Goal: Task Accomplishment & Management: Complete application form

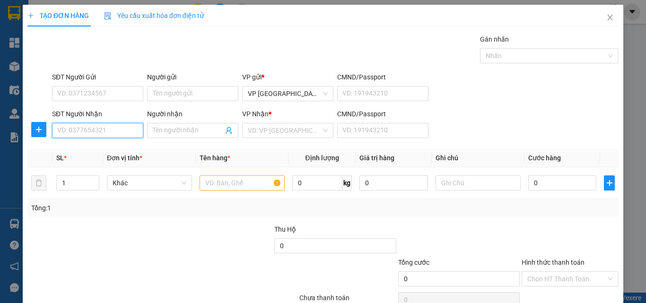
click at [92, 129] on input "SĐT Người Nhận" at bounding box center [97, 130] width 91 height 15
click at [106, 129] on input "094949" at bounding box center [97, 130] width 91 height 15
click at [95, 133] on input "094949" at bounding box center [97, 130] width 91 height 15
click at [130, 132] on input "094949" at bounding box center [97, 130] width 91 height 15
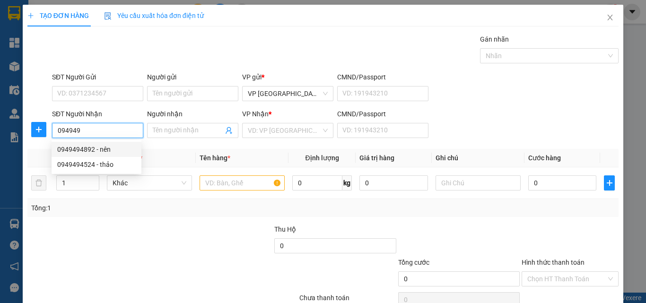
click at [122, 152] on div "0949494892 - nên" at bounding box center [96, 149] width 79 height 10
type input "0949494892"
type input "nên"
type input "80.000"
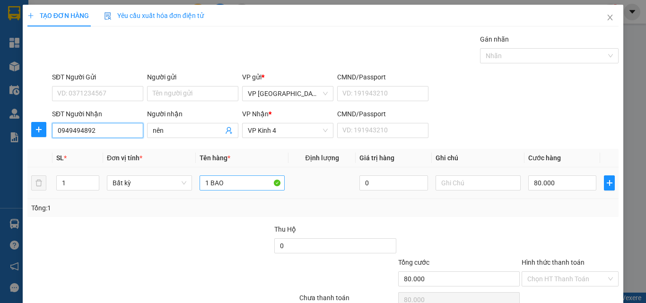
type input "0949494892"
drag, startPoint x: 215, startPoint y: 179, endPoint x: 153, endPoint y: 179, distance: 62.5
click at [154, 180] on tr "1 Bất kỳ 1 BAO 0 80.000" at bounding box center [323, 184] width 592 height 32
type input "cục đen"
click at [540, 184] on input "80.000" at bounding box center [563, 183] width 68 height 15
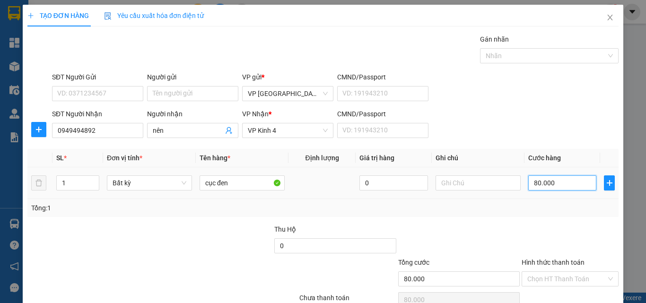
type input "4"
type input "40"
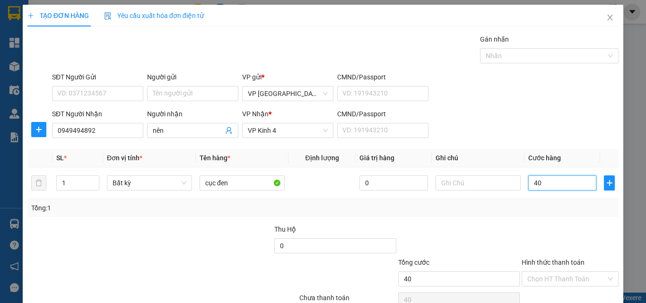
type input "40"
type input "40.000"
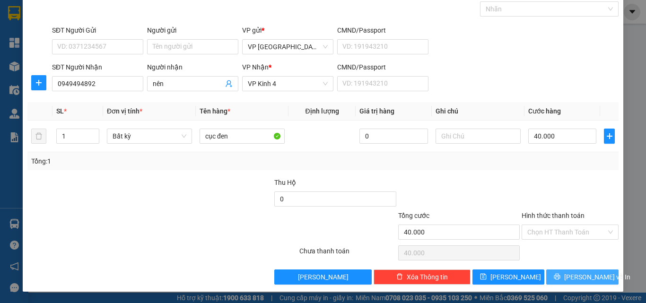
click at [592, 274] on span "[PERSON_NAME] và In" at bounding box center [598, 277] width 66 height 10
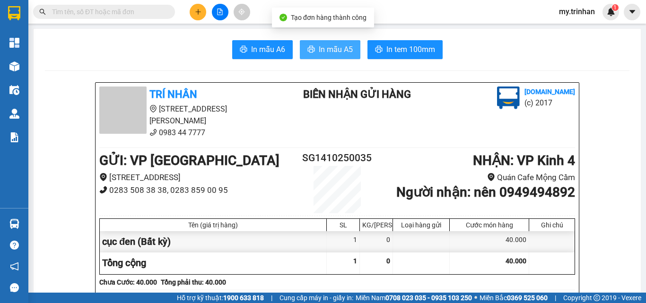
click at [325, 44] on span "In mẫu A5" at bounding box center [336, 50] width 34 height 12
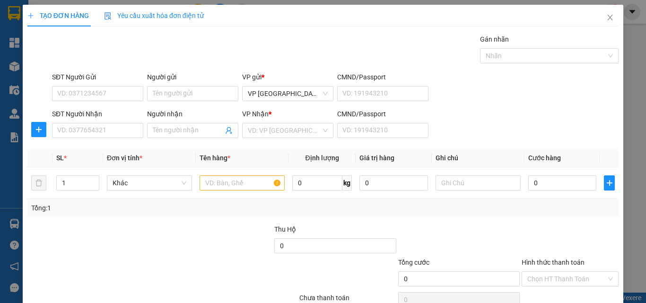
drag, startPoint x: 545, startPoint y: 128, endPoint x: 413, endPoint y: 120, distance: 132.7
click at [539, 131] on div "SĐT Người Nhận VD: 0377654321 Người nhận Tên người nhận VP Nhận * VD: VP Sài Gò…" at bounding box center [335, 125] width 571 height 33
click at [115, 132] on input "SĐT Người Nhận" at bounding box center [97, 130] width 91 height 15
click at [107, 128] on input "SĐT Người Nhận" at bounding box center [97, 130] width 91 height 15
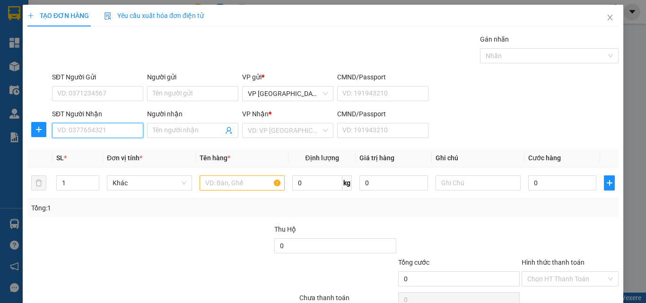
click at [108, 130] on input "SĐT Người Nhận" at bounding box center [97, 130] width 91 height 15
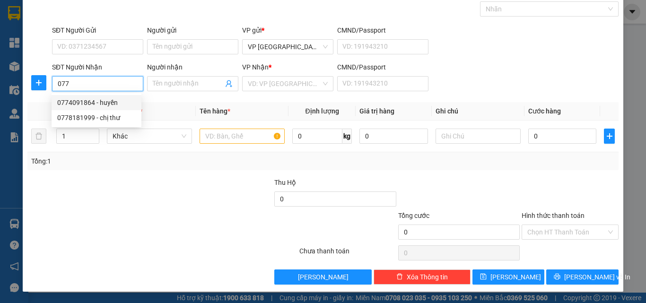
drag, startPoint x: 78, startPoint y: 86, endPoint x: 50, endPoint y: 83, distance: 27.6
click at [56, 82] on input "077" at bounding box center [97, 83] width 91 height 15
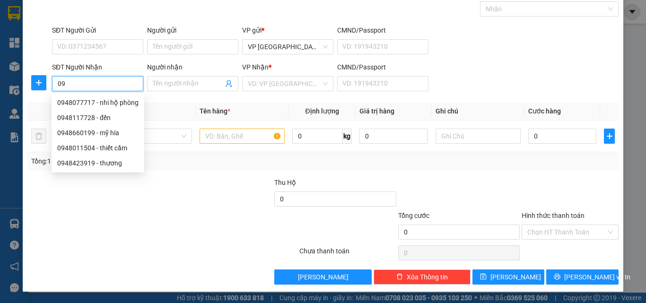
type input "0"
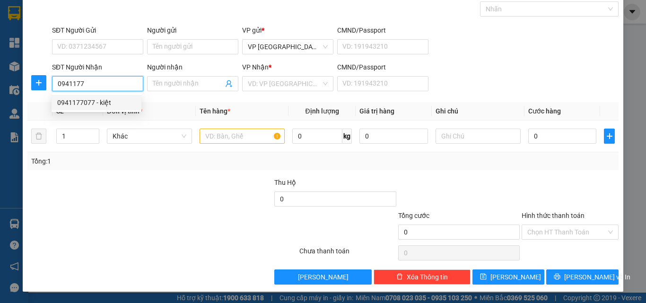
click at [114, 106] on div "0941177077 - kiệt" at bounding box center [96, 102] width 79 height 10
type input "0941177077"
type input "kiệt"
type input "80.000"
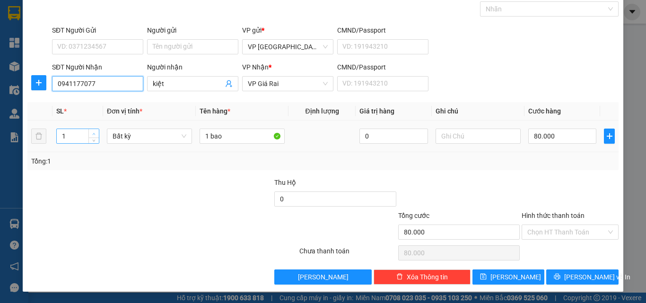
type input "0941177077"
type input "2"
click at [94, 132] on span "up" at bounding box center [94, 134] width 6 height 6
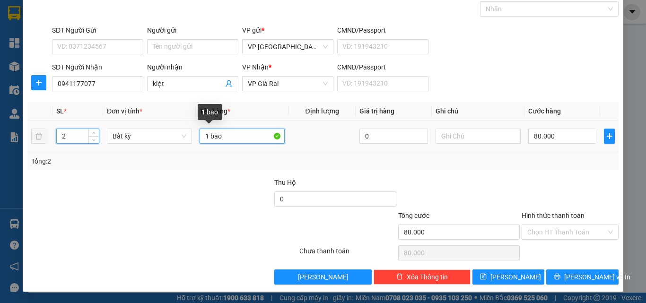
drag, startPoint x: 207, startPoint y: 139, endPoint x: 193, endPoint y: 138, distance: 14.2
click at [196, 138] on td "1 bao" at bounding box center [242, 137] width 93 height 32
type input "0"
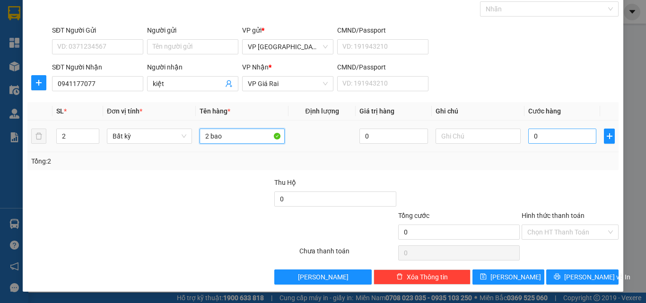
type input "2 bao"
click at [546, 141] on input "0" at bounding box center [563, 136] width 68 height 15
type input "1"
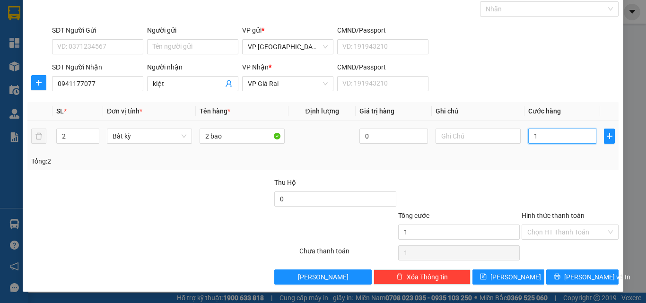
type input "16"
type input "160"
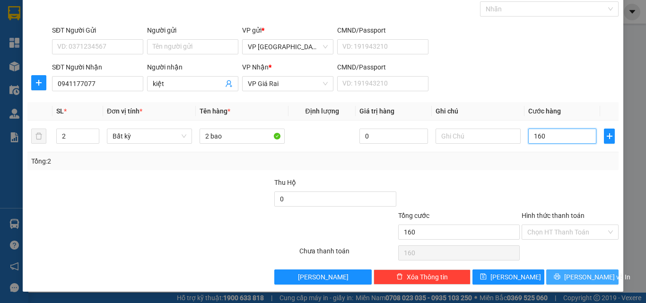
type input "160"
type input "160.000"
click at [555, 272] on button "[PERSON_NAME] và In" at bounding box center [583, 277] width 72 height 15
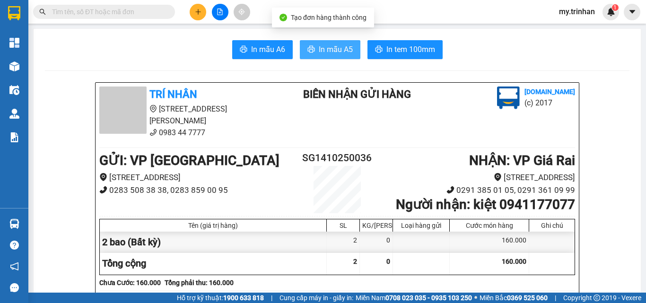
click at [351, 54] on button "In mẫu A5" at bounding box center [330, 49] width 61 height 19
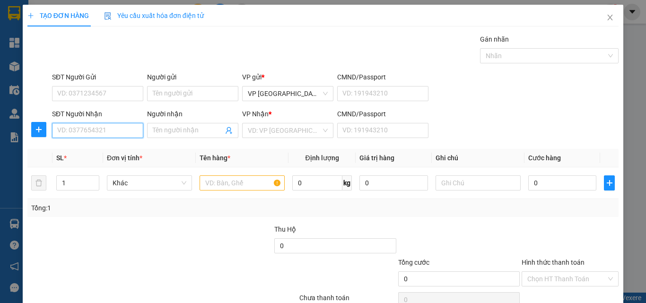
click at [95, 136] on input "SĐT Người Nhận" at bounding box center [97, 130] width 91 height 15
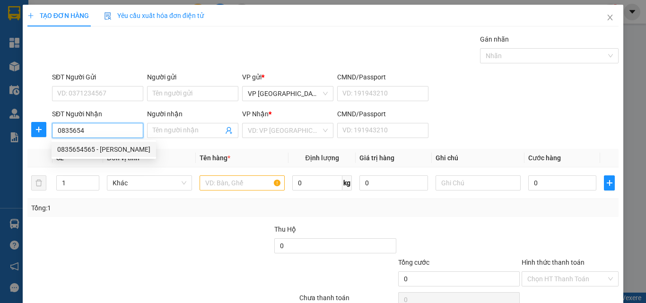
click at [127, 149] on div "0835654565 - anh thanh" at bounding box center [103, 149] width 93 height 10
type input "0835654565"
type input "anh thanh"
type input "30.000"
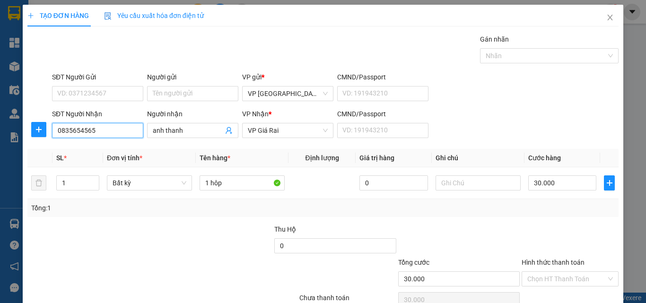
type input "0835654565"
drag, startPoint x: 406, startPoint y: 226, endPoint x: 260, endPoint y: 200, distance: 147.5
click at [398, 227] on div "Transit Pickup Surcharge Ids Transit Deliver Surcharge Ids Transit Deliver Surc…" at bounding box center [323, 183] width 592 height 298
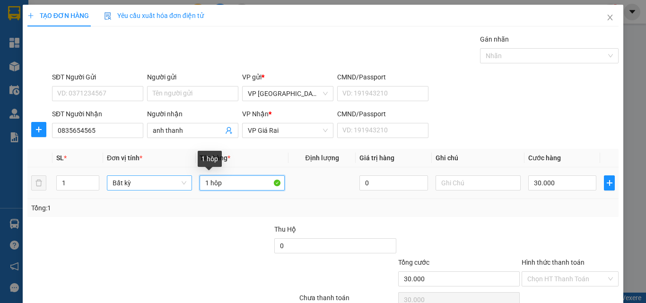
drag, startPoint x: 241, startPoint y: 185, endPoint x: 135, endPoint y: 182, distance: 106.5
click at [135, 182] on tr "1 Bất kỳ 1 hôp 0 30.000" at bounding box center [323, 184] width 592 height 32
drag, startPoint x: 190, startPoint y: 181, endPoint x: 171, endPoint y: 177, distance: 18.8
click at [175, 178] on tr "1 Bất kỳ 1th 0 30.000" at bounding box center [323, 184] width 592 height 32
type input "1 bao"
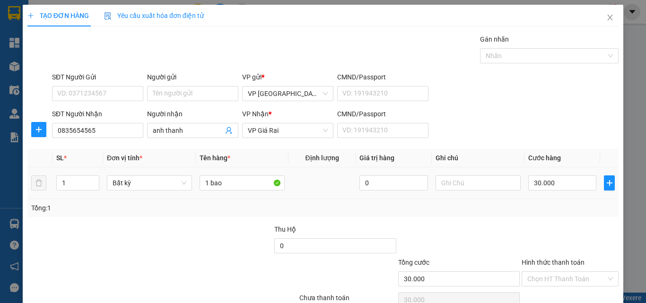
click at [544, 174] on td "30.000" at bounding box center [563, 184] width 76 height 32
click at [548, 182] on input "30.000" at bounding box center [563, 183] width 68 height 15
type input "4"
type input "40"
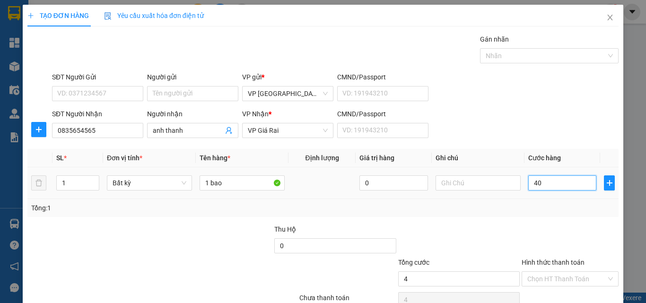
type input "40"
type input "40.000"
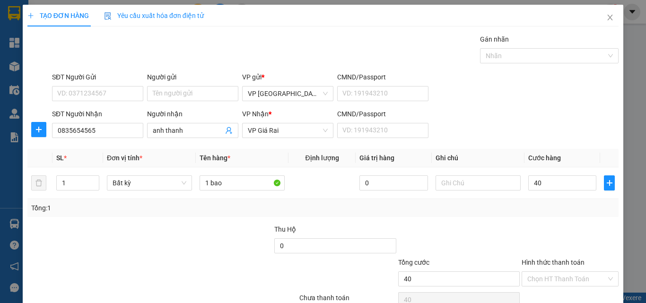
type input "40.000"
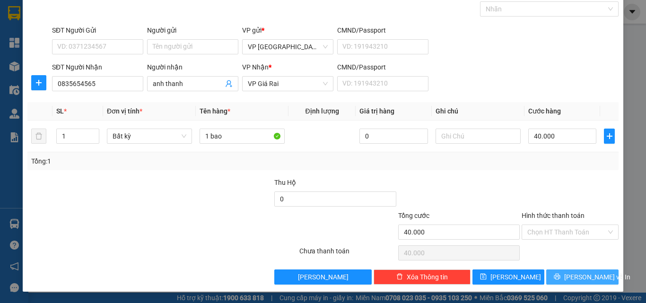
click at [568, 280] on span "[PERSON_NAME] và In" at bounding box center [598, 277] width 66 height 10
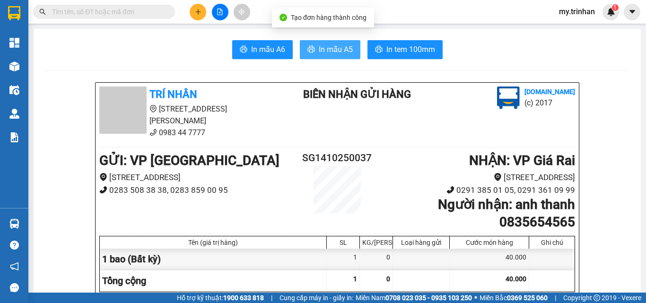
click at [346, 48] on span "In mẫu A5" at bounding box center [336, 50] width 34 height 12
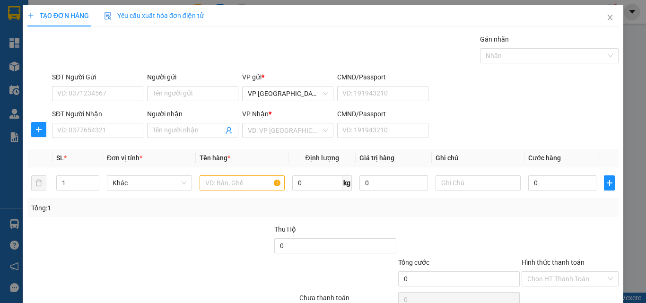
click at [495, 136] on div "SĐT Người Nhận VD: 0377654321 Người nhận Tên người nhận VP Nhận * VD: VP Sài Gò…" at bounding box center [335, 125] width 571 height 33
click at [607, 21] on icon "close" at bounding box center [611, 18] width 8 height 8
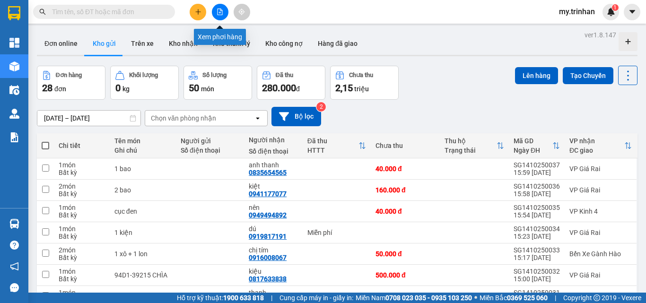
click at [217, 12] on icon "file-add" at bounding box center [220, 12] width 7 height 7
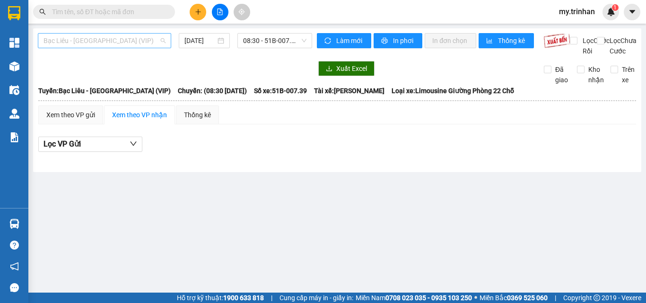
click at [146, 42] on span "Bạc Liêu - [GEOGRAPHIC_DATA] (VIP)" at bounding box center [105, 41] width 122 height 14
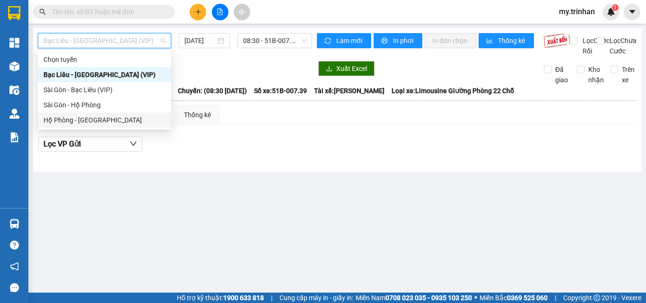
click at [119, 115] on div "Hộ Phòng - [GEOGRAPHIC_DATA]" at bounding box center [104, 120] width 133 height 15
type input "[DATE]"
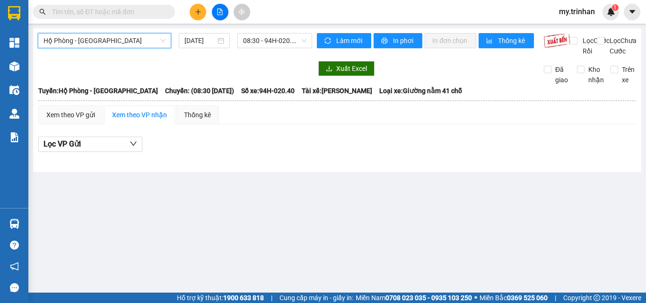
click at [138, 41] on span "Hộ Phòng - [GEOGRAPHIC_DATA]" at bounding box center [105, 41] width 122 height 14
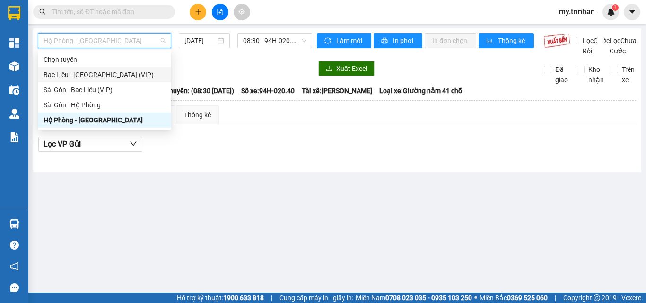
click at [136, 73] on div "Bạc Liêu - [GEOGRAPHIC_DATA] (VIP)" at bounding box center [105, 75] width 122 height 10
type input "[DATE]"
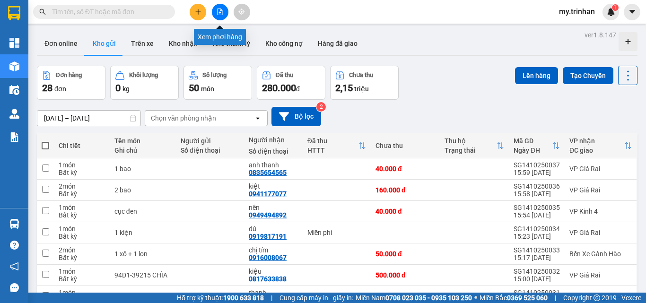
click at [223, 9] on button at bounding box center [220, 12] width 17 height 17
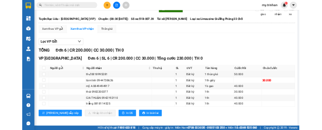
scroll to position [62, 0]
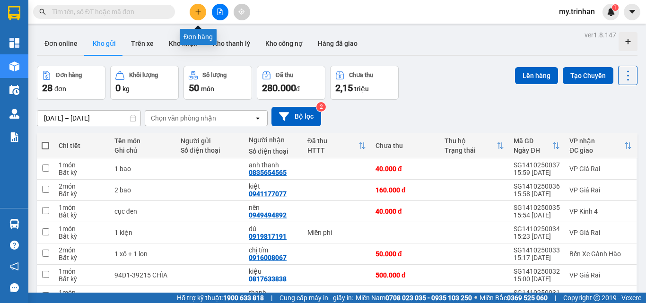
click at [200, 13] on icon "plus" at bounding box center [198, 12] width 7 height 7
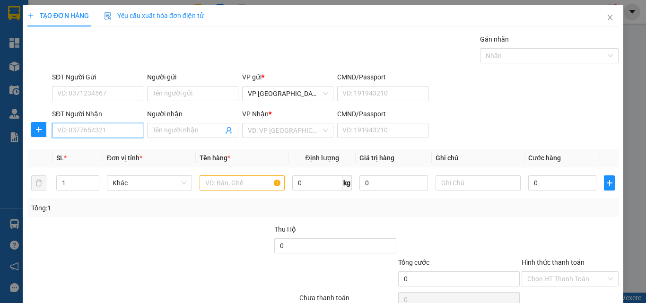
click at [109, 135] on input "SĐT Người Nhận" at bounding box center [97, 130] width 91 height 15
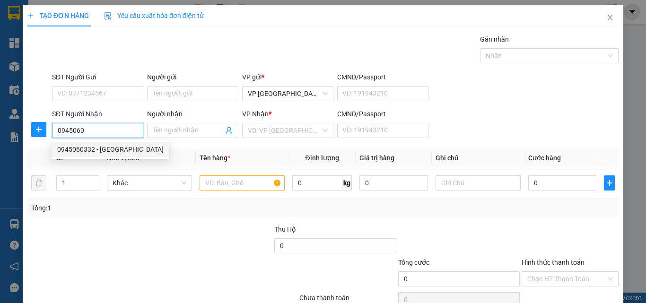
click at [124, 145] on div "0945060332 - hà" at bounding box center [110, 149] width 106 height 10
type input "0945060332"
type input "hà"
type input "40.000"
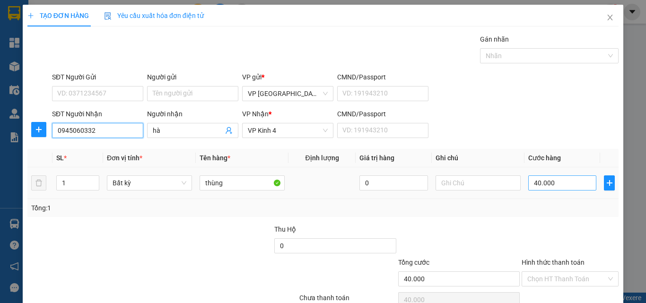
type input "0945060332"
type input "1"
type input "10"
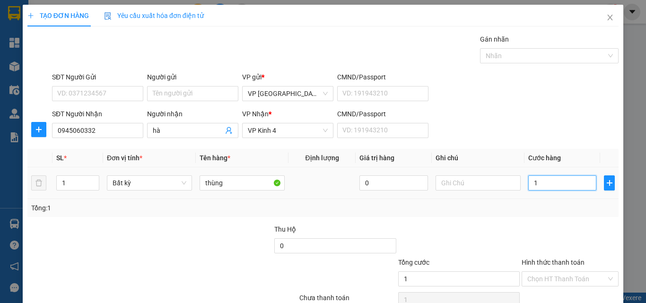
type input "10"
type input "100"
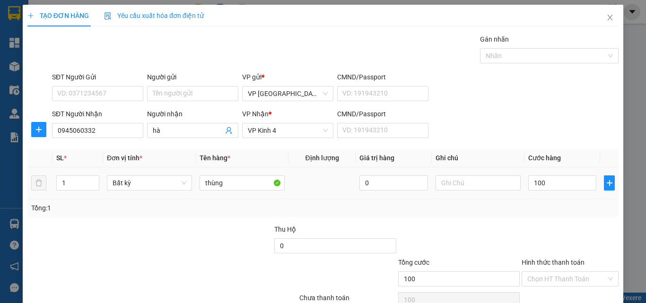
type input "100.000"
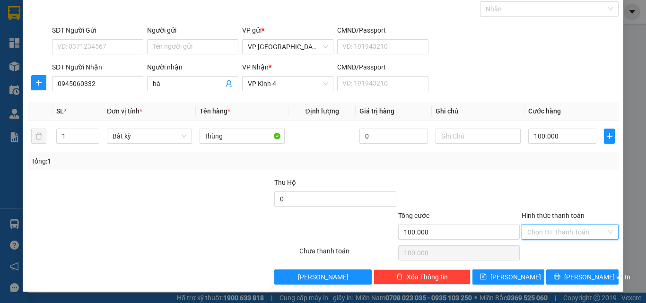
click at [573, 230] on input "Hình thức thanh toán" at bounding box center [567, 232] width 79 height 14
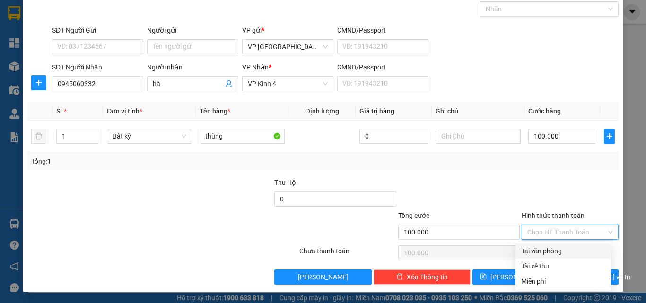
click at [551, 255] on div "Tại văn phòng" at bounding box center [563, 251] width 84 height 10
type input "0"
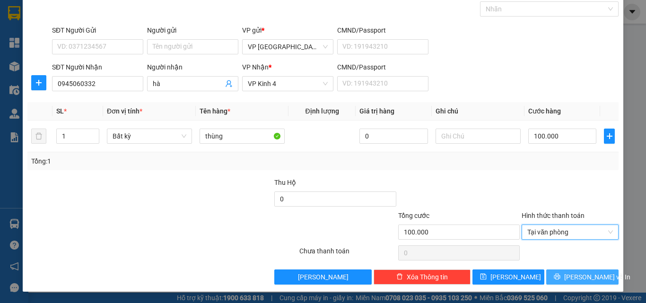
click at [556, 275] on button "[PERSON_NAME] và In" at bounding box center [583, 277] width 72 height 15
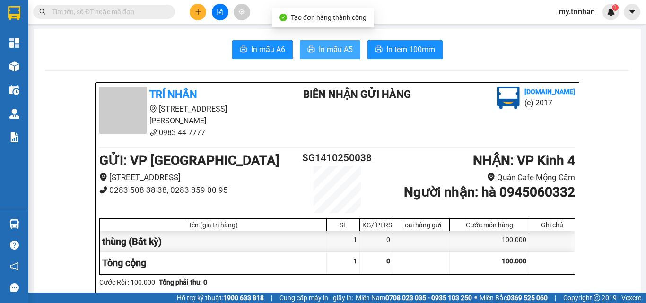
click at [335, 52] on span "In mẫu A5" at bounding box center [336, 50] width 34 height 12
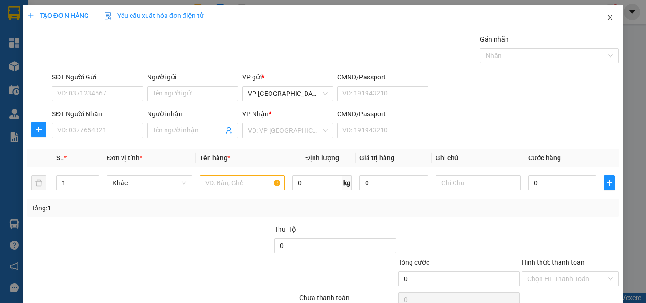
click at [607, 18] on icon "close" at bounding box center [611, 18] width 8 height 8
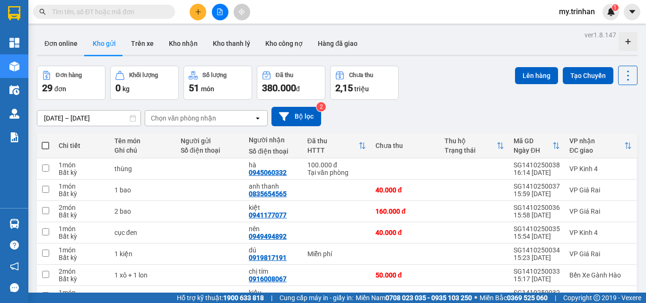
click at [389, 107] on div "[DATE] – [DATE] Press the down arrow key to interact with the calendar and sele…" at bounding box center [337, 117] width 601 height 34
click at [196, 12] on icon "plus" at bounding box center [198, 12] width 7 height 7
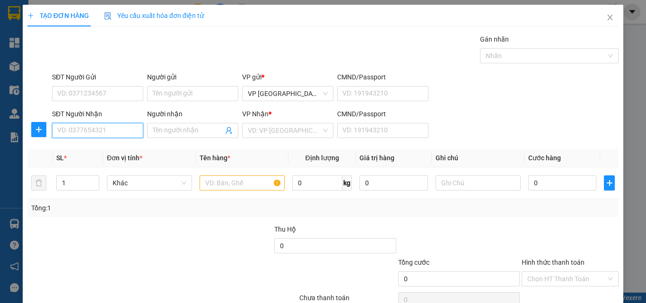
click at [119, 132] on input "SĐT Người Nhận" at bounding box center [97, 130] width 91 height 15
click at [121, 152] on div "0977658806 - lam" at bounding box center [96, 149] width 79 height 10
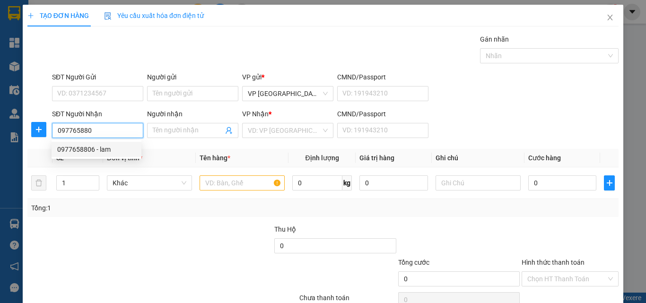
type input "0977658806"
type input "lam"
type input "30.000"
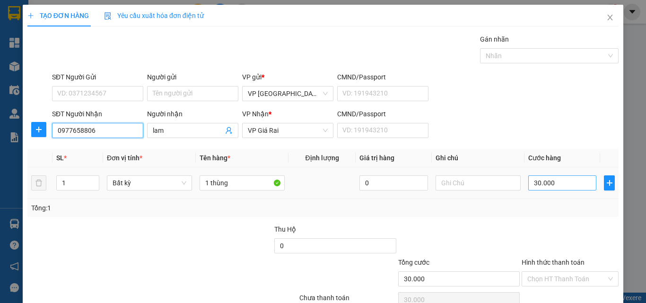
type input "0977658806"
click at [536, 183] on input "30.000" at bounding box center [563, 183] width 68 height 15
type input "4"
type input "40"
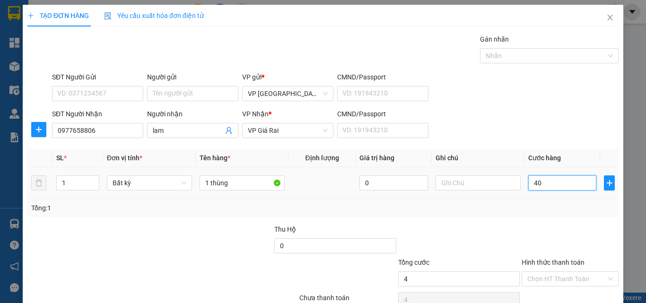
type input "40"
type input "40.000"
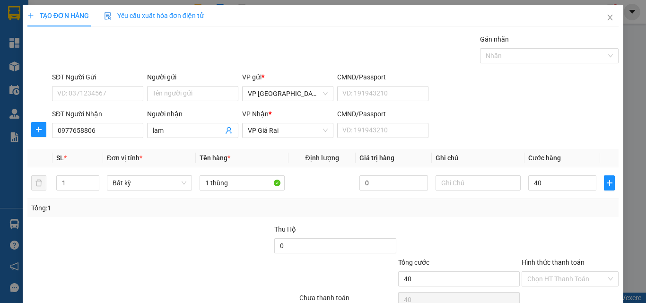
type input "40.000"
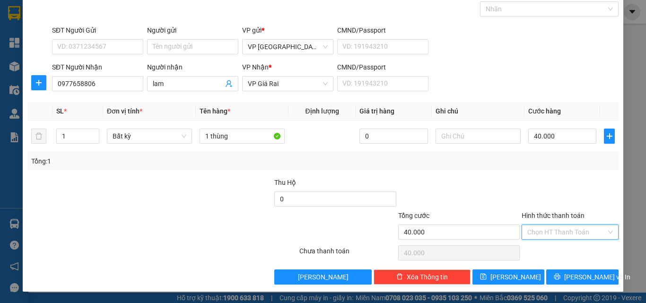
drag, startPoint x: 568, startPoint y: 227, endPoint x: 570, endPoint y: 239, distance: 12.1
click at [569, 230] on input "Hình thức thanh toán" at bounding box center [567, 232] width 79 height 14
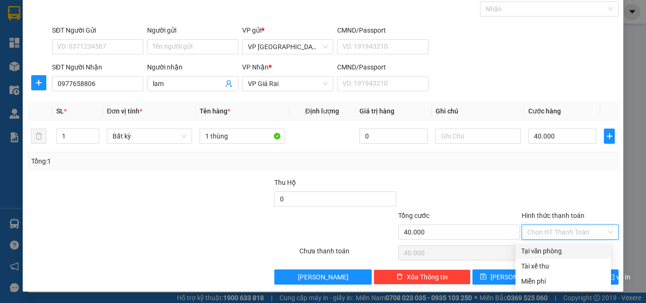
click at [572, 250] on div "Tại văn phòng" at bounding box center [563, 251] width 84 height 10
type input "0"
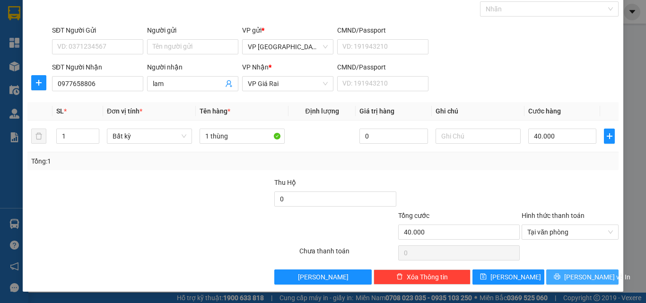
click at [576, 271] on button "[PERSON_NAME] và In" at bounding box center [583, 277] width 72 height 15
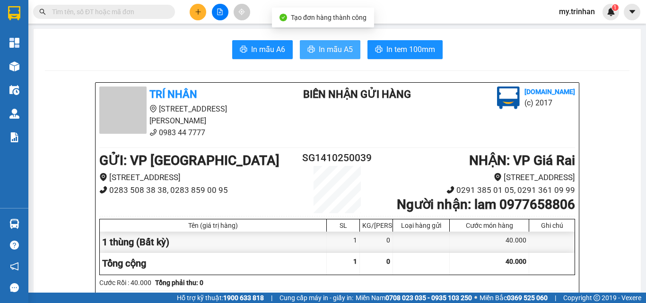
click at [323, 53] on span "In mẫu A5" at bounding box center [336, 50] width 34 height 12
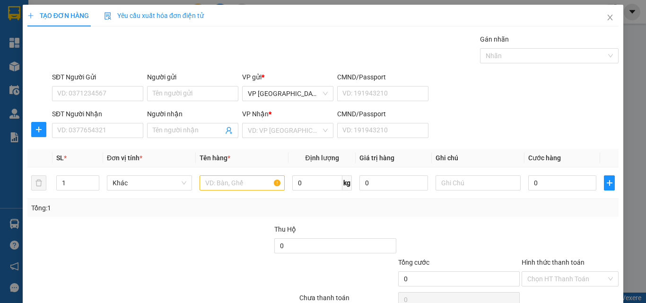
click at [454, 131] on div "SĐT Người Nhận VD: 0377654321 Người nhận Tên người nhận VP Nhận * VD: VP Sài Gò…" at bounding box center [335, 125] width 571 height 33
click at [122, 132] on input "SĐT Người Nhận" at bounding box center [97, 130] width 91 height 15
click at [121, 132] on input "SĐT Người Nhận" at bounding box center [97, 130] width 91 height 15
click at [114, 134] on input "0949899" at bounding box center [97, 130] width 91 height 15
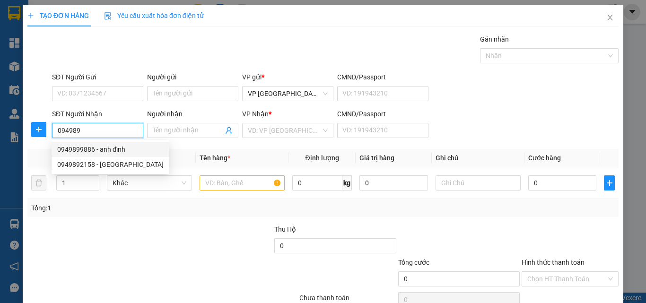
click at [126, 152] on div "0949899886 - anh đỉnh" at bounding box center [110, 149] width 106 height 10
type input "0949899886"
type input "anh đỉnh"
type input "30.000"
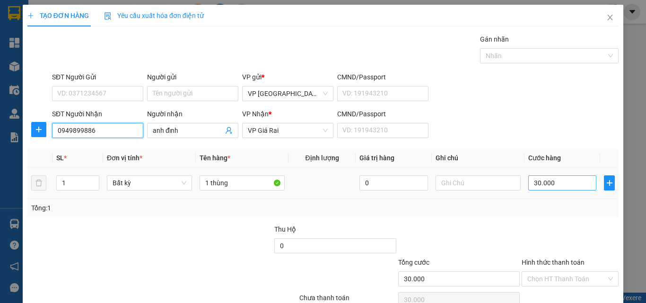
type input "0949899886"
click at [537, 186] on input "30.000" at bounding box center [563, 183] width 68 height 15
type input "4"
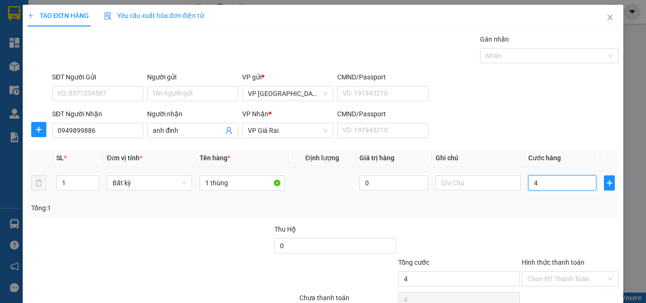
type input "40"
type input "40.000"
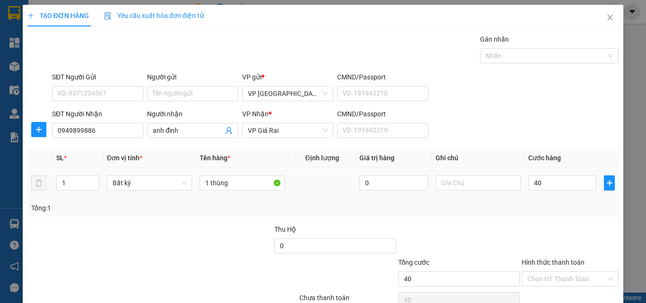
type input "40.000"
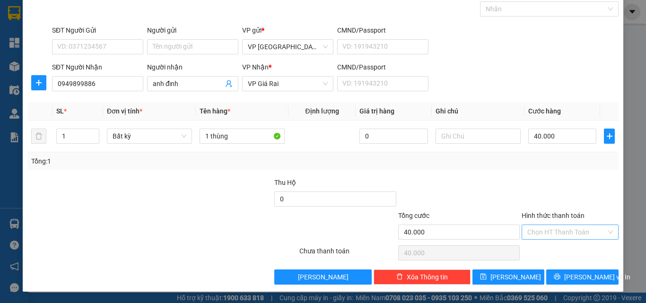
click at [556, 235] on input "Hình thức thanh toán" at bounding box center [567, 232] width 79 height 14
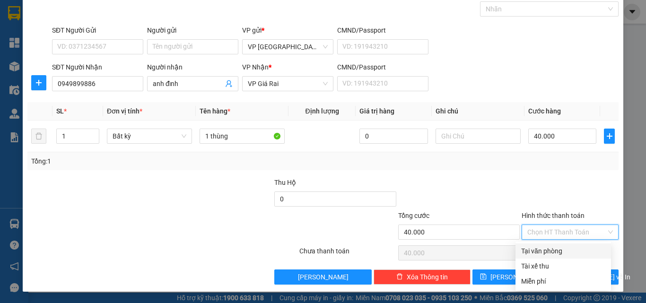
click at [560, 254] on div "Tại văn phòng" at bounding box center [563, 251] width 84 height 10
type input "0"
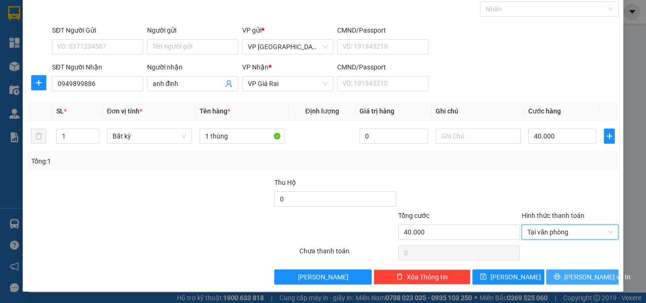
click at [561, 279] on icon "printer" at bounding box center [557, 277] width 7 height 7
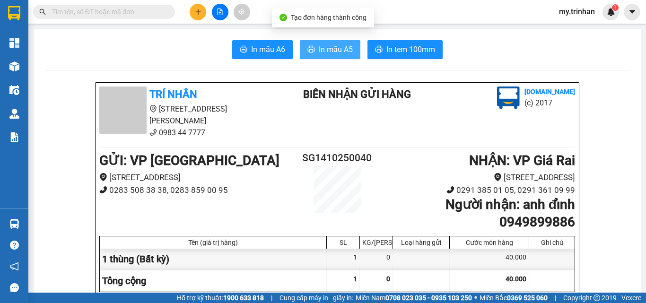
click at [333, 47] on span "In mẫu A5" at bounding box center [336, 50] width 34 height 12
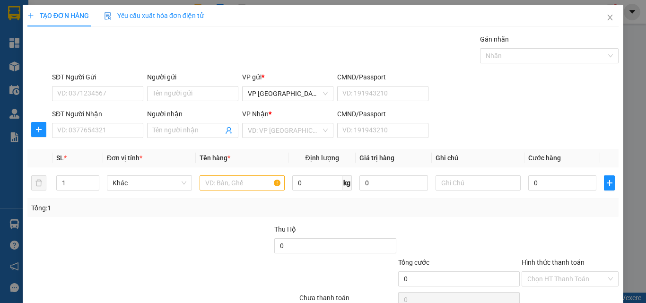
click at [446, 141] on div "SĐT Người Nhận VD: 0377654321 Người nhận Tên người nhận VP Nhận * VD: VP Sài Gò…" at bounding box center [335, 125] width 571 height 33
drag, startPoint x: 296, startPoint y: 137, endPoint x: 264, endPoint y: 137, distance: 31.7
click at [295, 137] on input "search" at bounding box center [284, 131] width 73 height 14
click at [113, 132] on input "SĐT Người Nhận" at bounding box center [97, 130] width 91 height 15
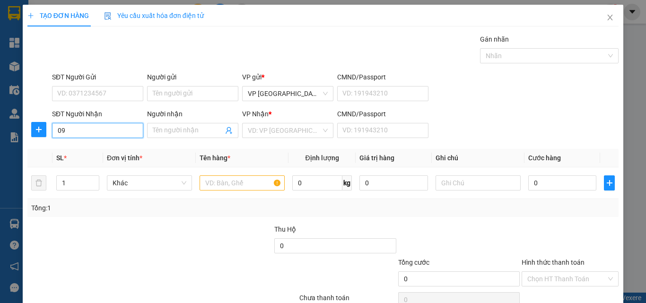
type input "0"
click at [114, 148] on div "0848363474 - HỒNG" at bounding box center [96, 149] width 79 height 10
type input "0848363474"
type input "HỒNG"
type input "40.000"
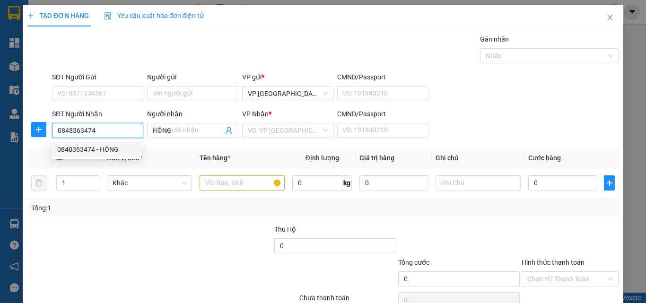
type input "40.000"
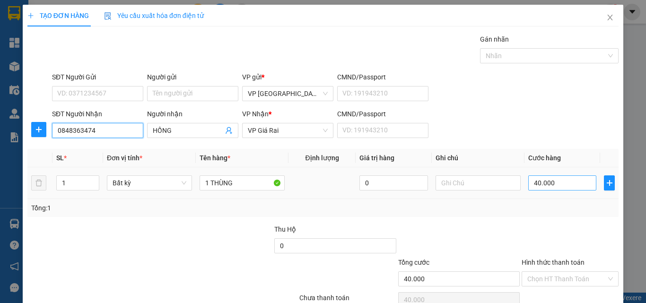
type input "0848363474"
click at [546, 186] on input "40.000" at bounding box center [563, 183] width 68 height 15
type input "3"
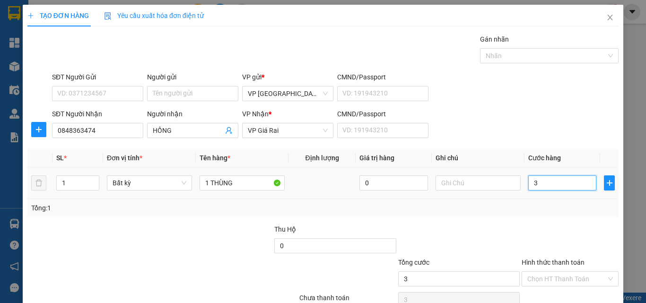
type input "30"
type input "30.000"
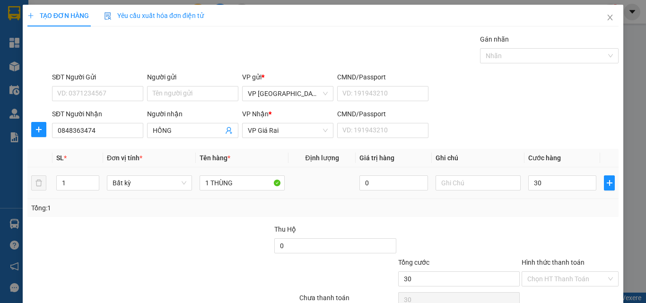
type input "30.000"
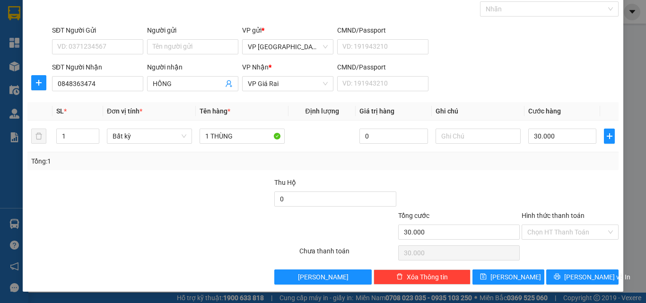
click at [570, 241] on div "Hình thức thanh toán Chọn HT Thanh Toán" at bounding box center [570, 227] width 97 height 33
drag, startPoint x: 572, startPoint y: 234, endPoint x: 571, endPoint y: 249, distance: 15.2
click at [572, 235] on input "Hình thức thanh toán" at bounding box center [567, 232] width 79 height 14
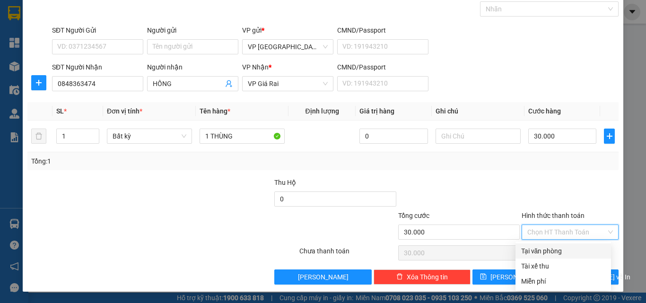
click at [571, 251] on div "Tại văn phòng" at bounding box center [563, 251] width 84 height 10
type input "0"
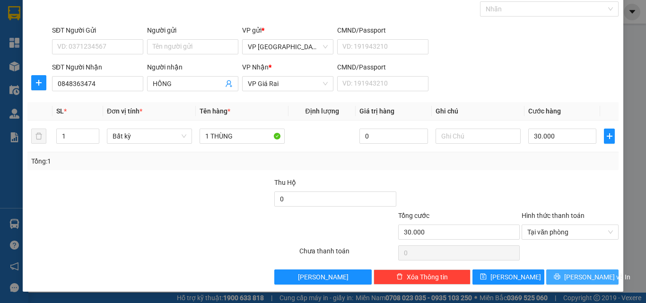
click at [572, 270] on button "[PERSON_NAME] và In" at bounding box center [583, 277] width 72 height 15
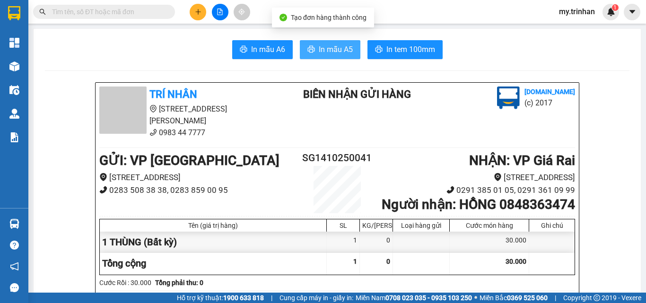
click at [340, 53] on span "In mẫu A5" at bounding box center [336, 50] width 34 height 12
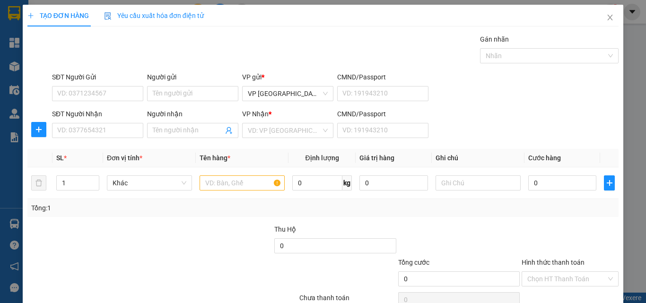
drag, startPoint x: 495, startPoint y: 115, endPoint x: 442, endPoint y: 115, distance: 53.0
click at [495, 115] on div "SĐT Người Nhận VD: 0377654321 Người nhận Tên người nhận VP Nhận * VD: VP Sài Gò…" at bounding box center [335, 125] width 571 height 33
click at [98, 128] on input "SĐT Người Nhận" at bounding box center [97, 130] width 91 height 15
click at [100, 134] on input "SĐT Người Nhận" at bounding box center [97, 130] width 91 height 15
click at [96, 134] on input "SĐT Người Nhận" at bounding box center [97, 130] width 91 height 15
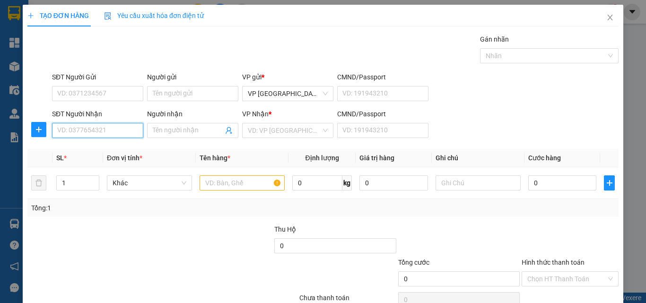
click at [96, 134] on input "SĐT Người Nhận" at bounding box center [97, 130] width 91 height 15
click at [123, 133] on input "717" at bounding box center [97, 130] width 91 height 15
click at [123, 130] on input "717" at bounding box center [97, 130] width 91 height 15
click at [124, 148] on div "0948077717 - nhi hộ phòng" at bounding box center [97, 149] width 81 height 10
type input "0948077717"
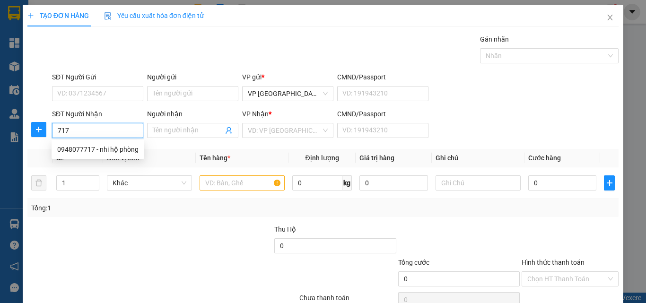
type input "nhi hộ phòng"
type input "120.000"
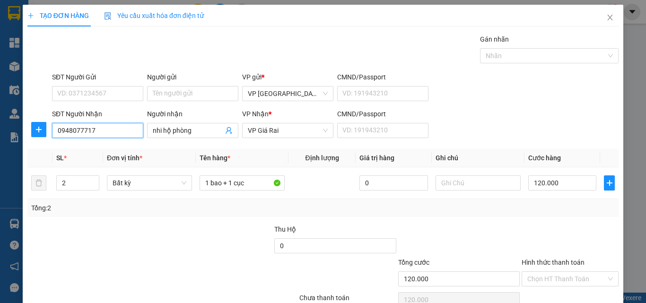
type input "0948077717"
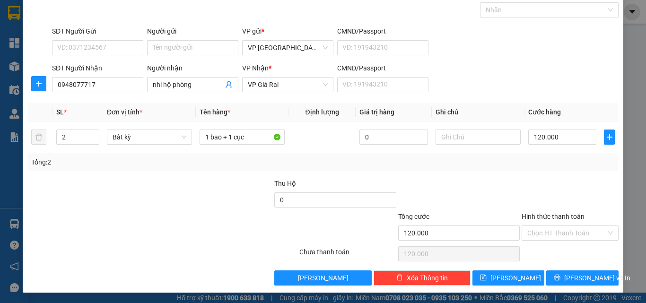
scroll to position [47, 0]
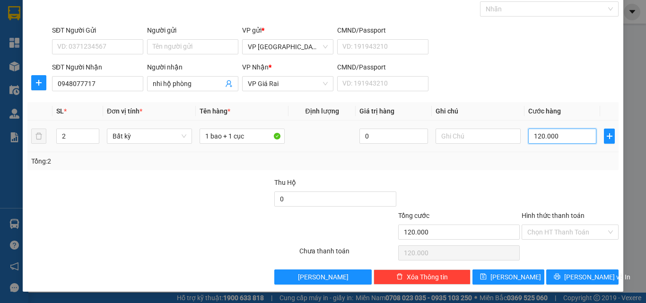
click at [556, 132] on input "120.000" at bounding box center [563, 136] width 68 height 15
type input "1"
type input "10"
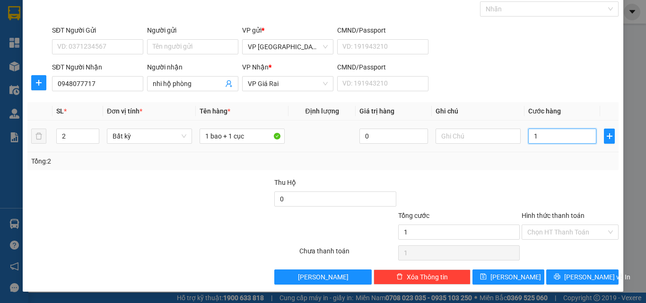
type input "10"
type input "100"
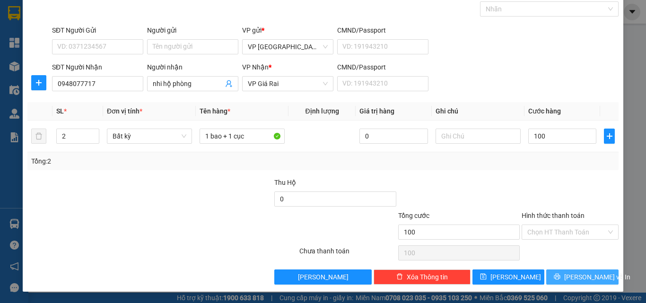
type input "100.000"
click at [577, 286] on div "TẠO ĐƠN HÀNG Yêu cầu xuất hóa đơn điện tử Transit Pickup Surcharge Ids Transit …" at bounding box center [323, 125] width 601 height 334
click at [567, 276] on button "[PERSON_NAME] và In" at bounding box center [583, 277] width 72 height 15
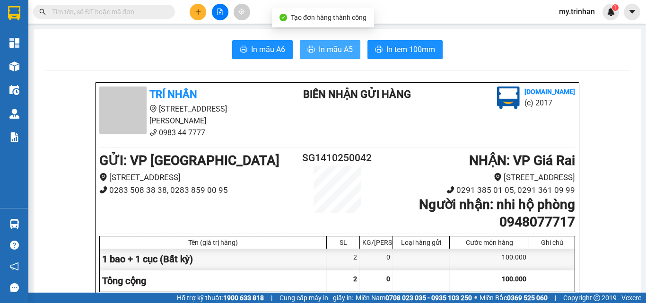
click at [319, 47] on span "In mẫu A5" at bounding box center [336, 50] width 34 height 12
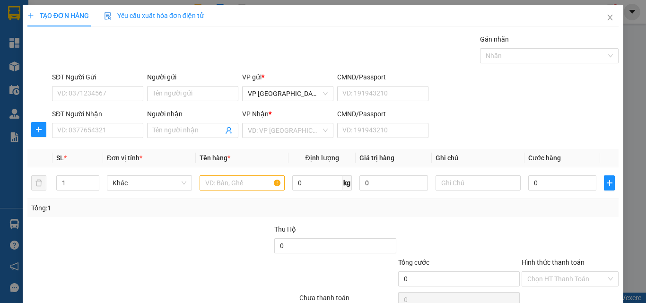
click at [482, 128] on div "SĐT Người Nhận VD: 0377654321 Người nhận Tên người nhận VP Nhận * VD: VP Sài Gò…" at bounding box center [335, 125] width 571 height 33
click at [392, 155] on th "Giá trị hàng" at bounding box center [394, 158] width 76 height 18
click at [124, 128] on input "SĐT Người Nhận" at bounding box center [97, 130] width 91 height 15
click at [155, 131] on input "Người nhận" at bounding box center [188, 130] width 71 height 10
type input "nguyên anh"
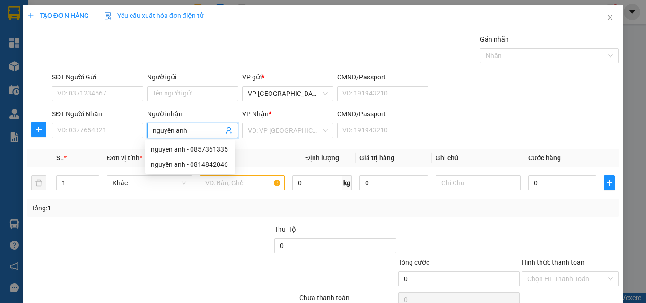
click at [214, 130] on input "nguyên anh" at bounding box center [188, 130] width 71 height 10
click at [212, 164] on div "nguyên anh - 0814842046" at bounding box center [190, 164] width 79 height 10
type input "0814842046"
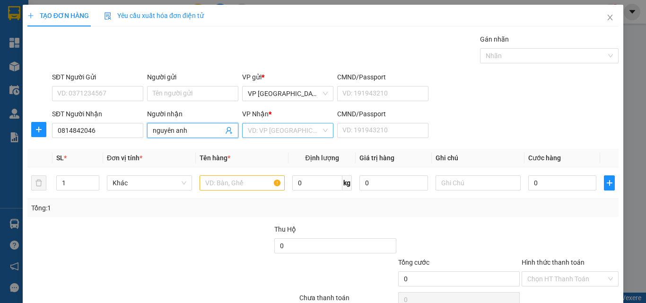
type input "nguyên anh"
click at [285, 132] on input "search" at bounding box center [284, 131] width 73 height 14
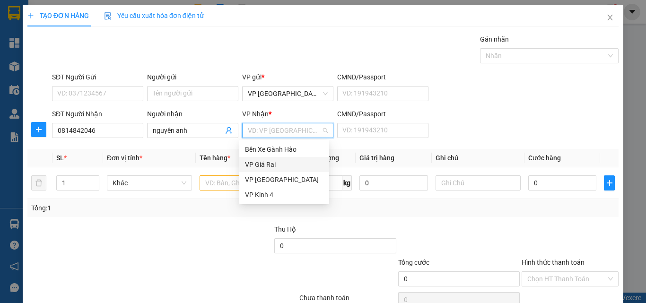
click at [274, 166] on div "VP Giá Rai" at bounding box center [284, 164] width 79 height 10
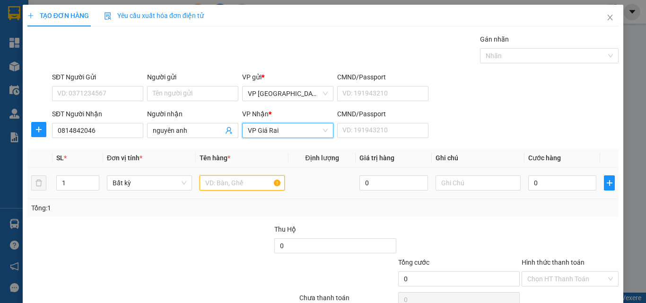
click at [215, 181] on input "text" at bounding box center [242, 183] width 85 height 15
type input "2"
click at [91, 178] on span "up" at bounding box center [94, 181] width 6 height 6
click at [230, 186] on input "text" at bounding box center [242, 183] width 85 height 15
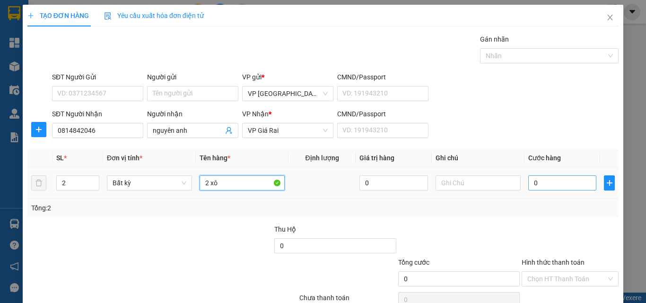
type input "2 xô"
click at [568, 182] on input "0" at bounding box center [563, 183] width 68 height 15
type input "6"
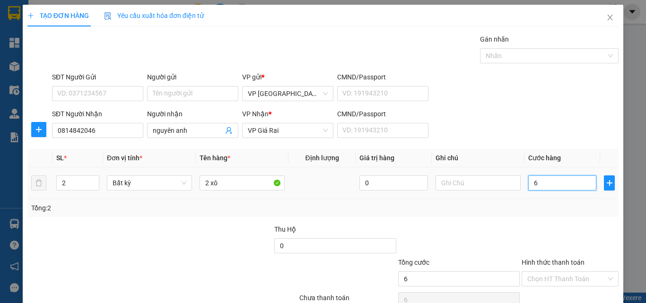
type input "60"
type input "60.000"
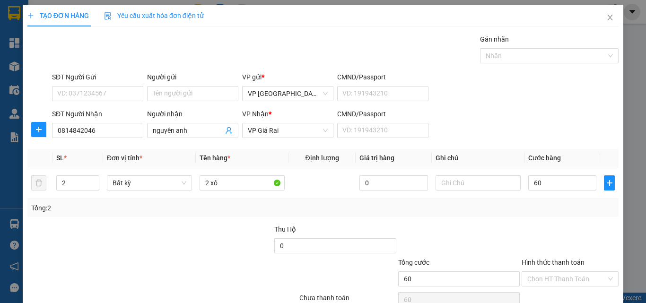
type input "60.000"
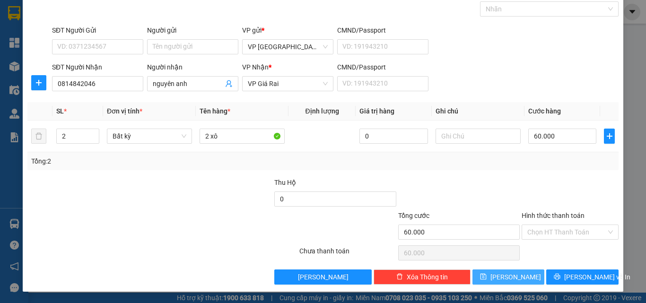
click at [526, 278] on button "[PERSON_NAME]" at bounding box center [509, 277] width 72 height 15
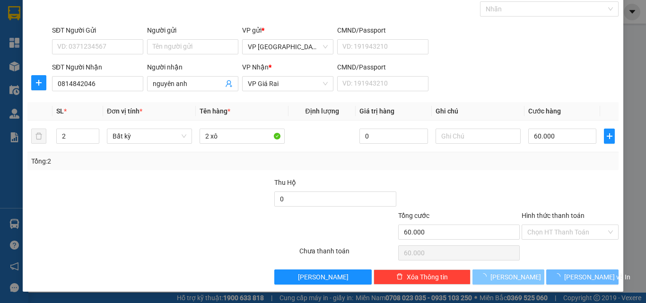
type input "1"
type input "0"
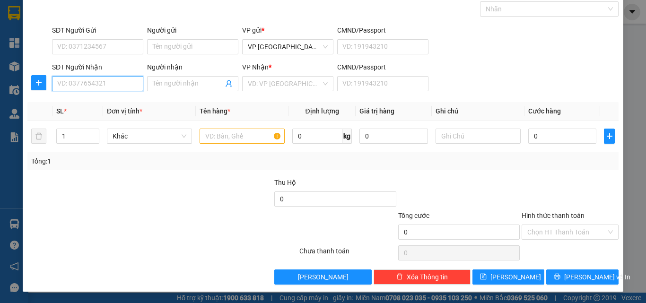
click at [115, 88] on input "SĐT Người Nhận" at bounding box center [97, 83] width 91 height 15
click at [114, 85] on input "SĐT Người Nhận" at bounding box center [97, 83] width 91 height 15
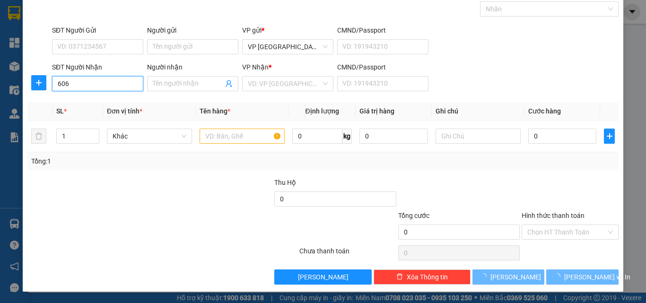
click at [131, 84] on input "606" at bounding box center [97, 83] width 91 height 15
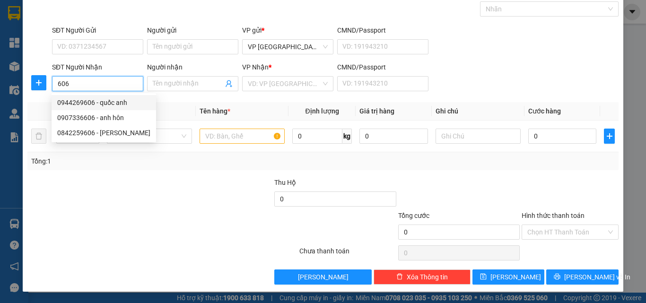
click at [126, 112] on div "0907336606 - anh hôn" at bounding box center [104, 117] width 105 height 15
type input "0907336606"
type input "anh hôn"
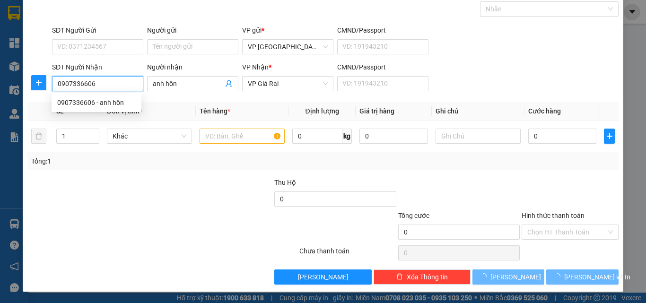
type input "90.000"
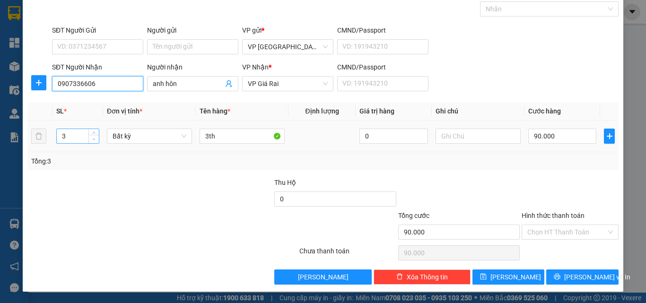
type input "0907336606"
type input "2"
click at [94, 140] on icon "down" at bounding box center [93, 139] width 3 height 3
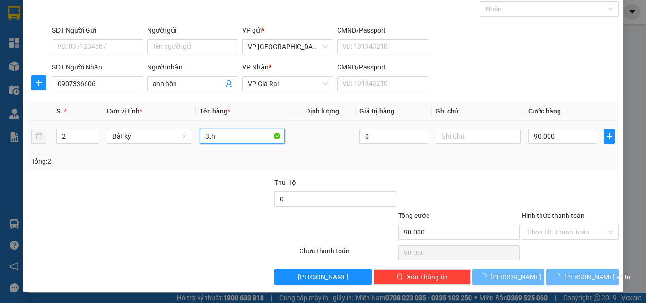
drag, startPoint x: 220, startPoint y: 134, endPoint x: 130, endPoint y: 160, distance: 93.3
click at [141, 159] on div "SL * Đơn vị tính * Tên hàng * Định lượng Giá trị hàng Ghi chú Cước hàng 2 Bất k…" at bounding box center [323, 136] width 592 height 68
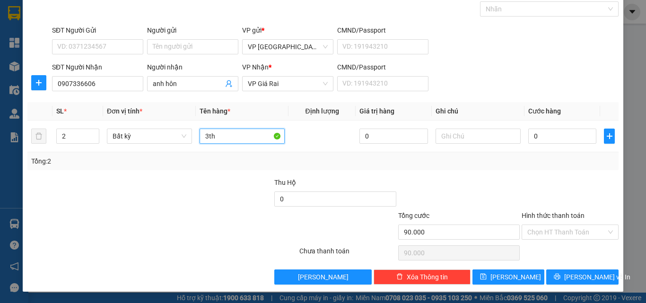
type input "0"
type input "2 bao"
click at [562, 138] on input "0" at bounding box center [563, 136] width 68 height 15
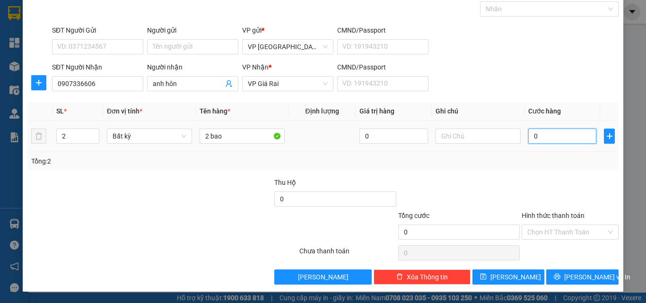
type input "7"
type input "70"
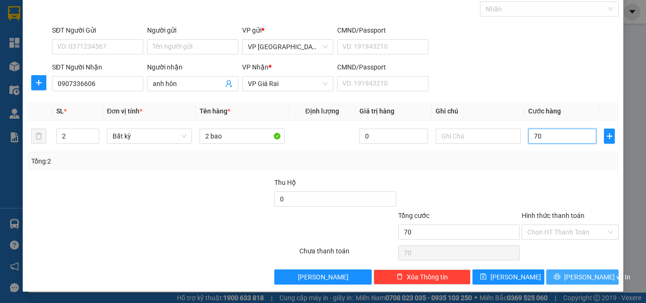
type input "70"
click at [576, 283] on button "[PERSON_NAME] và In" at bounding box center [583, 277] width 72 height 15
type input "70.000"
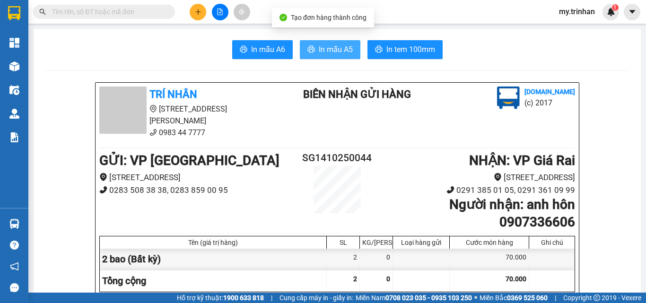
click at [339, 56] on button "In mẫu A5" at bounding box center [330, 49] width 61 height 19
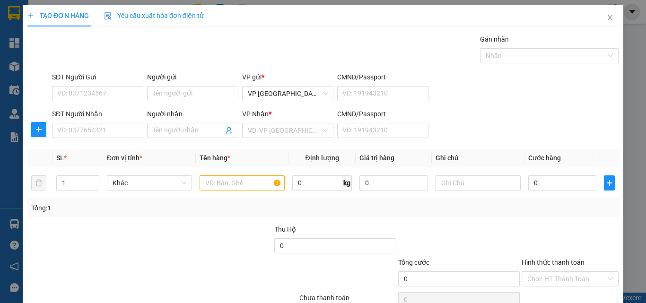
click at [200, 287] on div at bounding box center [249, 273] width 99 height 33
click at [454, 130] on div "SĐT Người Nhận VD: 0377654321 Người nhận Tên người nhận VP Nhận * VD: VP Sài Gò…" at bounding box center [335, 125] width 571 height 33
click at [464, 128] on div "SĐT Người Nhận VD: 0377654321 Người nhận Tên người nhận VP Nhận * VD: VP Sài Gò…" at bounding box center [335, 125] width 571 height 33
click at [187, 127] on input "Người nhận" at bounding box center [188, 130] width 71 height 10
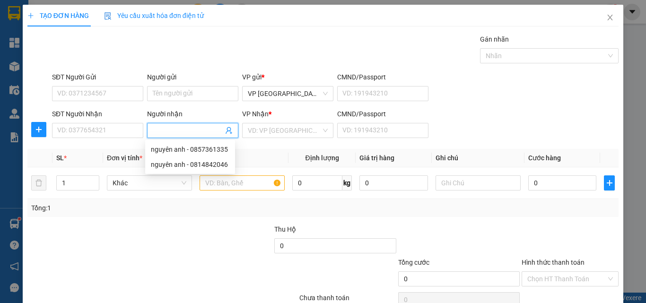
click at [187, 127] on input "Người nhận" at bounding box center [188, 130] width 71 height 10
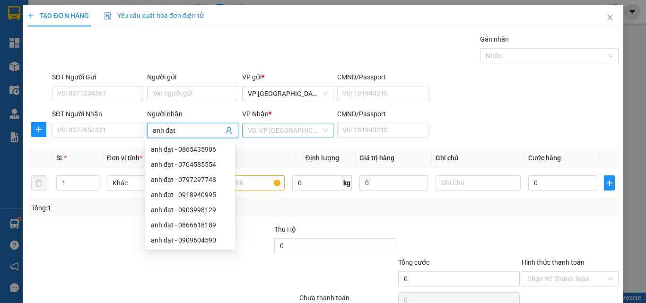
type input "anh đạt"
click at [300, 124] on input "search" at bounding box center [284, 131] width 73 height 14
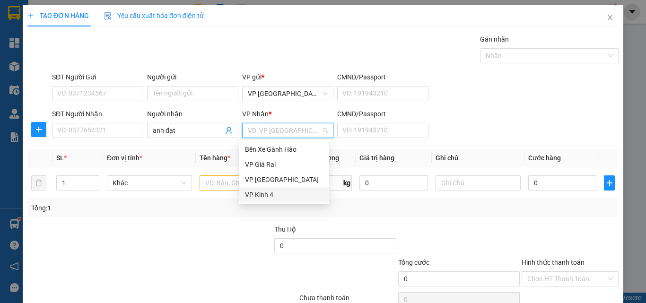
click at [278, 190] on div "VP Kinh 4" at bounding box center [284, 195] width 79 height 10
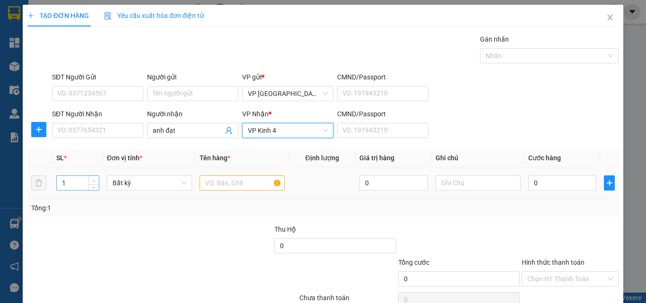
type input "2"
click at [91, 180] on span "up" at bounding box center [94, 181] width 6 height 6
click at [202, 184] on input "text" at bounding box center [242, 183] width 85 height 15
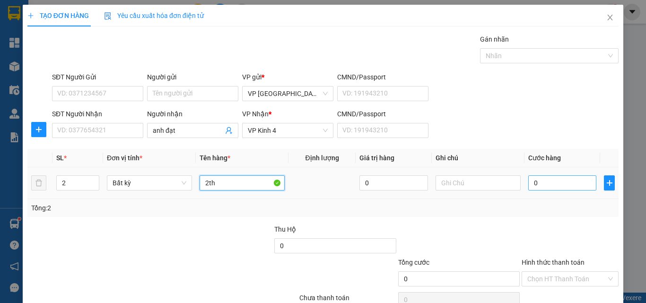
type input "2th"
click at [538, 183] on input "0" at bounding box center [563, 183] width 68 height 15
type input "1"
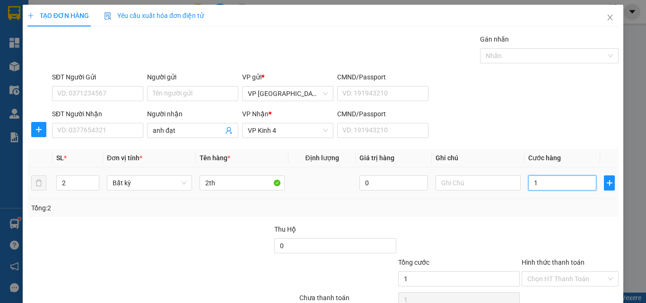
type input "14"
type input "140"
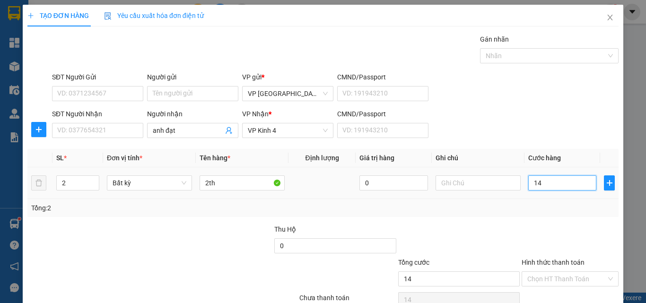
type input "140"
type input "140.000"
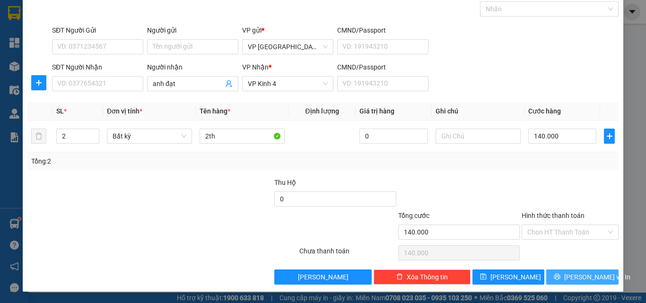
click at [565, 278] on button "[PERSON_NAME] và In" at bounding box center [583, 277] width 72 height 15
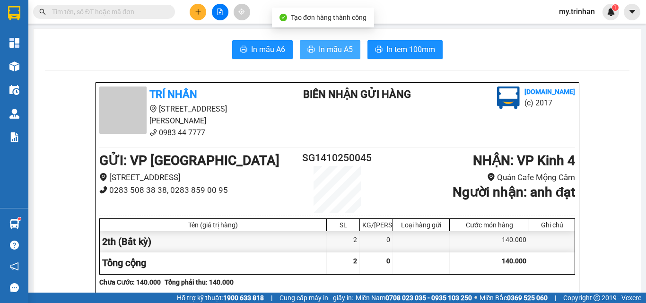
click at [333, 52] on span "In mẫu A5" at bounding box center [336, 50] width 34 height 12
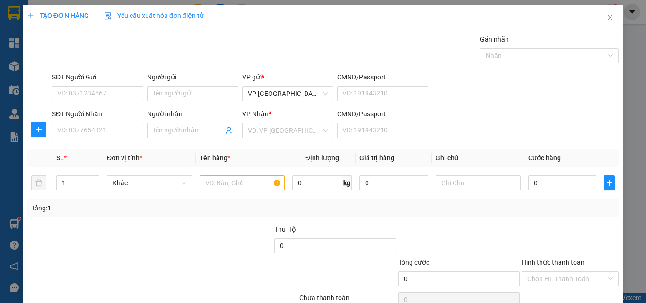
click at [520, 124] on div "SĐT Người Nhận VD: 0377654321 Người nhận Tên người nhận VP Nhận * VD: VP Sài Gò…" at bounding box center [335, 125] width 571 height 33
click at [128, 129] on input "SĐT Người Nhận" at bounding box center [97, 130] width 91 height 15
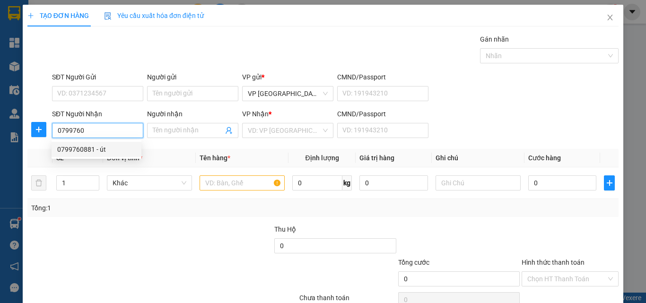
click at [110, 147] on div "0799760881 - út" at bounding box center [96, 149] width 79 height 10
type input "0799760881"
type input "út"
type input "50.000"
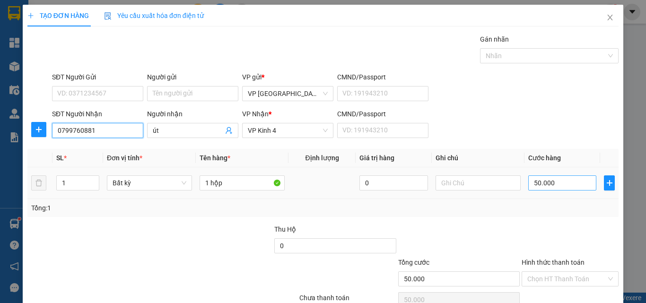
type input "0799760881"
click at [529, 183] on input "50.000" at bounding box center [563, 183] width 68 height 15
type input "2"
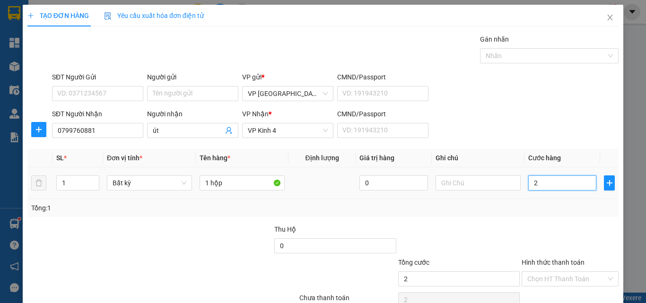
type input "20"
type input "200"
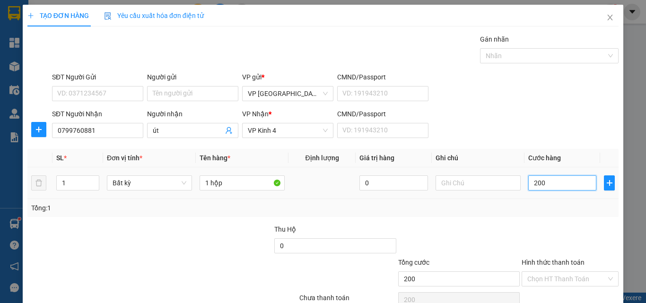
type input "2.000"
type input "20.000"
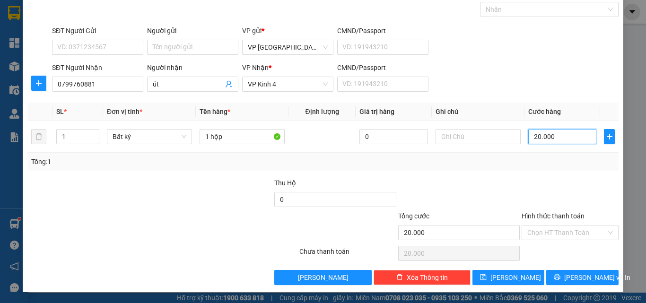
scroll to position [47, 0]
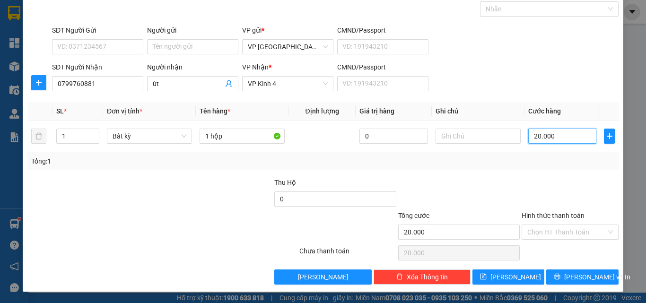
type input "20.000"
click at [546, 217] on label "Hình thức thanh toán" at bounding box center [553, 216] width 63 height 8
click at [546, 225] on input "Hình thức thanh toán" at bounding box center [567, 232] width 79 height 14
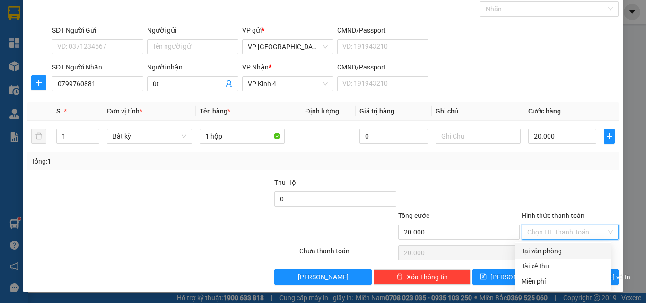
click at [546, 248] on div "Tại văn phòng" at bounding box center [563, 251] width 84 height 10
type input "0"
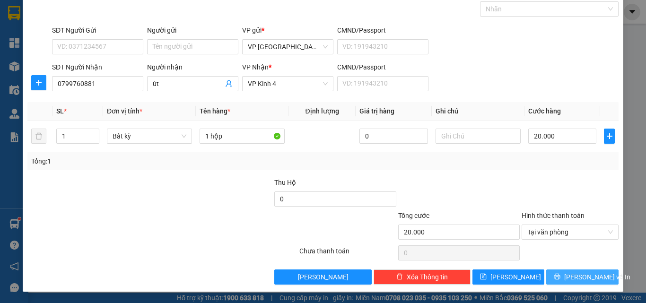
click at [550, 275] on button "[PERSON_NAME] và In" at bounding box center [583, 277] width 72 height 15
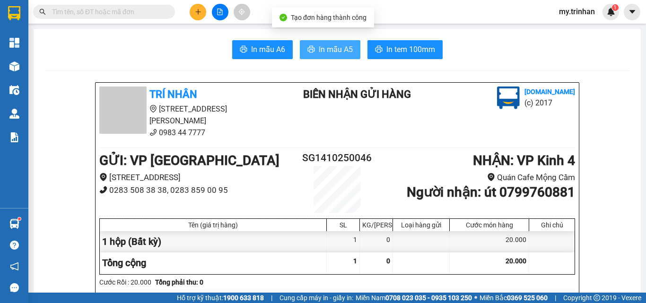
click at [332, 46] on span "In mẫu A5" at bounding box center [336, 50] width 34 height 12
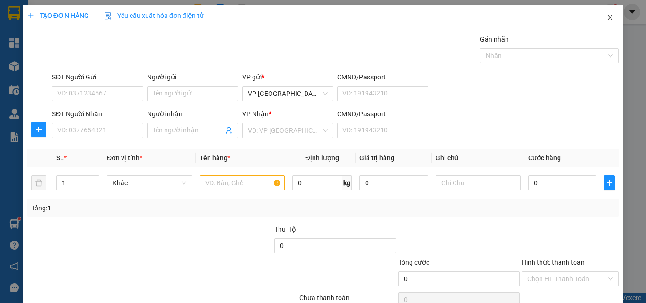
click at [611, 15] on span "Close" at bounding box center [610, 18] width 26 height 26
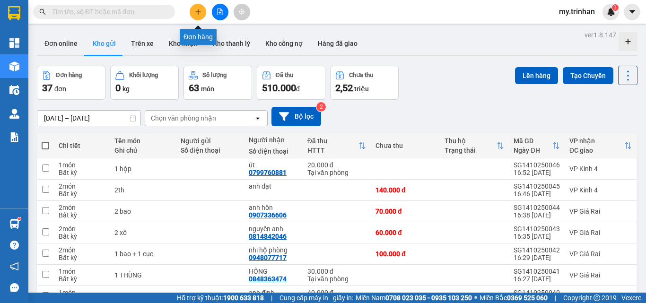
click at [199, 9] on icon "plus" at bounding box center [198, 12] width 7 height 7
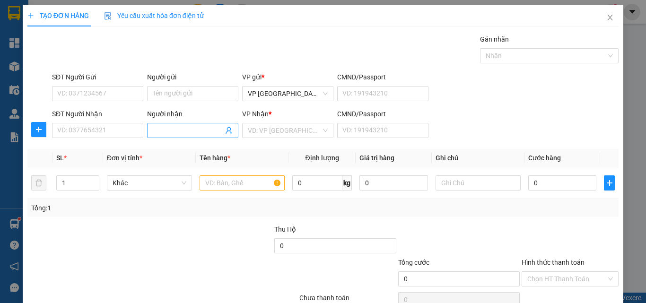
click at [173, 131] on input "Người nhận" at bounding box center [188, 130] width 71 height 10
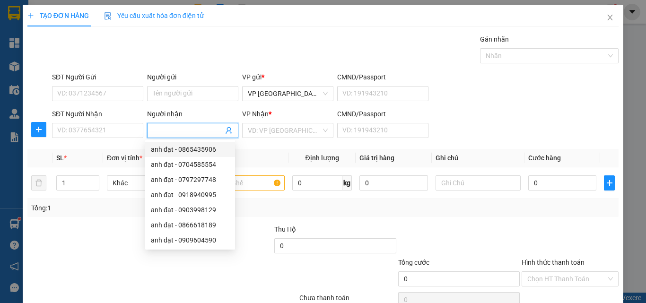
click at [181, 126] on input "Người nhận" at bounding box center [188, 130] width 71 height 10
type input "anh đạt"
click at [278, 136] on input "search" at bounding box center [284, 131] width 73 height 14
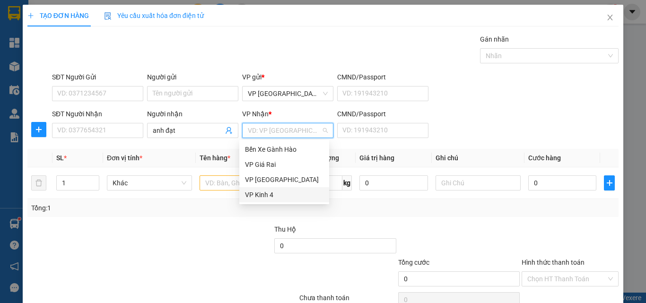
click at [269, 199] on div "VP Kinh 4" at bounding box center [284, 195] width 79 height 10
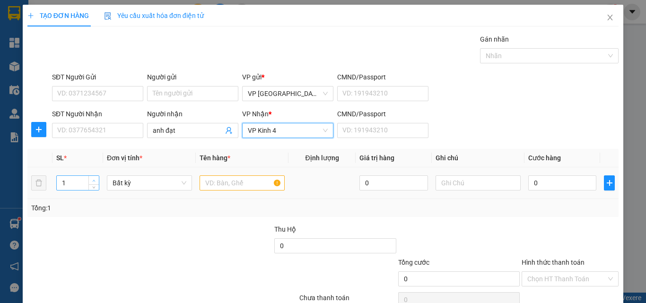
type input "2"
click at [93, 176] on span "Increase Value" at bounding box center [93, 180] width 10 height 9
drag, startPoint x: 208, startPoint y: 188, endPoint x: 220, endPoint y: 164, distance: 26.5
click at [209, 188] on input "text" at bounding box center [242, 183] width 85 height 15
click at [220, 186] on input "text" at bounding box center [242, 183] width 85 height 15
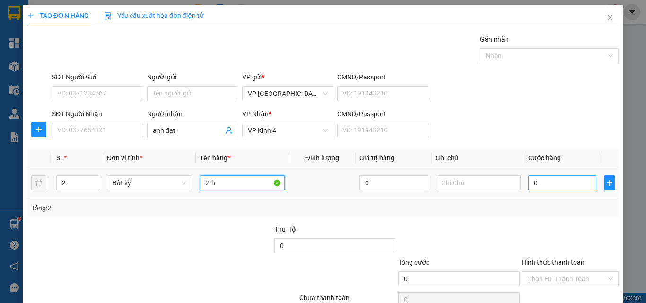
type input "2th"
click at [549, 189] on input "0" at bounding box center [563, 183] width 68 height 15
type input "1"
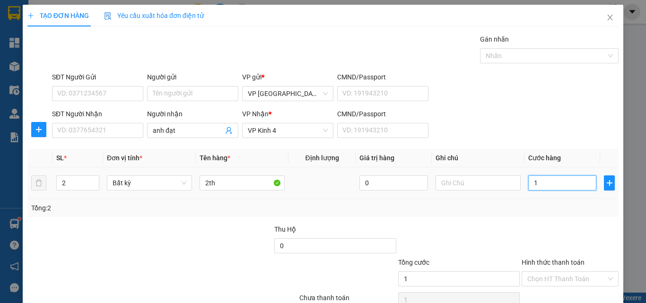
type input "10"
type input "100"
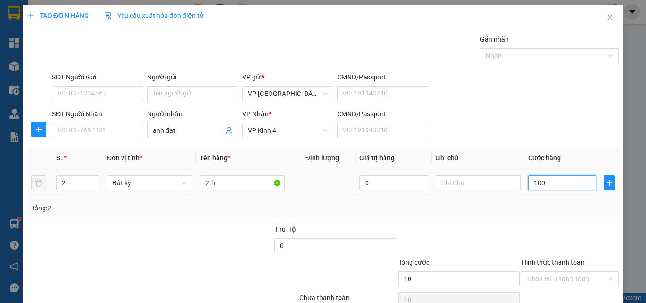
type input "100"
type input "100.000"
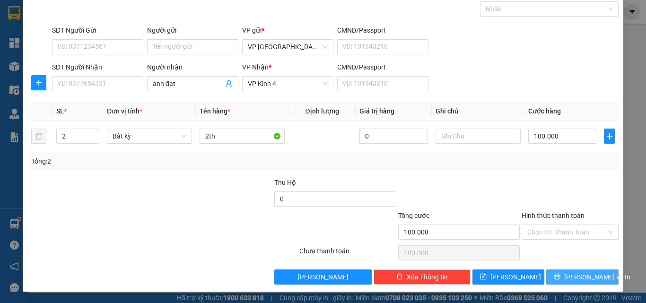
click at [562, 273] on button "[PERSON_NAME] và In" at bounding box center [583, 277] width 72 height 15
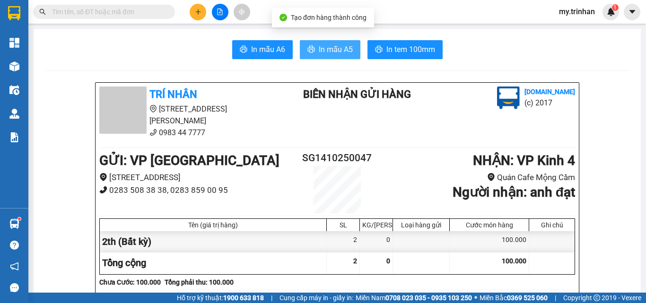
click at [340, 56] on button "In mẫu A5" at bounding box center [330, 49] width 61 height 19
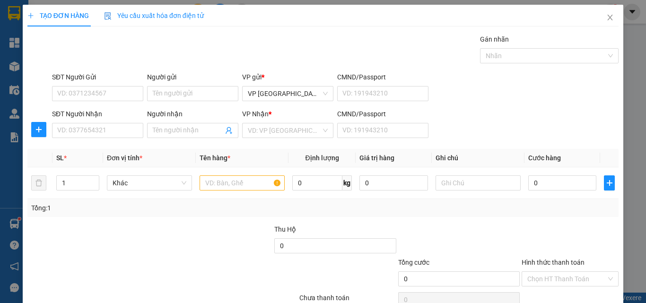
click at [498, 129] on div "SĐT Người Nhận VD: 0377654321 Người nhận Tên người nhận VP Nhận * VD: VP Sài Gò…" at bounding box center [335, 125] width 571 height 33
click at [119, 136] on input "SĐT Người Nhận" at bounding box center [97, 130] width 91 height 15
click at [123, 131] on input "991" at bounding box center [97, 130] width 91 height 15
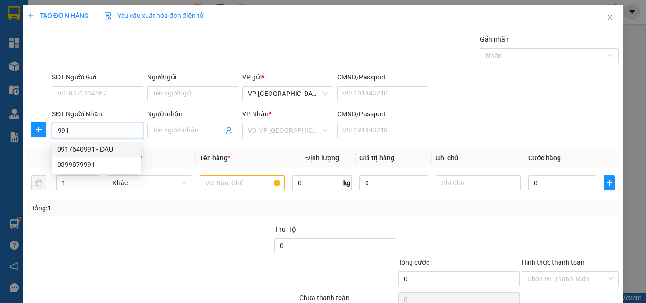
click at [119, 148] on div "0917640991 - ĐẤU" at bounding box center [96, 149] width 79 height 10
type input "0917640991"
type input "ĐẤU"
type input "50.000"
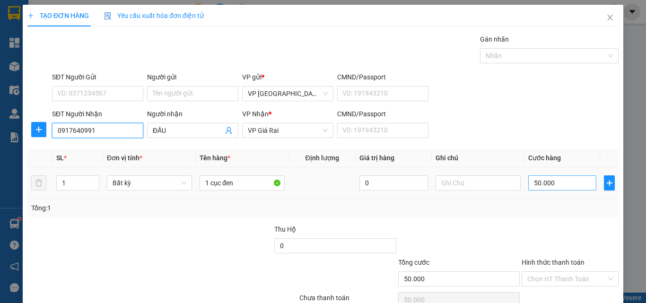
type input "0917640991"
click at [565, 184] on input "50.000" at bounding box center [563, 183] width 68 height 15
type input "6"
type input "60"
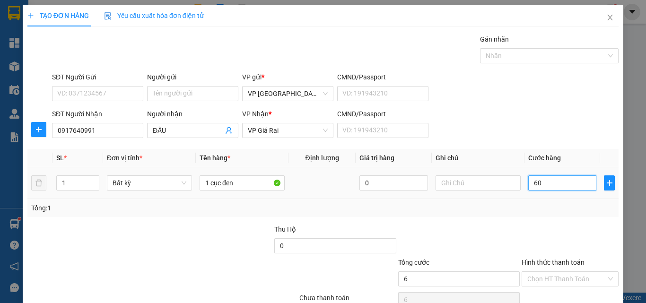
type input "60"
type input "60.000"
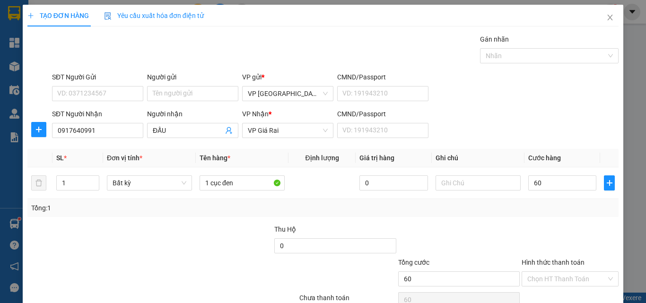
type input "60.000"
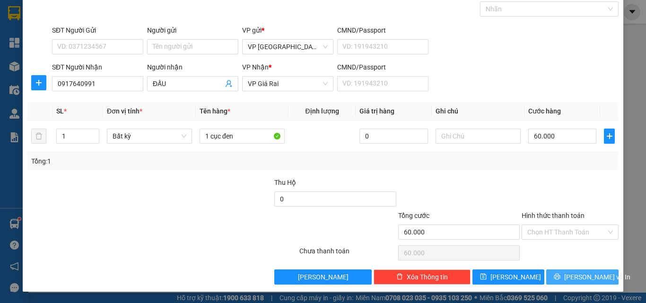
drag, startPoint x: 575, startPoint y: 279, endPoint x: 545, endPoint y: 253, distance: 39.6
click at [574, 279] on span "[PERSON_NAME] và In" at bounding box center [598, 277] width 66 height 10
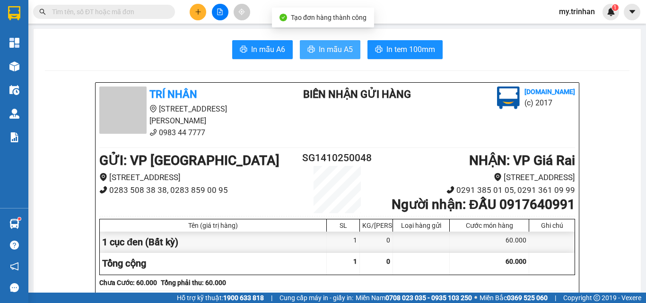
click at [319, 45] on span "In mẫu A5" at bounding box center [336, 50] width 34 height 12
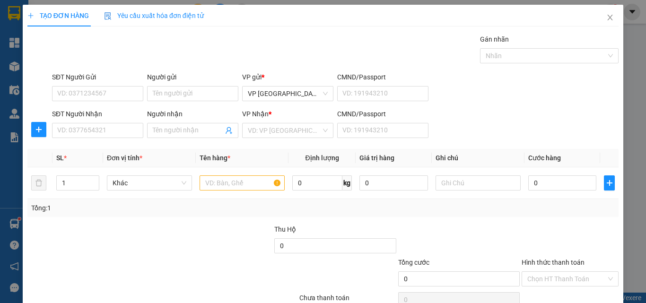
click at [544, 132] on div "SĐT Người Nhận VD: 0377654321 Người nhận Tên người nhận VP Nhận * VD: VP Sài Gò…" at bounding box center [335, 125] width 571 height 33
click at [99, 123] on div "SĐT Người Nhận" at bounding box center [97, 116] width 91 height 14
click at [105, 129] on input "SĐT Người Nhận" at bounding box center [97, 130] width 91 height 15
click at [108, 132] on input "191" at bounding box center [97, 130] width 91 height 15
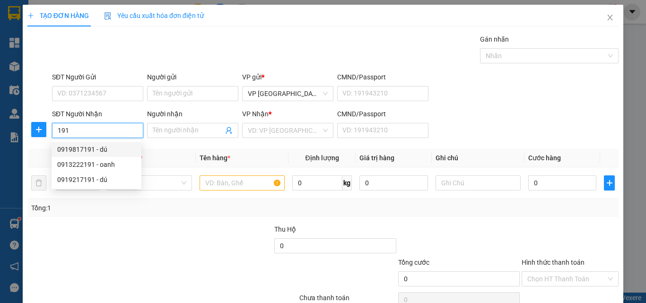
click at [114, 147] on div "0919817191 - dú" at bounding box center [96, 149] width 79 height 10
type input "0919817191"
type input "dú"
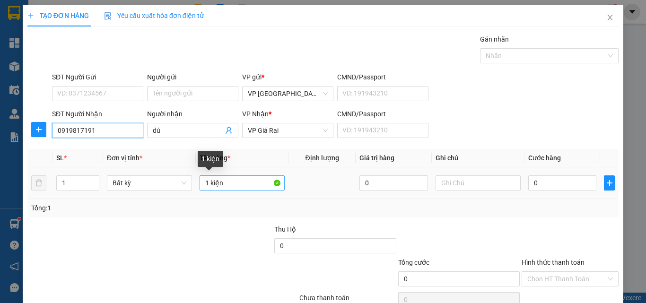
type input "0919817191"
drag, startPoint x: 203, startPoint y: 181, endPoint x: 177, endPoint y: 179, distance: 26.6
click at [177, 179] on tr "1 Bất kỳ 1 kiện 0 0" at bounding box center [323, 184] width 592 height 32
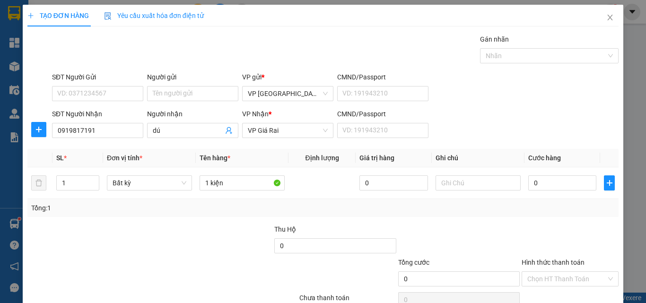
scroll to position [47, 0]
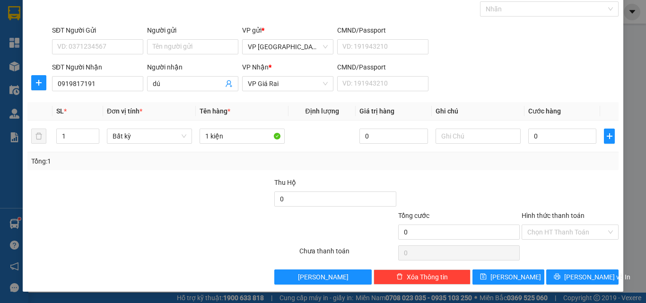
drag, startPoint x: 538, startPoint y: 224, endPoint x: 544, endPoint y: 249, distance: 25.4
click at [539, 226] on div "Hình thức thanh toán Chọn HT Thanh Toán" at bounding box center [570, 227] width 97 height 33
drag, startPoint x: 555, startPoint y: 234, endPoint x: 555, endPoint y: 240, distance: 6.2
click at [555, 235] on input "Hình thức thanh toán" at bounding box center [567, 232] width 79 height 14
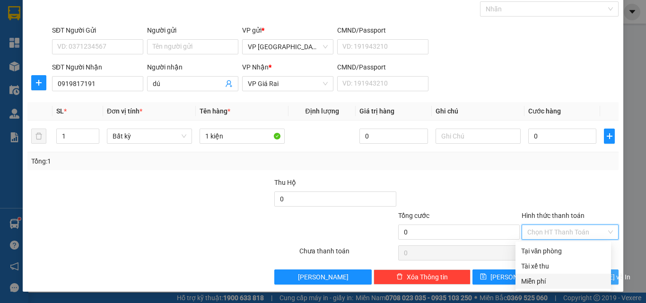
click at [549, 283] on div "Miễn phí" at bounding box center [563, 281] width 84 height 10
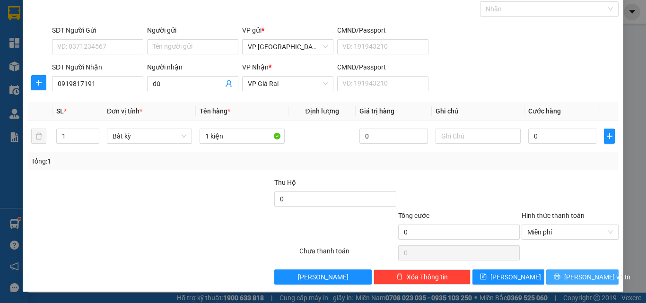
click at [559, 274] on icon "printer" at bounding box center [558, 277] width 6 height 6
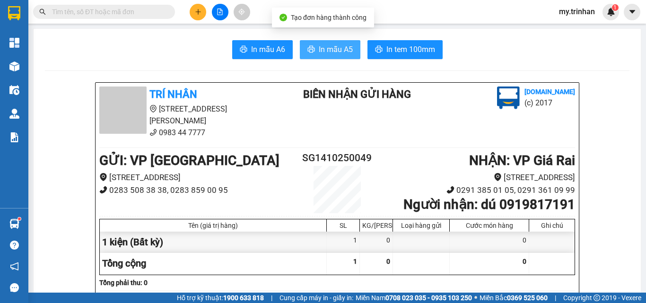
click at [305, 42] on button "In mẫu A5" at bounding box center [330, 49] width 61 height 19
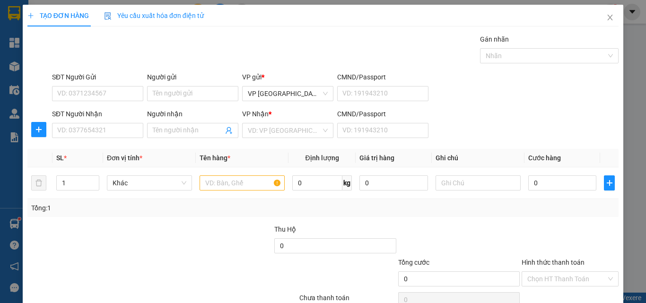
click at [491, 133] on div "SĐT Người Nhận VD: 0377654321 Người nhận Tên người nhận VP Nhận * VD: VP Sài Gò…" at bounding box center [335, 125] width 571 height 33
click at [110, 131] on input "SĐT Người Nhận" at bounding box center [97, 130] width 91 height 15
click at [114, 130] on input "047" at bounding box center [97, 130] width 91 height 15
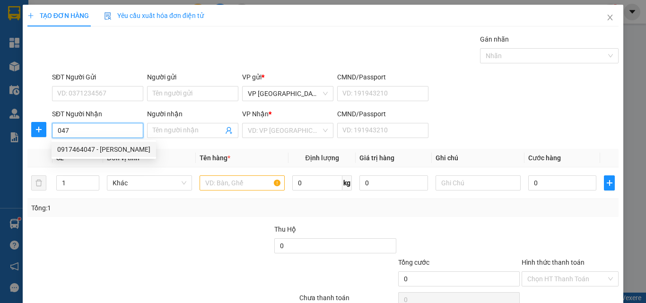
click at [120, 147] on div "0917464047 - HÀO TUYỀN" at bounding box center [103, 149] width 93 height 10
type input "0917464047"
type input "[PERSON_NAME]"
type input "120.000"
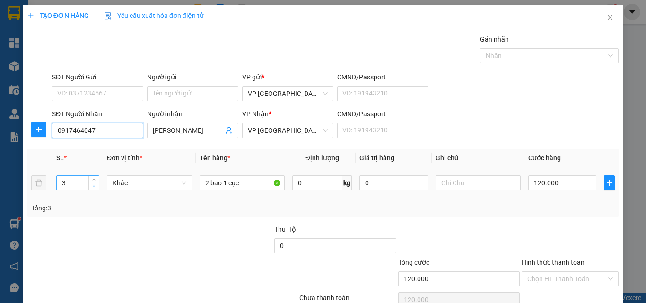
type input "0917464047"
click at [91, 188] on span "down" at bounding box center [94, 187] width 6 height 6
type input "1"
click at [91, 188] on span "down" at bounding box center [94, 187] width 6 height 6
drag, startPoint x: 90, startPoint y: 188, endPoint x: 127, endPoint y: 189, distance: 36.9
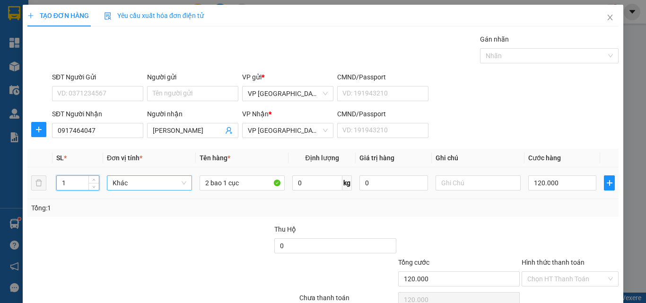
click at [92, 188] on span "down" at bounding box center [94, 187] width 6 height 6
click at [145, 180] on tr "1 Khác 2 bao 1 cục 0 kg 0 120.000" at bounding box center [323, 184] width 592 height 32
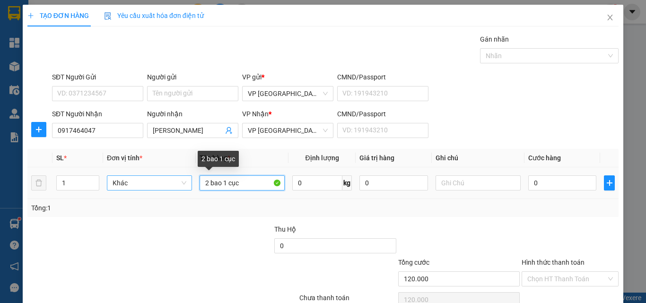
type input "0"
type input "1 bao"
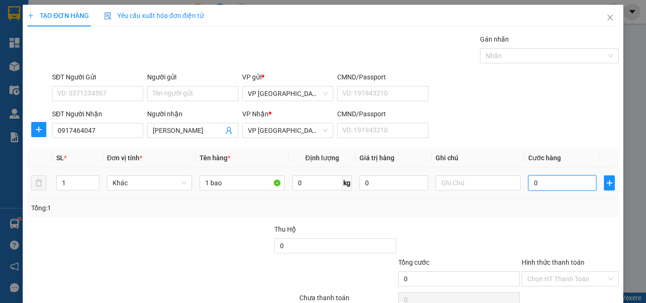
click at [557, 187] on input "0" at bounding box center [563, 183] width 68 height 15
type input "8"
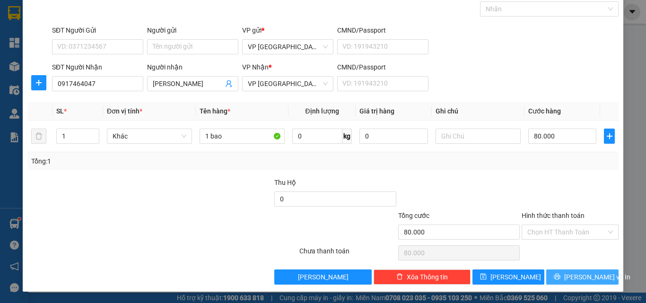
click at [590, 272] on span "[PERSON_NAME] và In" at bounding box center [598, 277] width 66 height 10
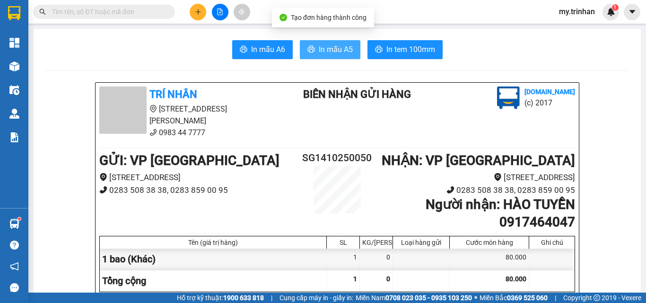
click at [327, 44] on span "In mẫu A5" at bounding box center [336, 50] width 34 height 12
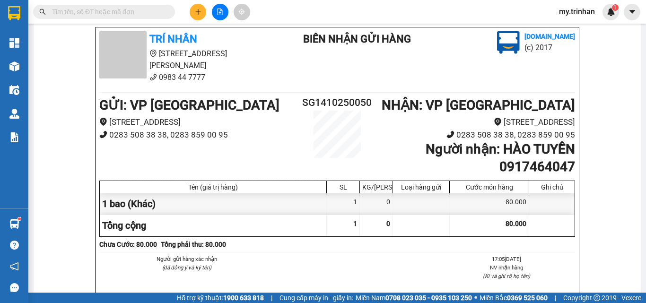
scroll to position [95, 0]
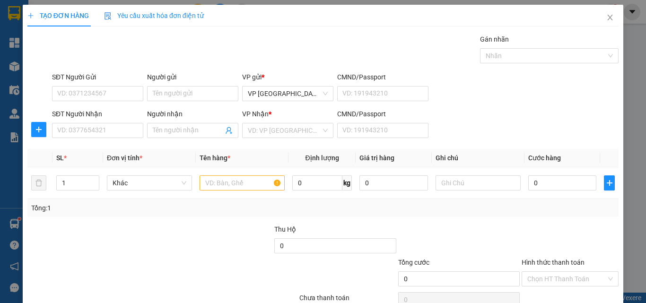
click at [520, 116] on div "SĐT Người Nhận VD: 0377654321 Người nhận Tên người nhận VP Nhận * VD: VP Sài Gò…" at bounding box center [335, 125] width 571 height 33
click at [114, 132] on input "SĐT Người Nhận" at bounding box center [97, 130] width 91 height 15
click at [122, 135] on input "SĐT Người Nhận" at bounding box center [97, 130] width 91 height 15
click at [121, 132] on input "717" at bounding box center [97, 130] width 91 height 15
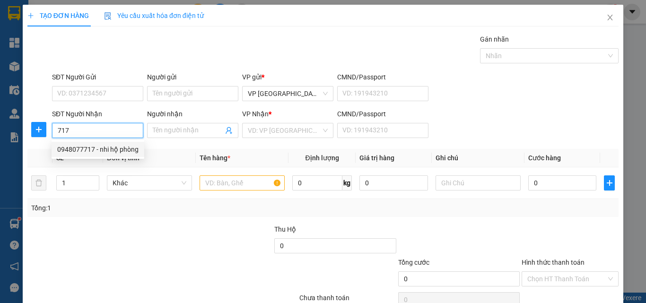
click at [117, 154] on div "0948077717 - nhi hộ phòng" at bounding box center [97, 149] width 81 height 10
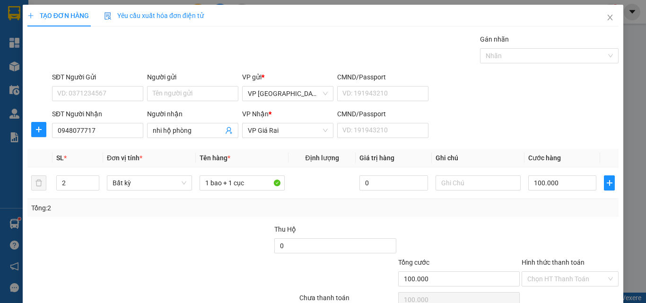
scroll to position [47, 0]
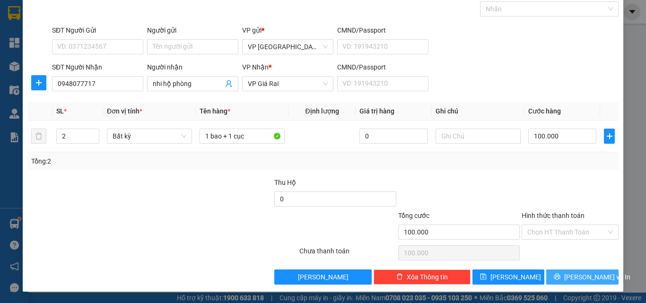
click at [587, 273] on div "Transit Pickup Surcharge Ids Transit Deliver Surcharge Ids Transit Deliver Surc…" at bounding box center [323, 136] width 592 height 298
click at [584, 274] on span "[PERSON_NAME] và In" at bounding box center [598, 277] width 66 height 10
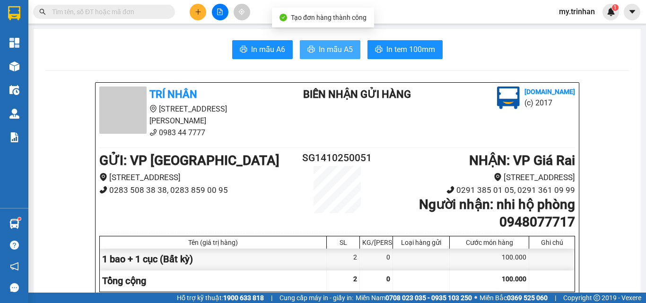
click at [323, 51] on span "In mẫu A5" at bounding box center [336, 50] width 34 height 12
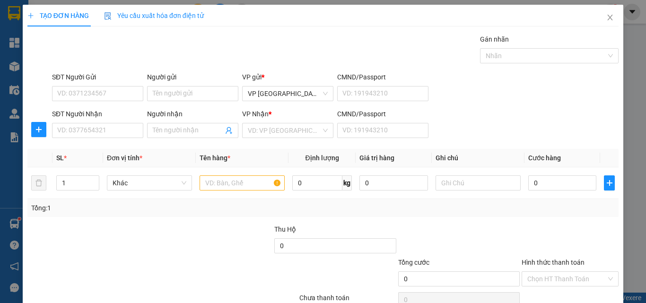
click at [518, 129] on div "SĐT Người Nhận VD: 0377654321 Người nhận Tên người nhận VP Nhận * VD: VP Sài Gò…" at bounding box center [335, 125] width 571 height 33
click at [607, 18] on icon "close" at bounding box center [611, 18] width 8 height 8
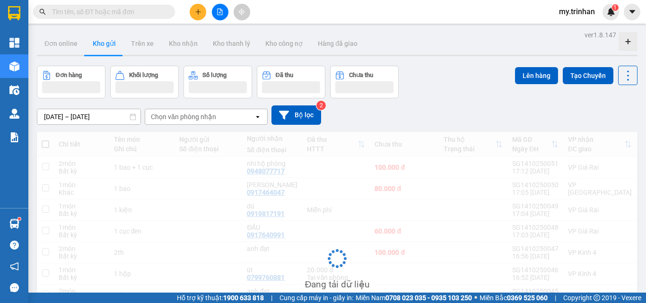
click at [219, 117] on div "Chọn văn phòng nhận" at bounding box center [199, 116] width 109 height 15
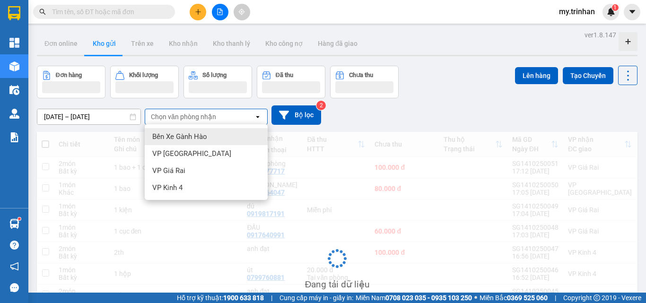
click at [219, 117] on div "Chọn văn phòng nhận" at bounding box center [199, 116] width 109 height 15
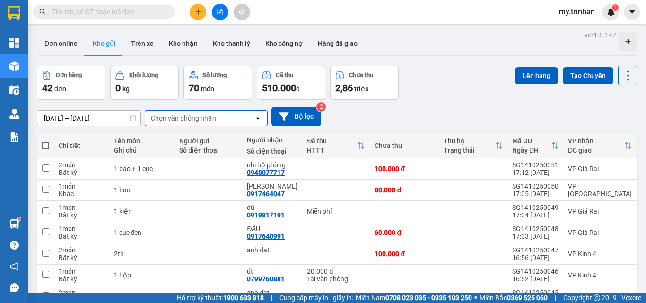
click at [405, 113] on div "[DATE] – [DATE] Press the down arrow key to interact with the calendar and sele…" at bounding box center [337, 116] width 601 height 19
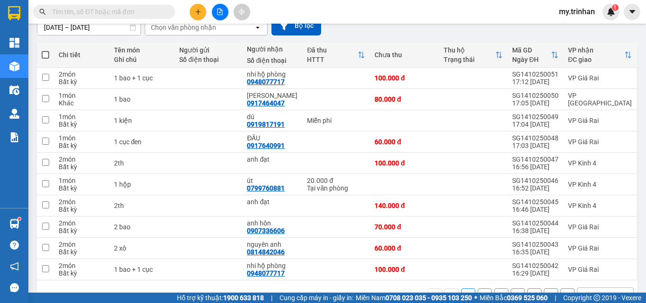
scroll to position [15, 0]
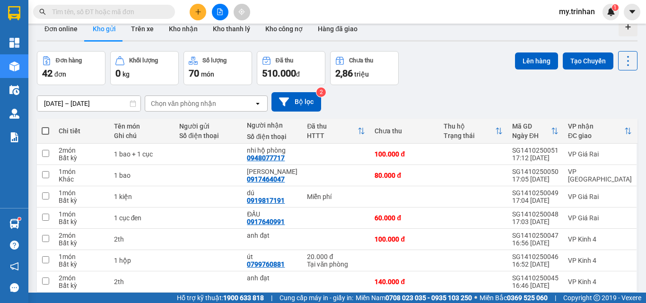
click at [504, 102] on div "[DATE] – [DATE] Press the down arrow key to interact with the calendar and sele…" at bounding box center [337, 101] width 601 height 19
click at [197, 15] on icon "plus" at bounding box center [198, 12] width 7 height 7
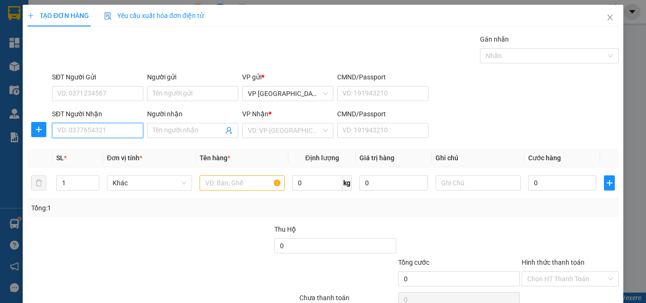
click at [119, 132] on input "SĐT Người Nhận" at bounding box center [97, 130] width 91 height 15
click at [120, 129] on input "0979055" at bounding box center [97, 130] width 91 height 15
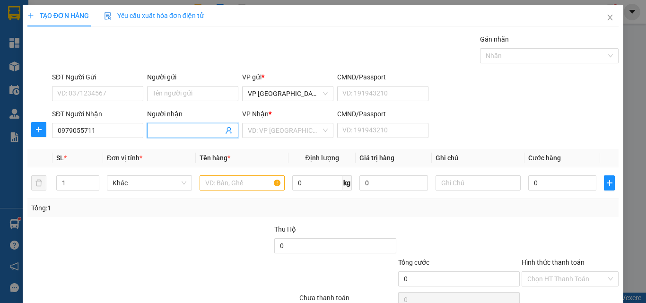
click at [172, 126] on input "Người nhận" at bounding box center [188, 130] width 71 height 10
drag, startPoint x: 278, startPoint y: 128, endPoint x: 276, endPoint y: 135, distance: 7.9
click at [278, 129] on input "search" at bounding box center [284, 131] width 73 height 14
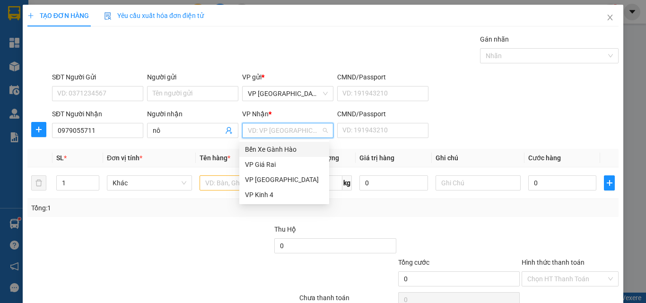
click at [272, 155] on div "Bến Xe Gành Hào" at bounding box center [284, 149] width 90 height 15
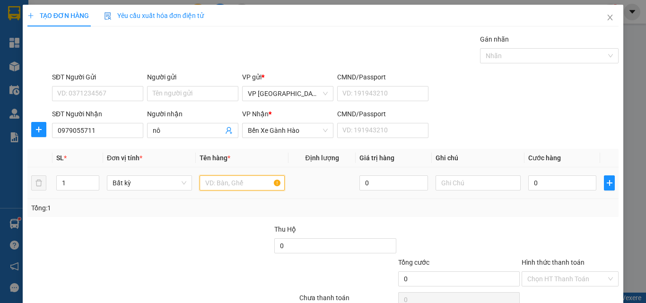
click at [227, 184] on input "text" at bounding box center [242, 183] width 85 height 15
click at [543, 188] on input "0" at bounding box center [563, 183] width 68 height 15
drag, startPoint x: 220, startPoint y: 185, endPoint x: 189, endPoint y: 185, distance: 30.8
click at [189, 185] on tr "1 Bất kỳ 1th 0 0" at bounding box center [323, 184] width 592 height 32
click at [546, 185] on input "0" at bounding box center [563, 183] width 68 height 15
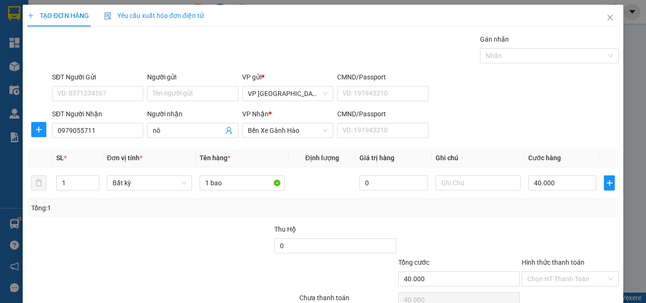
scroll to position [47, 0]
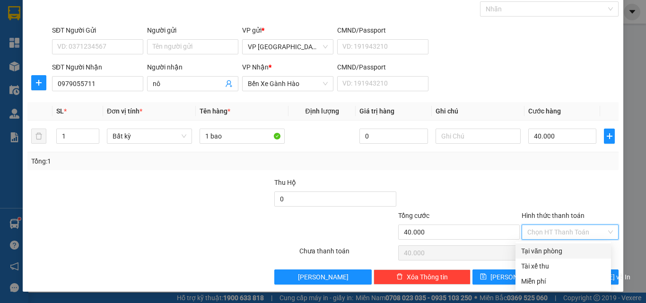
click at [541, 235] on input "Hình thức thanh toán" at bounding box center [567, 232] width 79 height 14
click at [545, 253] on div "Tại văn phòng" at bounding box center [563, 251] width 84 height 10
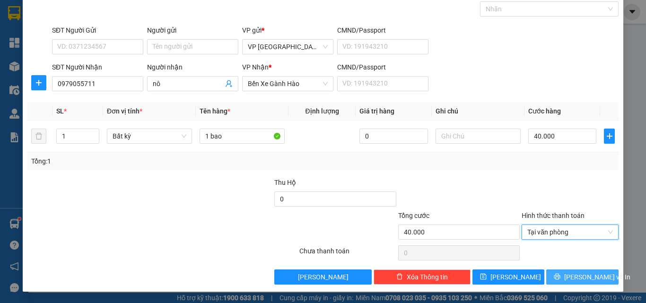
click at [556, 277] on button "[PERSON_NAME] và In" at bounding box center [583, 277] width 72 height 15
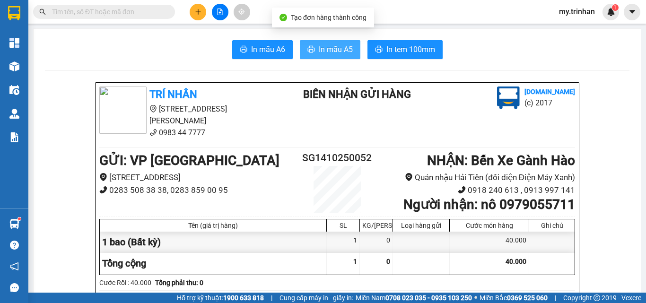
click at [330, 45] on span "In mẫu A5" at bounding box center [336, 50] width 34 height 12
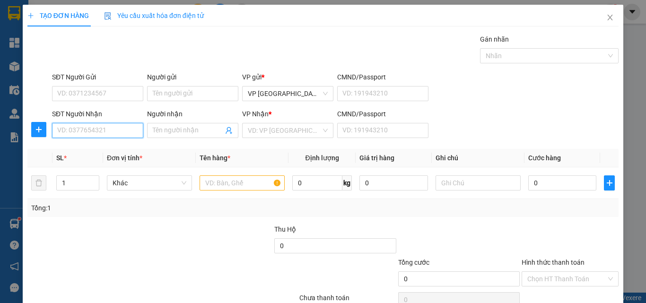
click at [118, 132] on input "SĐT Người Nhận" at bounding box center [97, 130] width 91 height 15
click at [108, 150] on div "0945115220 - út nguyên" at bounding box center [96, 149] width 79 height 10
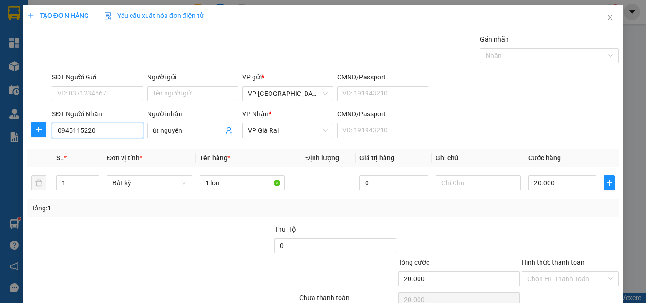
scroll to position [47, 0]
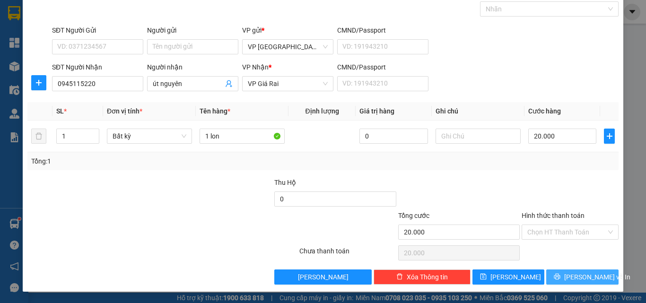
click at [548, 277] on button "[PERSON_NAME] và In" at bounding box center [583, 277] width 72 height 15
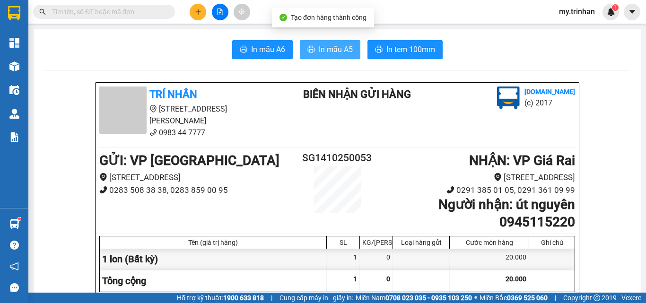
click at [345, 50] on span "In mẫu A5" at bounding box center [336, 50] width 34 height 12
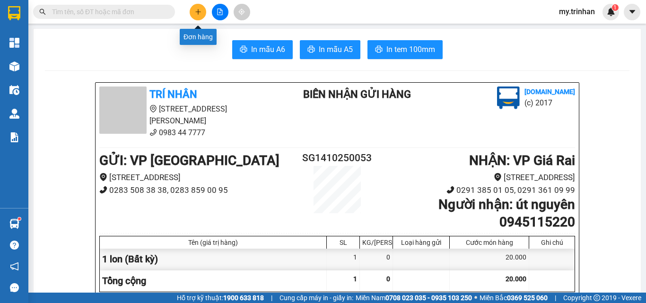
click at [195, 10] on icon "plus" at bounding box center [198, 12] width 7 height 7
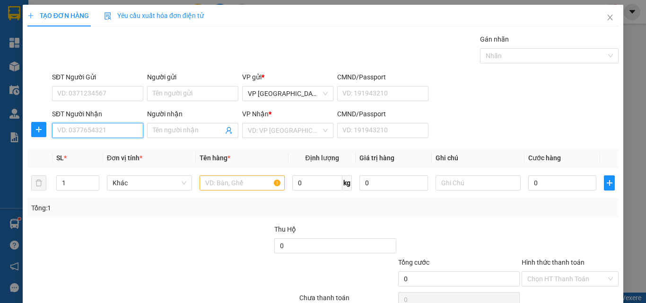
click at [115, 129] on input "SĐT Người Nhận" at bounding box center [97, 130] width 91 height 15
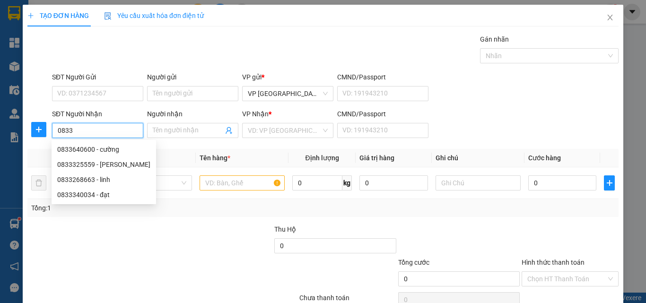
click at [76, 128] on input "0833" at bounding box center [97, 130] width 91 height 15
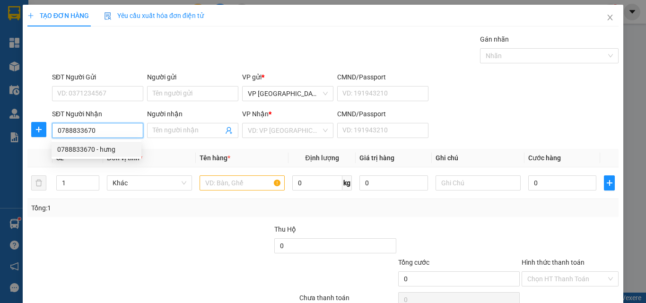
click at [88, 150] on div "0788833670 - hưng" at bounding box center [96, 149] width 79 height 10
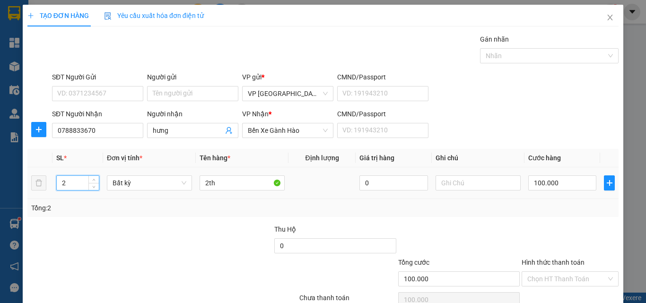
click at [69, 181] on input "2" at bounding box center [78, 183] width 42 height 14
click at [205, 182] on input "2th" at bounding box center [242, 183] width 85 height 15
click at [529, 181] on input "0" at bounding box center [563, 183] width 68 height 15
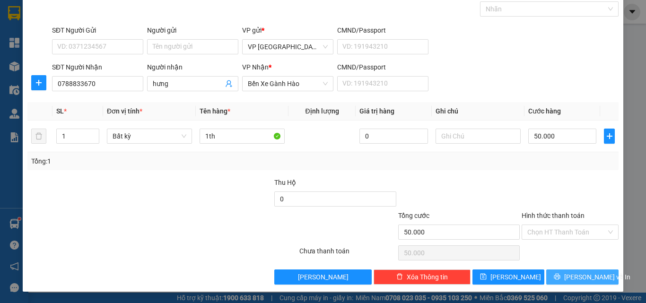
click at [548, 277] on button "[PERSON_NAME] và In" at bounding box center [583, 277] width 72 height 15
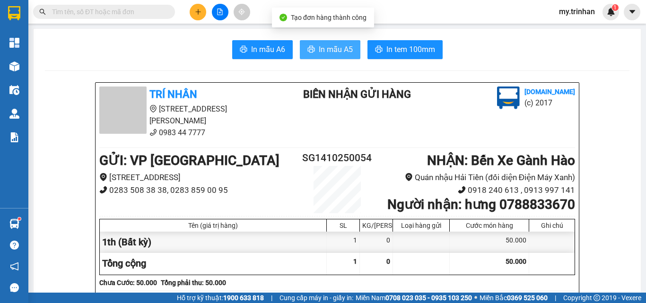
click at [339, 53] on span "In mẫu A5" at bounding box center [336, 50] width 34 height 12
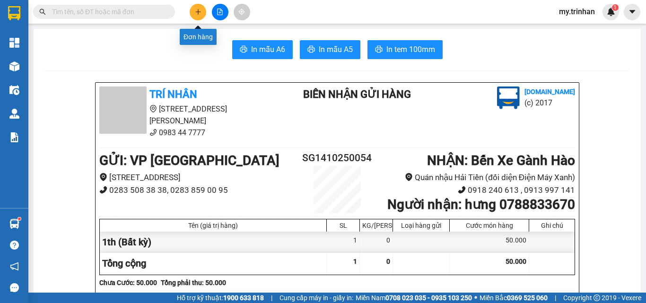
click at [195, 12] on icon "plus" at bounding box center [198, 12] width 7 height 7
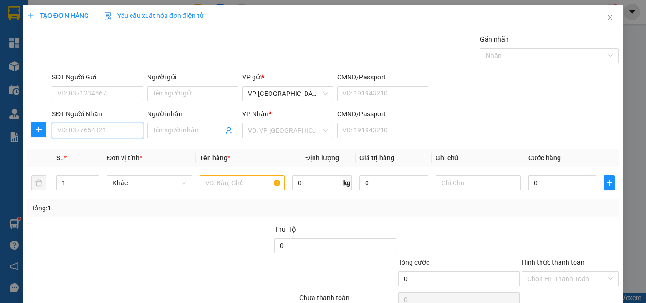
click at [115, 133] on input "SĐT Người Nhận" at bounding box center [97, 130] width 91 height 15
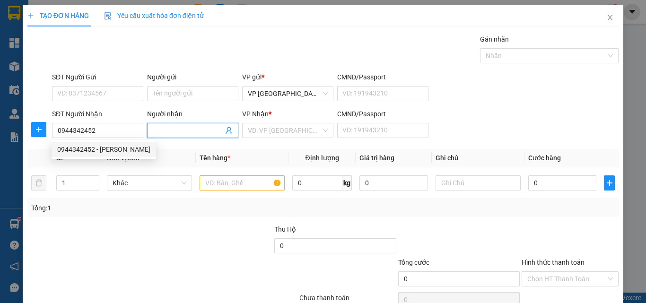
click at [172, 131] on input "Người nhận" at bounding box center [188, 130] width 71 height 10
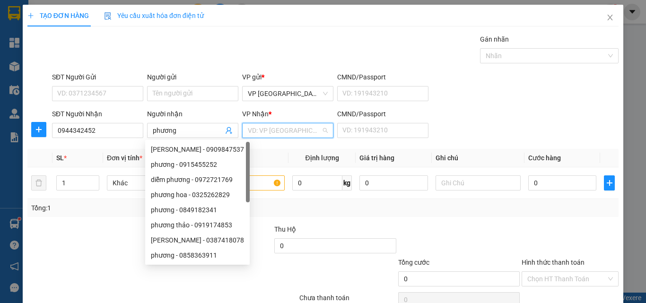
click at [278, 132] on input "search" at bounding box center [284, 131] width 73 height 14
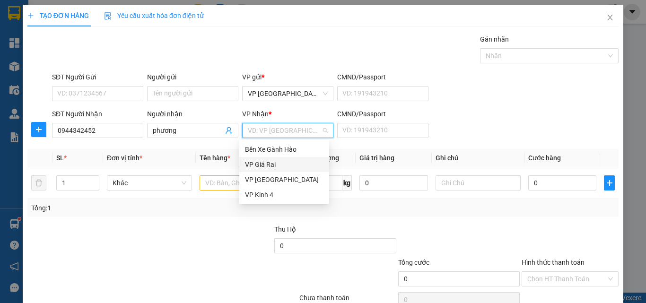
click at [280, 164] on div "VP Giá Rai" at bounding box center [284, 164] width 79 height 10
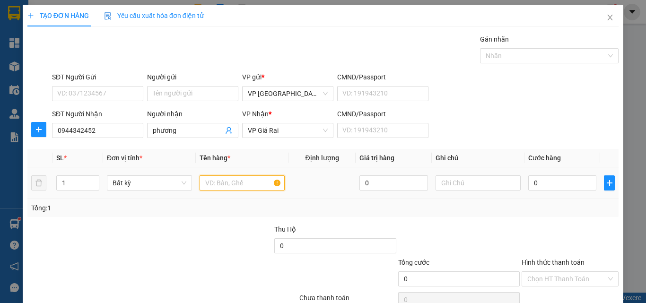
click at [225, 186] on input "text" at bounding box center [242, 183] width 85 height 15
click at [529, 184] on input "0" at bounding box center [563, 183] width 68 height 15
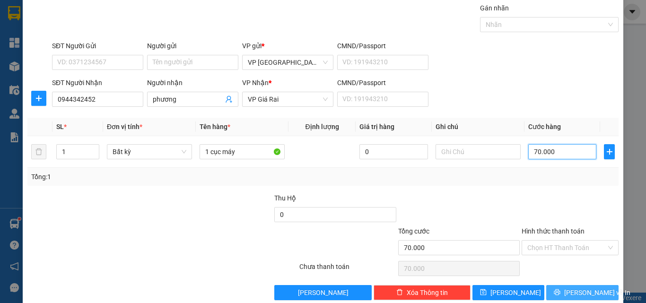
scroll to position [47, 0]
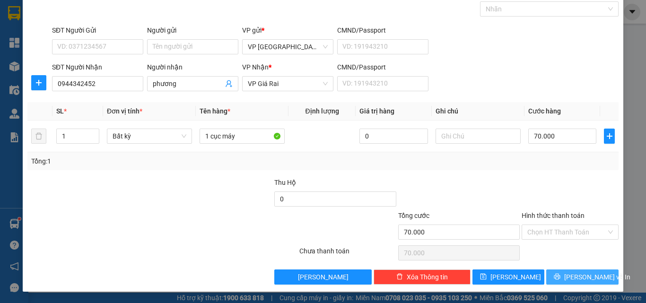
click at [552, 275] on button "[PERSON_NAME] và In" at bounding box center [583, 277] width 72 height 15
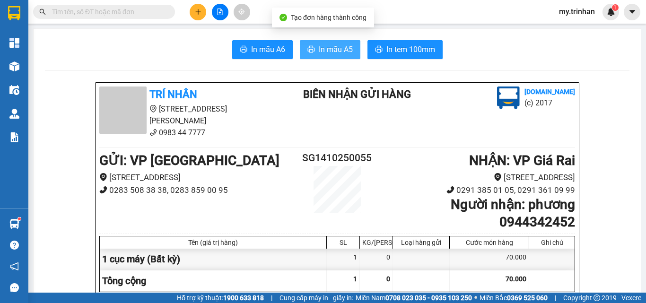
click at [314, 46] on button "In mẫu A5" at bounding box center [330, 49] width 61 height 19
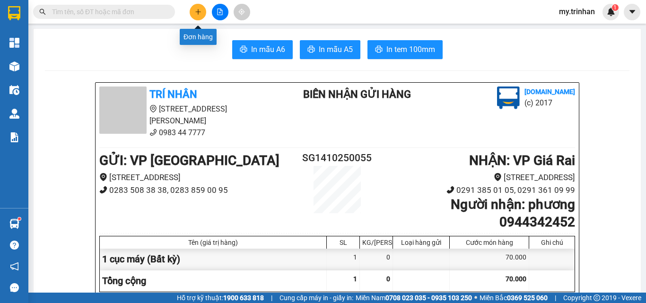
click at [198, 12] on icon "plus" at bounding box center [197, 11] width 5 height 0
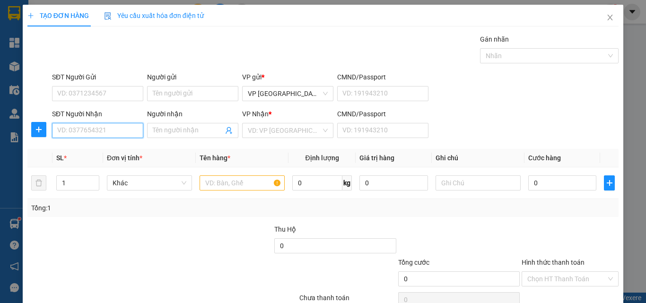
click at [113, 132] on input "SĐT Người Nhận" at bounding box center [97, 130] width 91 height 15
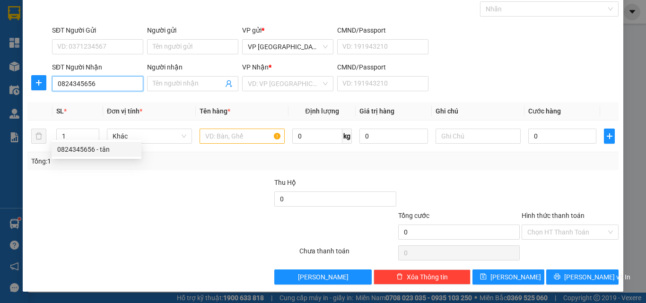
click at [98, 148] on div "0824345656 - tân" at bounding box center [96, 149] width 79 height 10
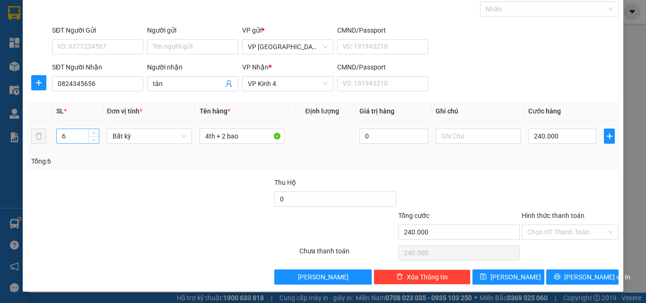
click at [67, 133] on input "6" at bounding box center [78, 136] width 42 height 14
click at [242, 137] on input "4th + 2 bao" at bounding box center [242, 136] width 85 height 15
click at [529, 138] on input "0" at bounding box center [563, 136] width 68 height 15
click at [545, 217] on label "Hình thức thanh toán" at bounding box center [553, 216] width 63 height 8
click at [545, 225] on input "Hình thức thanh toán" at bounding box center [567, 232] width 79 height 14
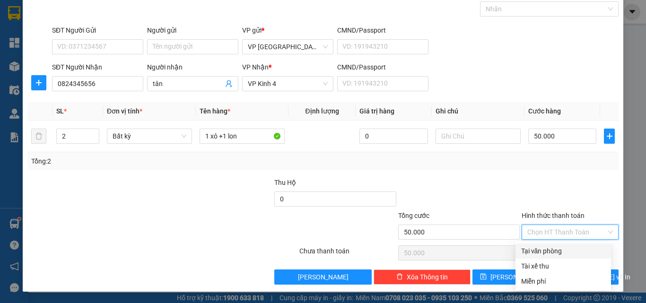
click at [541, 250] on div "Tại văn phòng" at bounding box center [563, 251] width 84 height 10
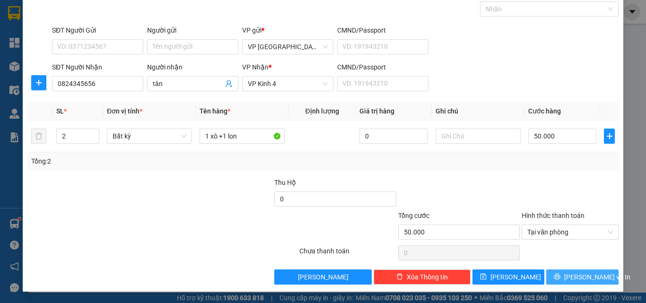
click at [550, 275] on button "[PERSON_NAME] và In" at bounding box center [583, 277] width 72 height 15
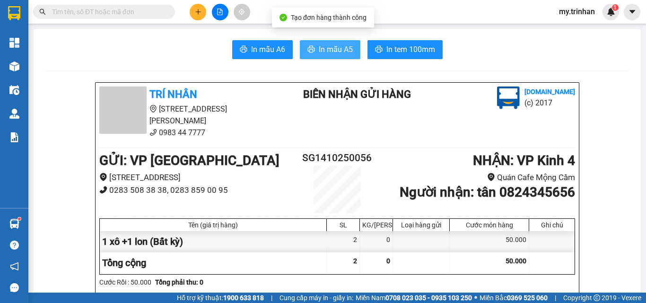
click at [341, 52] on span "In mẫu A5" at bounding box center [336, 50] width 34 height 12
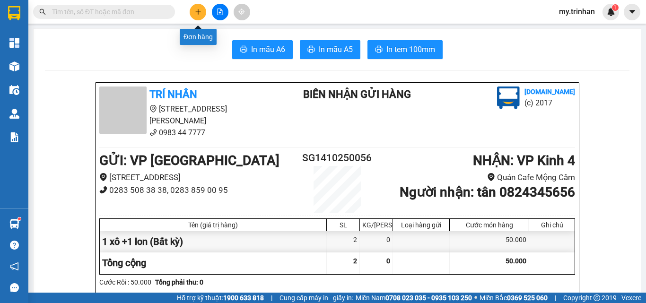
click at [198, 11] on icon "plus" at bounding box center [198, 11] width 0 height 5
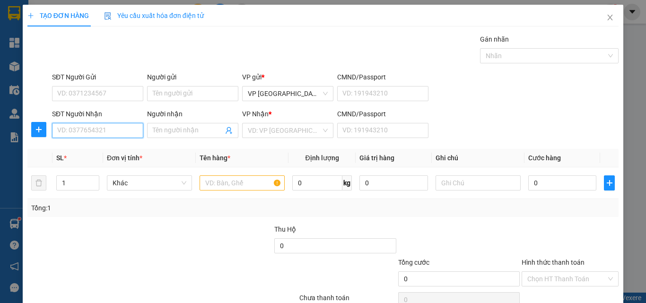
click at [126, 132] on input "SĐT Người Nhận" at bounding box center [97, 130] width 91 height 15
click at [110, 150] on div "0917558977 - chị suối" at bounding box center [96, 149] width 79 height 10
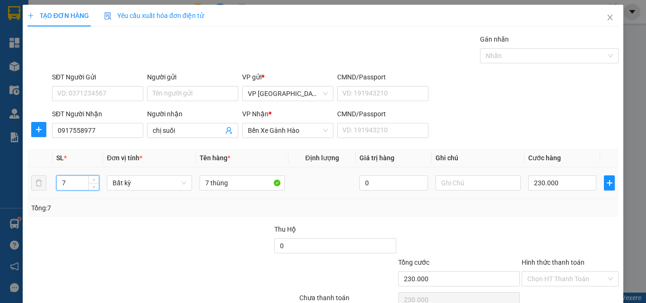
click at [68, 184] on input "7" at bounding box center [78, 183] width 42 height 14
click at [207, 183] on input "7 thùng" at bounding box center [242, 183] width 85 height 15
click at [529, 183] on input "0" at bounding box center [563, 183] width 68 height 15
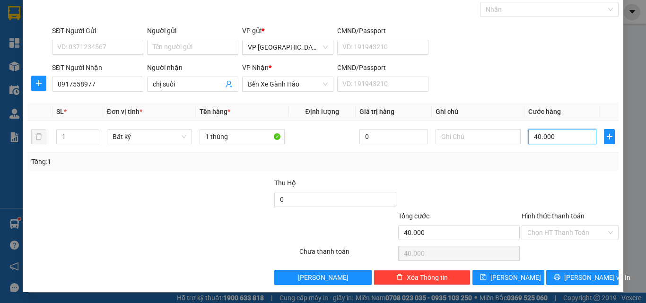
scroll to position [47, 0]
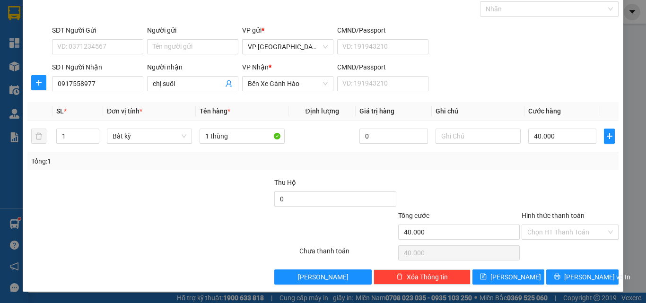
click at [544, 216] on label "Hình thức thanh toán" at bounding box center [553, 216] width 63 height 8
click at [544, 225] on input "Hình thức thanh toán" at bounding box center [567, 232] width 79 height 14
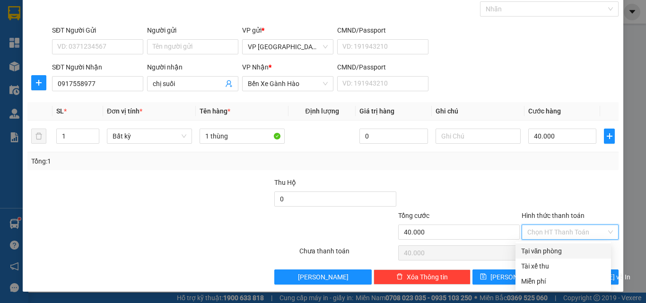
click at [544, 250] on div "Tại văn phòng" at bounding box center [563, 251] width 84 height 10
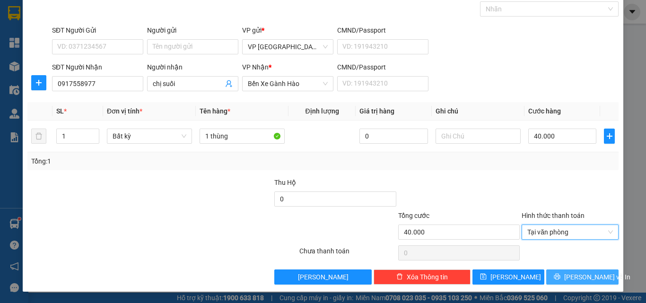
click at [547, 273] on button "[PERSON_NAME] và In" at bounding box center [583, 277] width 72 height 15
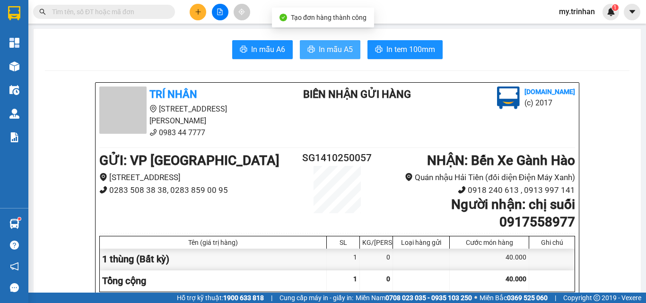
click at [329, 48] on span "In mẫu A5" at bounding box center [336, 50] width 34 height 12
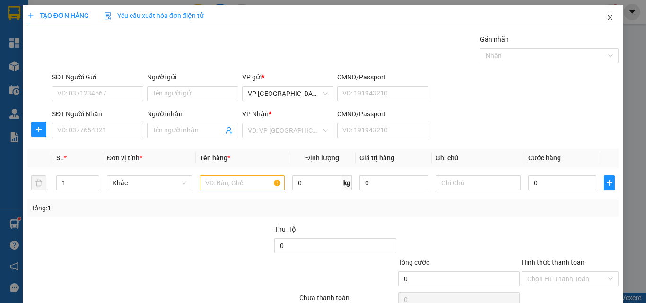
click at [607, 18] on icon "close" at bounding box center [611, 18] width 8 height 8
click at [608, 17] on icon "close" at bounding box center [610, 18] width 5 height 6
click at [607, 18] on icon "close" at bounding box center [611, 18] width 8 height 8
click at [607, 17] on span "Close" at bounding box center [610, 18] width 26 height 26
click at [608, 20] on icon "close" at bounding box center [610, 18] width 5 height 6
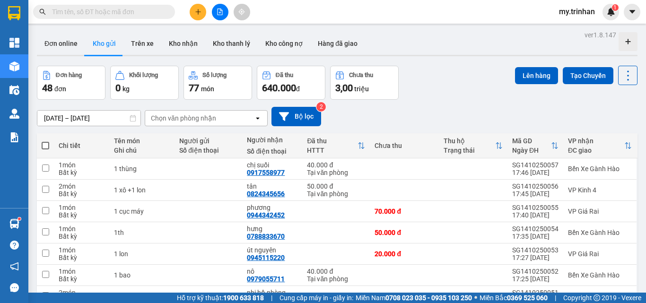
click at [347, 115] on div "[DATE] – [DATE] Press the down arrow key to interact with the calendar and sele…" at bounding box center [337, 116] width 601 height 19
click at [197, 12] on icon "plus" at bounding box center [197, 11] width 5 height 0
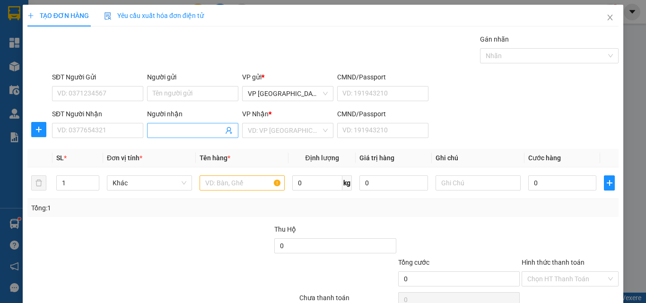
click at [183, 129] on input "Người nhận" at bounding box center [188, 130] width 71 height 10
click at [153, 133] on input "rố như" at bounding box center [188, 130] width 71 height 10
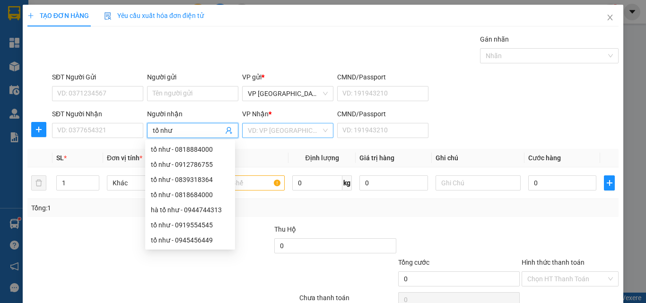
click at [263, 132] on input "search" at bounding box center [284, 131] width 73 height 14
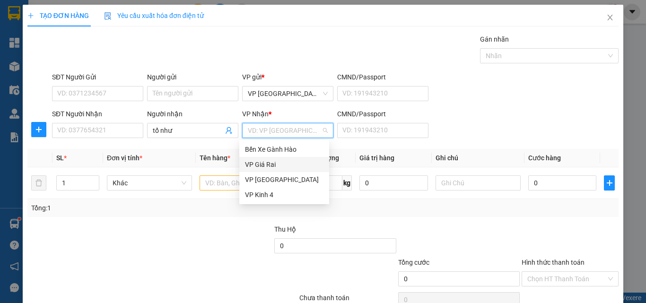
click at [265, 163] on div "VP Giá Rai" at bounding box center [284, 164] width 79 height 10
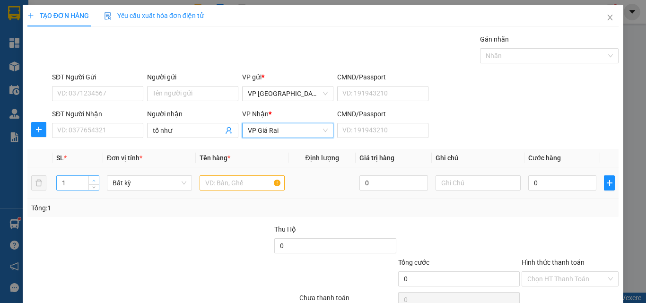
click at [94, 181] on icon "up" at bounding box center [93, 180] width 3 height 3
click at [224, 185] on input "text" at bounding box center [242, 183] width 85 height 15
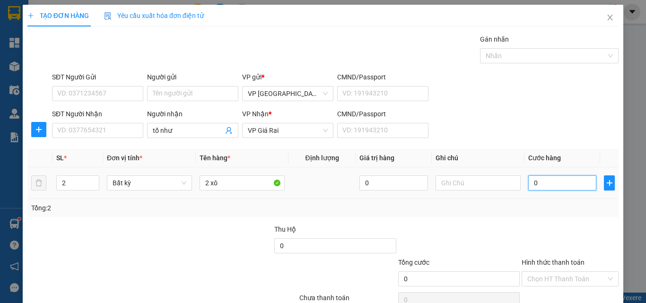
click at [557, 190] on input "0" at bounding box center [563, 183] width 68 height 15
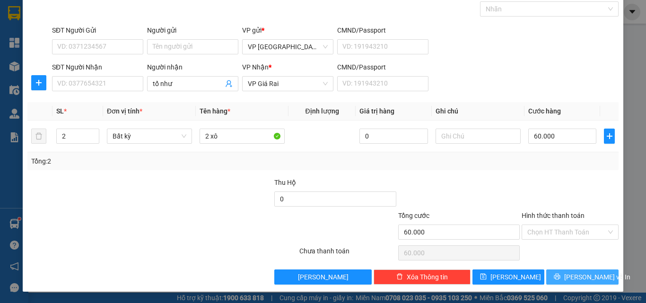
click at [575, 279] on span "[PERSON_NAME] và In" at bounding box center [598, 277] width 66 height 10
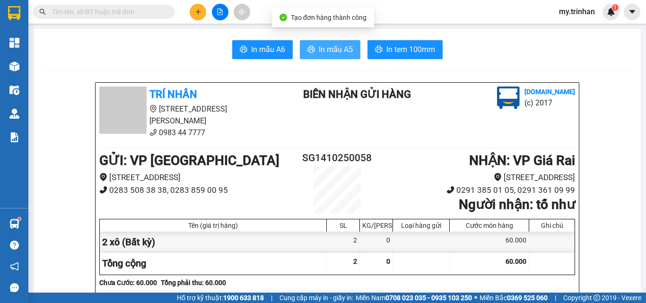
click at [336, 45] on span "In mẫu A5" at bounding box center [336, 50] width 34 height 12
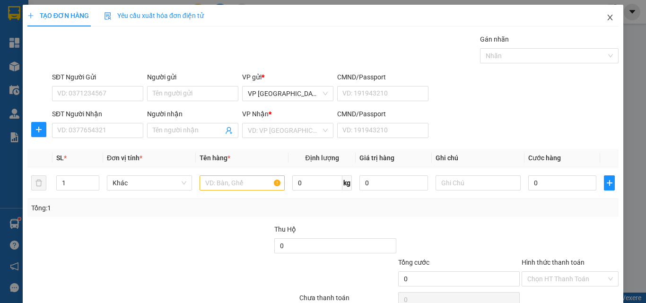
click at [607, 16] on icon "close" at bounding box center [611, 18] width 8 height 8
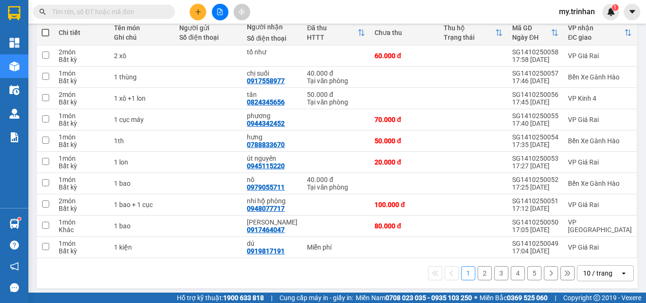
scroll to position [117, 0]
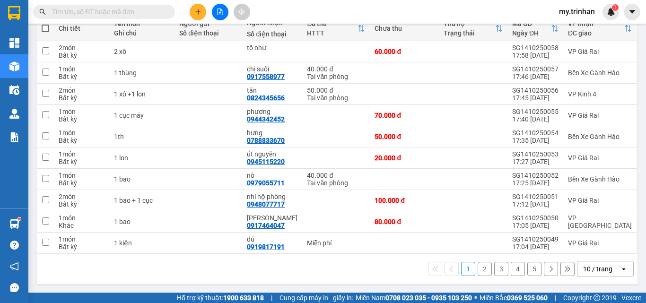
click at [478, 270] on button "2" at bounding box center [485, 269] width 14 height 14
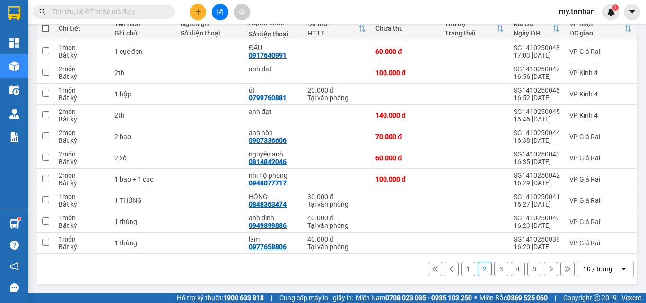
click at [495, 268] on button "3" at bounding box center [502, 269] width 14 height 14
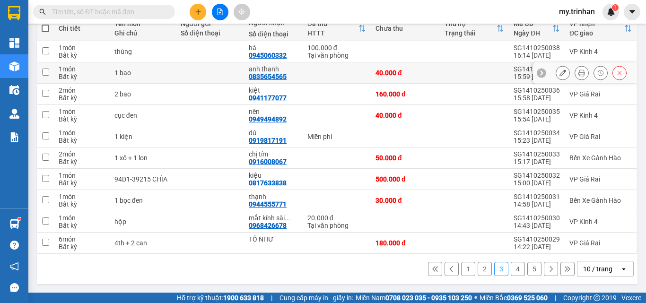
click at [560, 73] on icon at bounding box center [563, 73] width 7 height 7
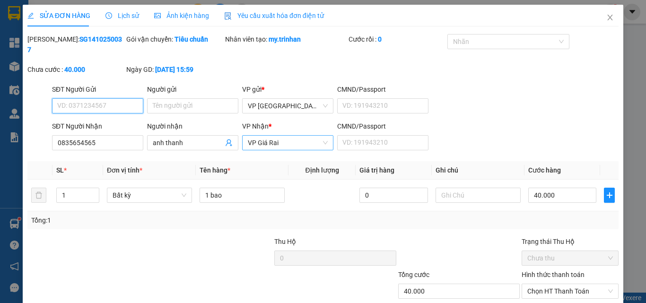
click at [290, 138] on span "VP Giá Rai" at bounding box center [288, 143] width 80 height 14
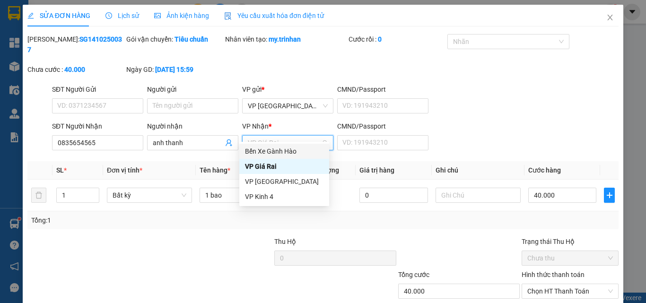
click at [290, 151] on div "Bến Xe Gành Hào" at bounding box center [284, 151] width 79 height 10
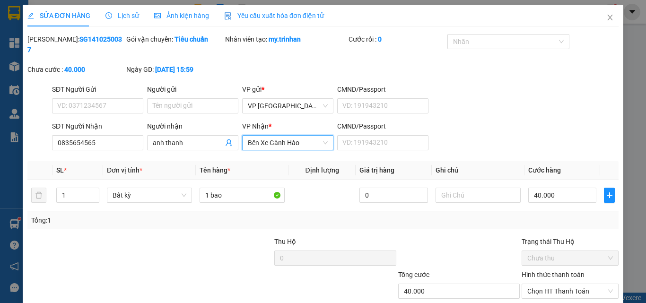
scroll to position [49, 0]
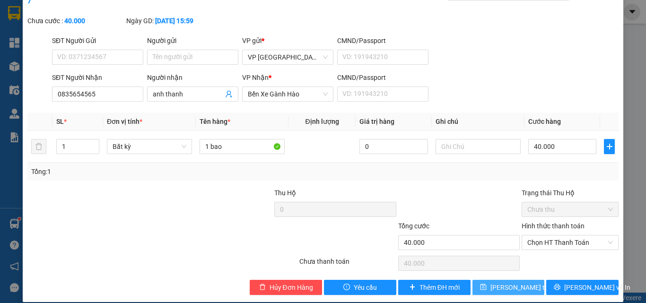
click at [513, 284] on button "[PERSON_NAME] thay đổi" at bounding box center [509, 287] width 72 height 15
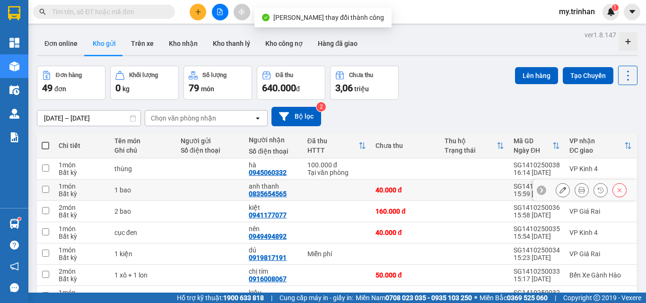
click at [579, 193] on icon at bounding box center [582, 190] width 7 height 7
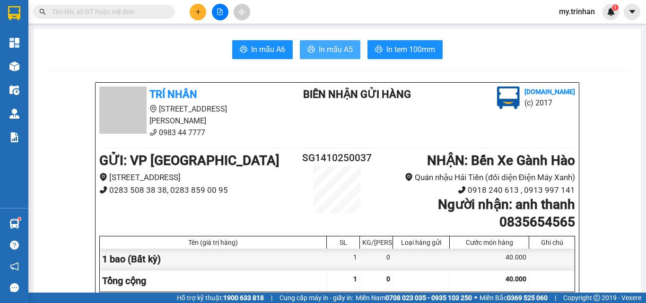
click at [311, 41] on button "In mẫu A5" at bounding box center [330, 49] width 61 height 19
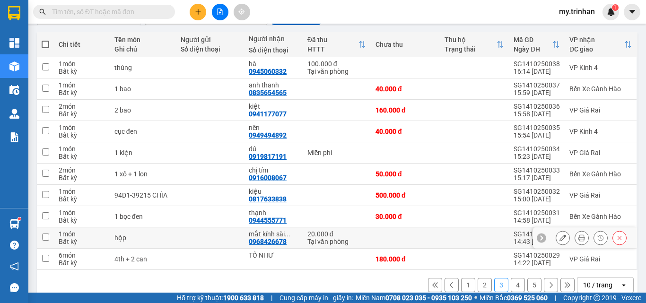
scroll to position [117, 0]
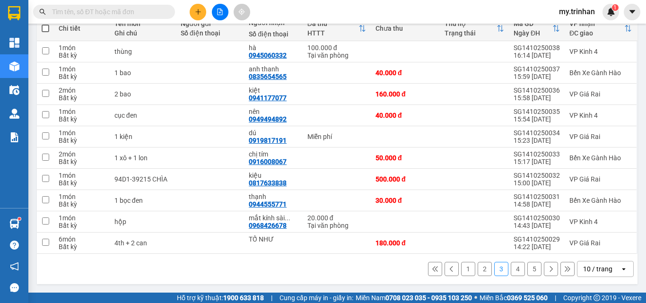
click at [461, 269] on button "1" at bounding box center [468, 269] width 14 height 14
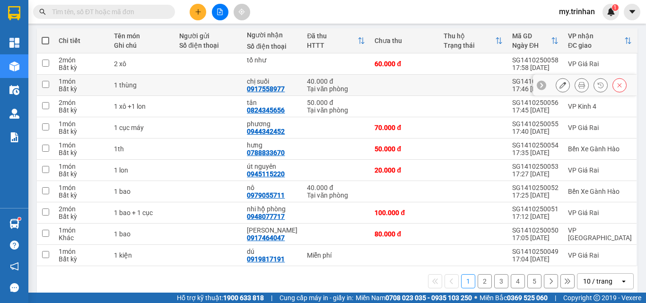
scroll to position [70, 0]
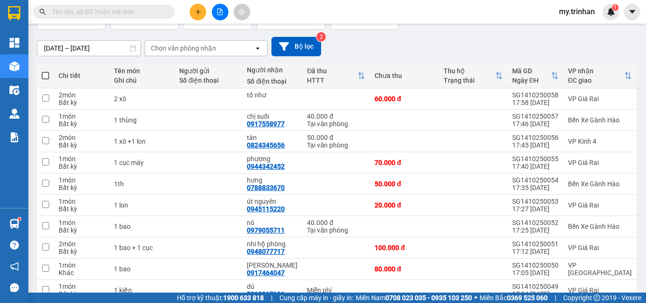
click at [429, 46] on div "[DATE] – [DATE] Press the down arrow key to interact with the calendar and sele…" at bounding box center [337, 46] width 601 height 19
click at [200, 13] on button at bounding box center [198, 12] width 17 height 17
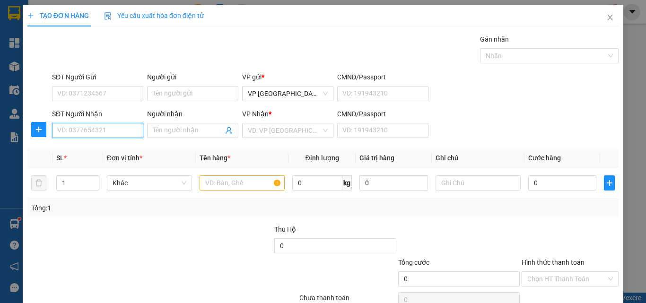
click at [112, 131] on input "SĐT Người Nhận" at bounding box center [97, 130] width 91 height 15
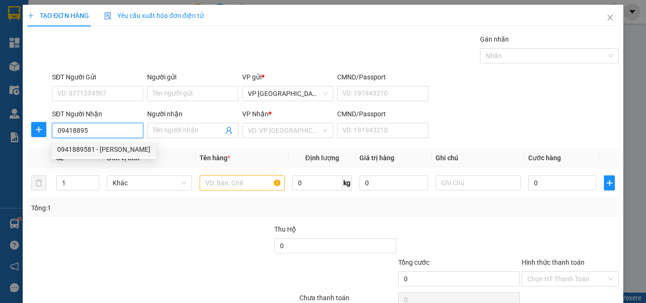
click at [123, 149] on div "0941889581 - trinh" at bounding box center [103, 149] width 93 height 10
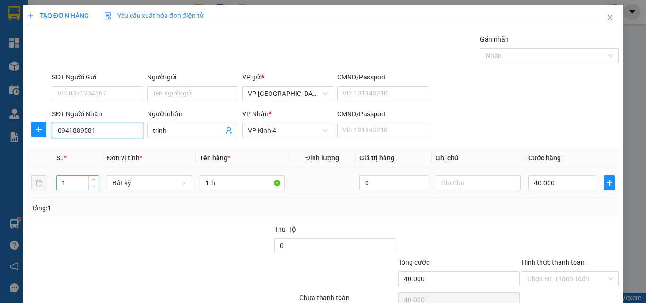
click at [93, 182] on span "Decrease Value" at bounding box center [93, 186] width 10 height 9
click at [92, 182] on span "Decrease Value" at bounding box center [93, 186] width 10 height 9
click at [93, 179] on icon "up" at bounding box center [93, 180] width 3 height 3
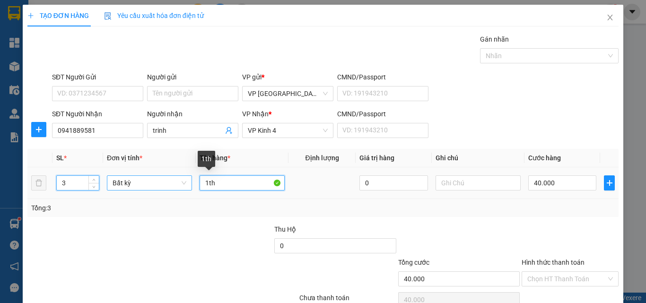
click at [146, 185] on tr "3 Bất kỳ 1th 0 40.000" at bounding box center [323, 184] width 592 height 32
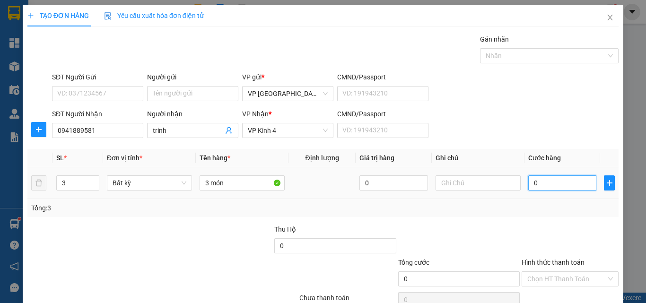
click at [549, 185] on input "0" at bounding box center [563, 183] width 68 height 15
click at [556, 183] on input "0" at bounding box center [563, 183] width 68 height 15
click at [554, 183] on input "0" at bounding box center [563, 183] width 68 height 15
drag, startPoint x: 536, startPoint y: 183, endPoint x: 526, endPoint y: 178, distance: 11.2
click at [529, 178] on input "0" at bounding box center [563, 183] width 68 height 15
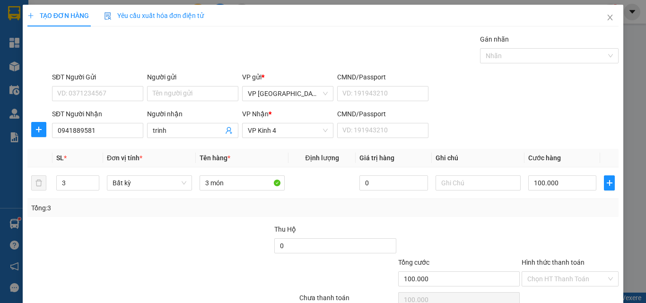
scroll to position [47, 0]
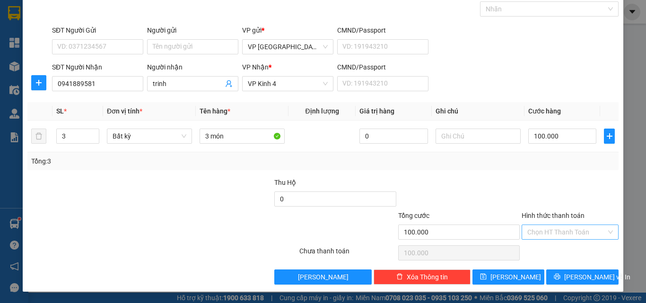
drag, startPoint x: 545, startPoint y: 229, endPoint x: 546, endPoint y: 233, distance: 4.8
click at [546, 230] on input "Hình thức thanh toán" at bounding box center [567, 232] width 79 height 14
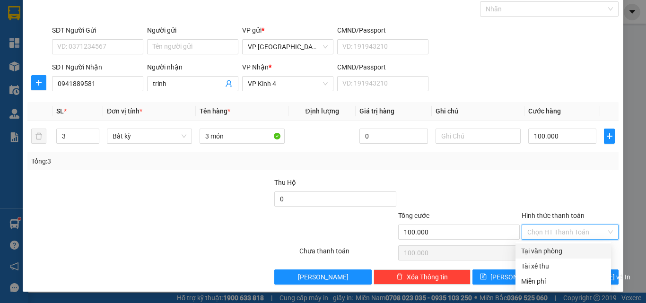
click at [553, 251] on div "Tại văn phòng" at bounding box center [563, 251] width 84 height 10
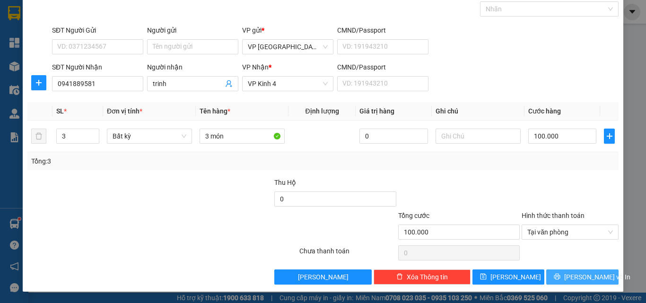
click at [561, 277] on icon "printer" at bounding box center [557, 277] width 7 height 7
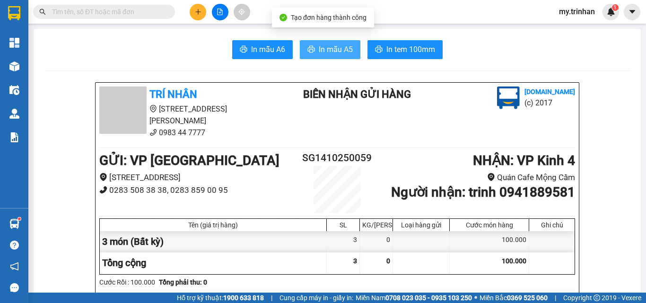
click at [333, 52] on span "In mẫu A5" at bounding box center [336, 50] width 34 height 12
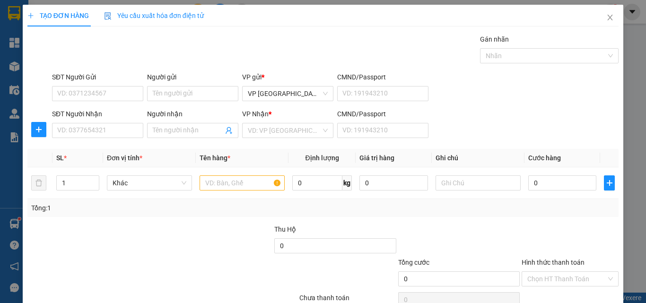
click at [469, 134] on div "SĐT Người Nhận VD: 0377654321 Người nhận Tên người nhận VP Nhận * VD: VP Sài Gò…" at bounding box center [335, 125] width 571 height 33
click at [123, 133] on input "SĐT Người Nhận" at bounding box center [97, 130] width 91 height 15
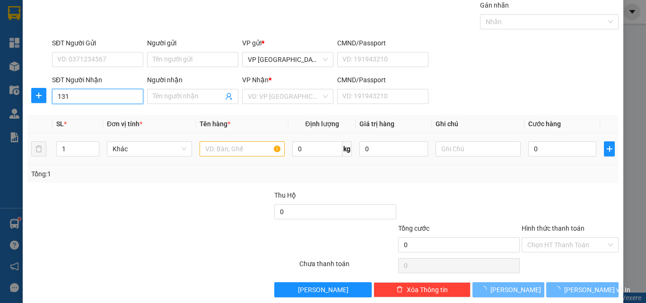
scroll to position [47, 0]
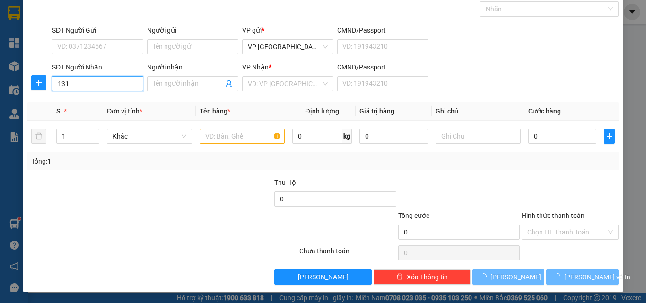
click at [133, 84] on input "131" at bounding box center [97, 83] width 91 height 15
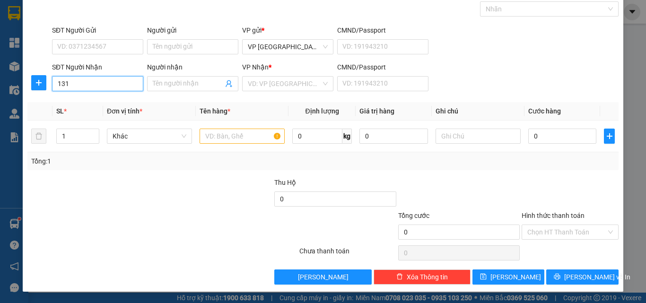
click at [128, 83] on input "131" at bounding box center [97, 83] width 91 height 15
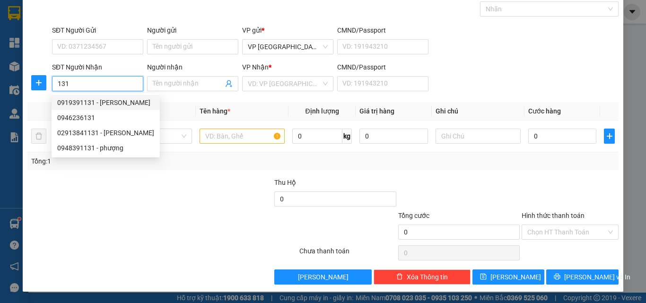
click at [123, 101] on div "0919391131 - [PERSON_NAME]" at bounding box center [105, 102] width 97 height 10
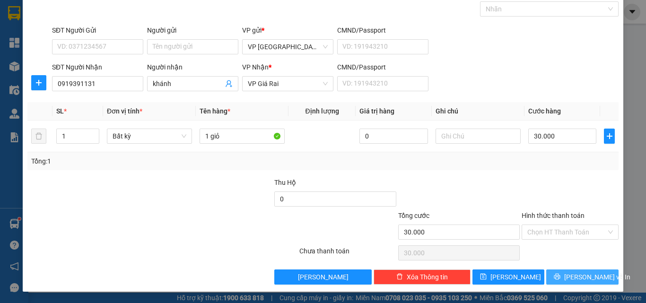
click at [580, 274] on span "[PERSON_NAME] và In" at bounding box center [598, 277] width 66 height 10
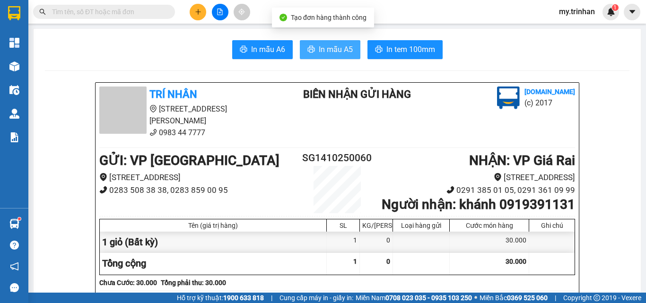
click at [340, 49] on span "In mẫu A5" at bounding box center [336, 50] width 34 height 12
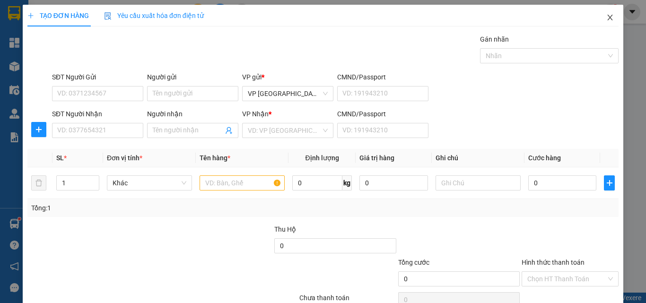
click at [607, 18] on icon "close" at bounding box center [611, 18] width 8 height 8
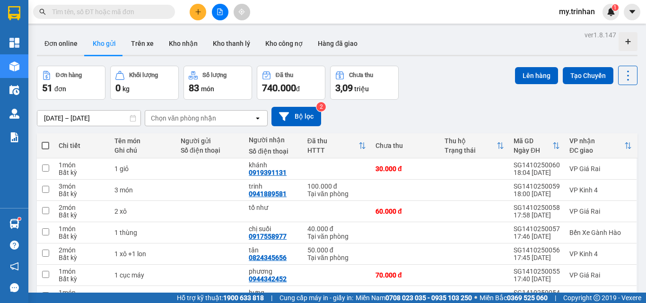
drag, startPoint x: 383, startPoint y: 117, endPoint x: 298, endPoint y: 131, distance: 85.9
click at [382, 117] on div "[DATE] – [DATE] Press the down arrow key to interact with the calendar and sele…" at bounding box center [337, 116] width 601 height 19
click at [199, 11] on icon "plus" at bounding box center [198, 12] width 7 height 7
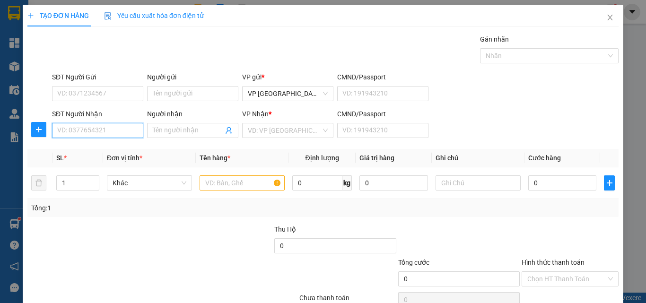
click at [113, 132] on input "SĐT Người Nhận" at bounding box center [97, 130] width 91 height 15
click at [110, 132] on input "SĐT Người Nhận" at bounding box center [97, 130] width 91 height 15
click at [109, 132] on input "SĐT Người Nhận" at bounding box center [97, 130] width 91 height 15
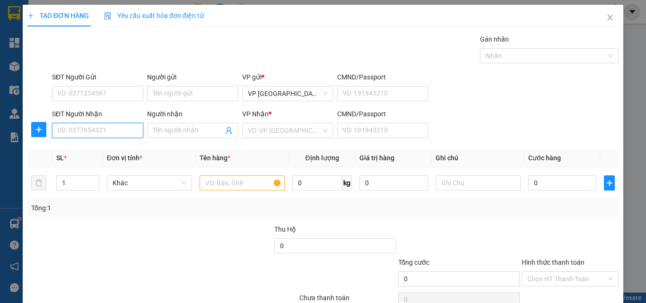
click at [108, 134] on input "SĐT Người Nhận" at bounding box center [97, 130] width 91 height 15
click at [115, 130] on input "SĐT Người Nhận" at bounding box center [97, 130] width 91 height 15
click at [115, 129] on input "SĐT Người Nhận" at bounding box center [97, 130] width 91 height 15
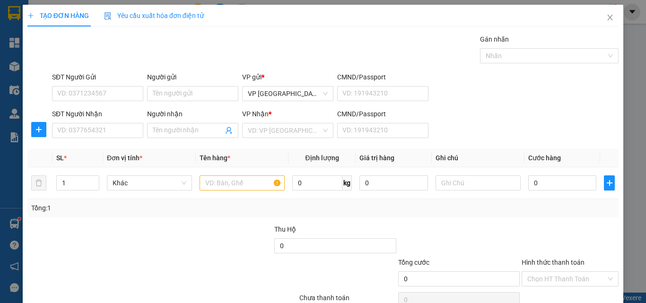
click at [464, 130] on div "SĐT Người Nhận VD: 0377654321 Người nhận Tên người nhận VP Nhận * VD: VP Sài Gò…" at bounding box center [335, 125] width 571 height 33
click at [463, 130] on div "SĐT Người Nhận VD: 0377654321 Người nhận Tên người nhận VP Nhận * VD: VP Sài Gò…" at bounding box center [335, 125] width 571 height 33
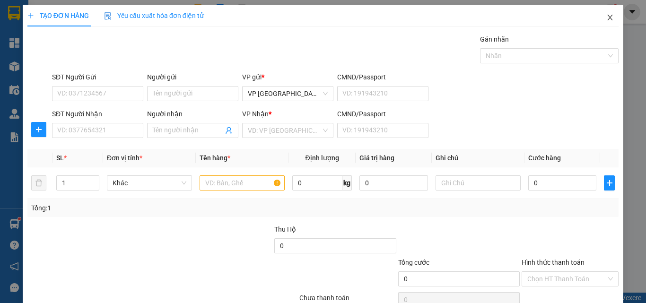
click at [607, 16] on icon "close" at bounding box center [611, 18] width 8 height 8
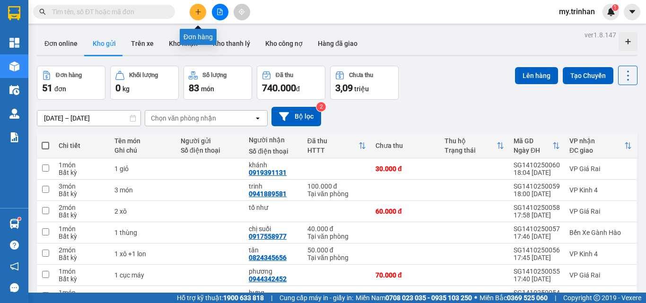
click at [202, 15] on button at bounding box center [198, 12] width 17 height 17
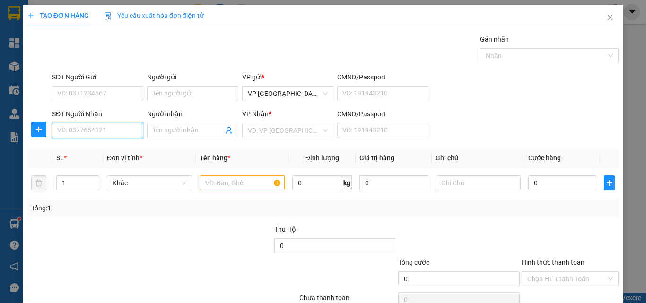
click at [98, 127] on input "SĐT Người Nhận" at bounding box center [97, 130] width 91 height 15
click at [104, 131] on input "SĐT Người Nhận" at bounding box center [97, 130] width 91 height 15
click at [479, 130] on div "SĐT Người Nhận VD: 0377654321 Người nhận Tên người nhận VP Nhận * VD: VP Sài Gò…" at bounding box center [335, 125] width 571 height 33
click at [91, 129] on input "SĐT Người Nhận" at bounding box center [97, 130] width 91 height 15
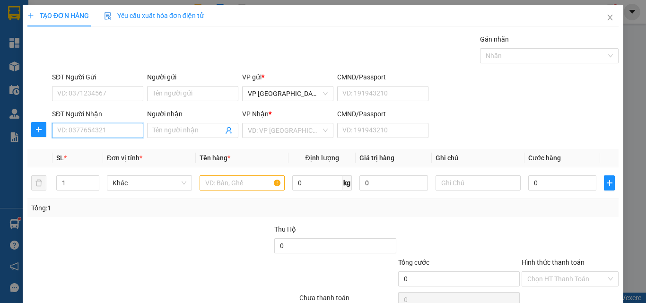
click at [91, 129] on input "SĐT Người Nhận" at bounding box center [97, 130] width 91 height 15
click at [489, 130] on div "SĐT Người Nhận VD: 0377654321 Người nhận Tên người nhận VP Nhận * VD: VP Sài Gò…" at bounding box center [335, 125] width 571 height 33
click at [607, 18] on icon "close" at bounding box center [611, 18] width 8 height 8
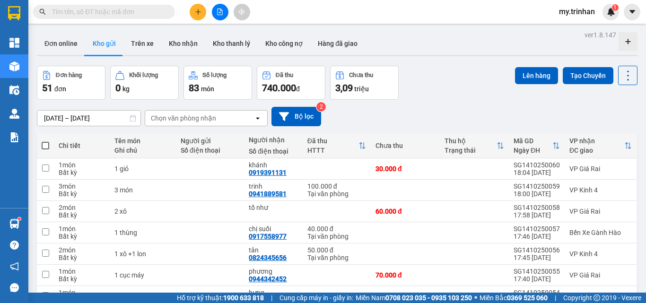
click at [376, 125] on div "[DATE] – [DATE] Press the down arrow key to interact with the calendar and sele…" at bounding box center [337, 116] width 601 height 19
click at [258, 119] on icon "open" at bounding box center [258, 119] width 8 height 8
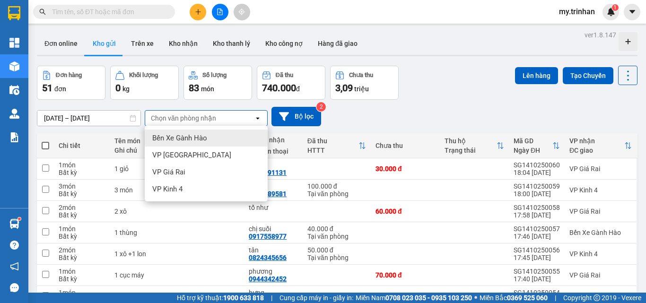
click at [380, 115] on div "[DATE] – [DATE] Press the down arrow key to interact with the calendar and sele…" at bounding box center [337, 116] width 601 height 19
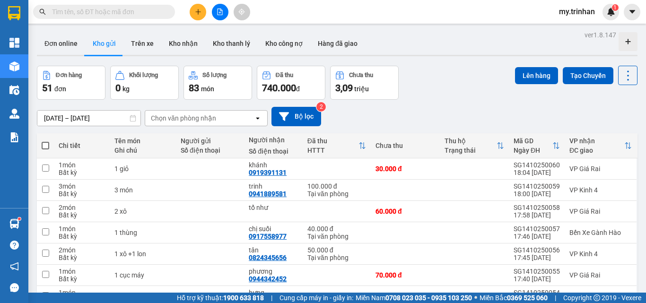
click at [380, 114] on div "[DATE] – [DATE] Press the down arrow key to interact with the calendar and sele…" at bounding box center [337, 116] width 601 height 19
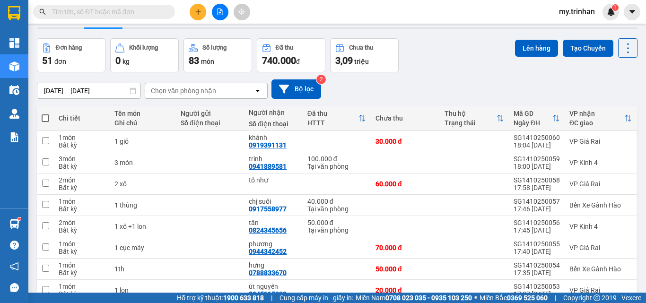
scroll to position [19, 0]
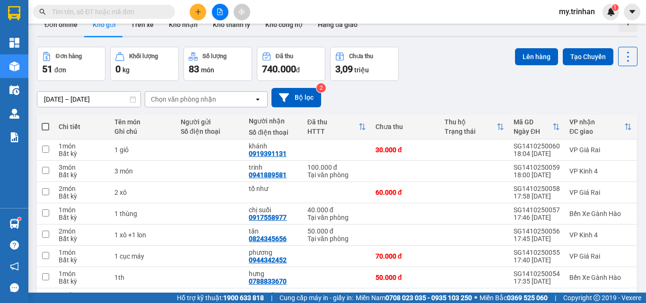
click at [394, 91] on div "[DATE] – [DATE] Press the down arrow key to interact with the calendar and sele…" at bounding box center [337, 97] width 601 height 19
click at [200, 11] on icon "plus" at bounding box center [198, 12] width 7 height 7
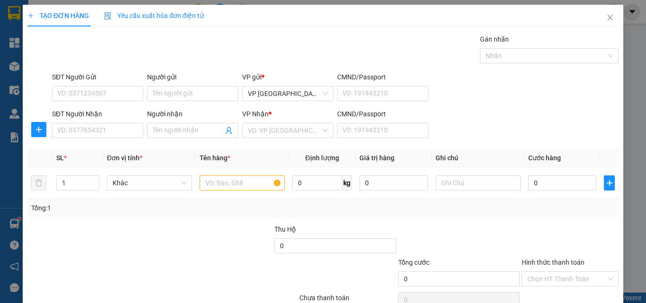
click at [102, 139] on div "SĐT Người Nhận VD: 0377654321" at bounding box center [97, 125] width 91 height 33
click at [104, 133] on input "SĐT Người Nhận" at bounding box center [97, 130] width 91 height 15
click at [111, 130] on input "SĐT Người Nhận" at bounding box center [97, 130] width 91 height 15
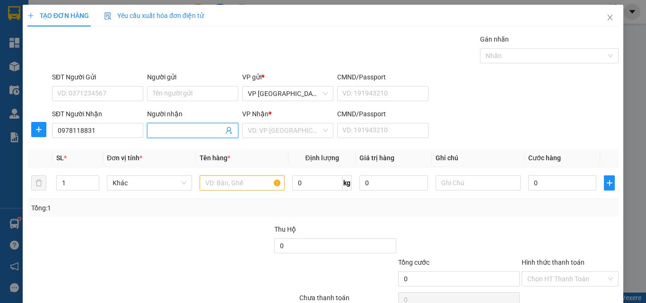
click at [173, 132] on input "Người nhận" at bounding box center [188, 130] width 71 height 10
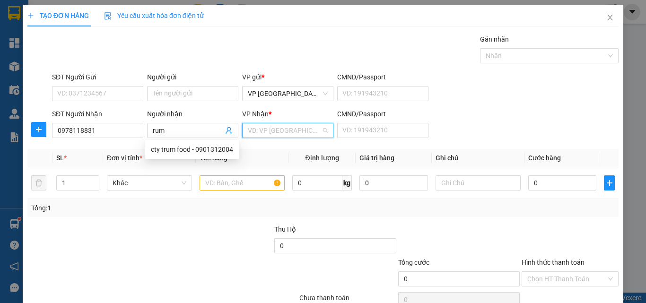
click at [275, 130] on input "search" at bounding box center [284, 131] width 73 height 14
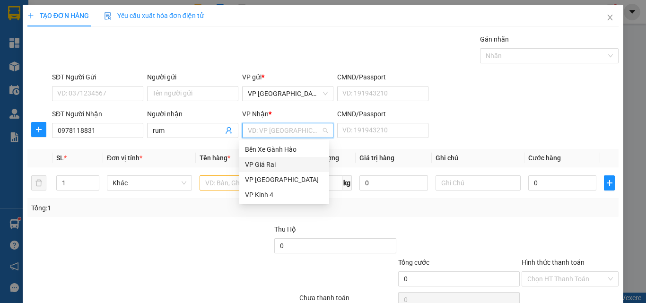
click at [275, 167] on div "VP Giá Rai" at bounding box center [284, 164] width 79 height 10
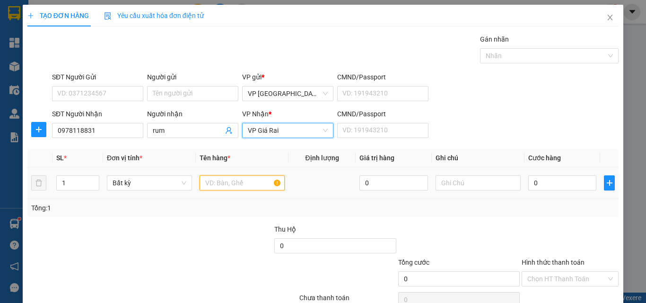
click at [232, 179] on input "text" at bounding box center [242, 183] width 85 height 15
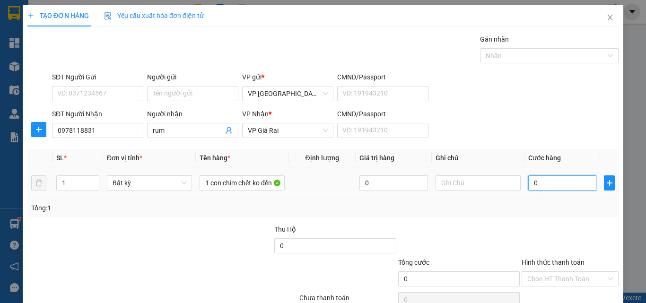
click at [539, 185] on input "0" at bounding box center [563, 183] width 68 height 15
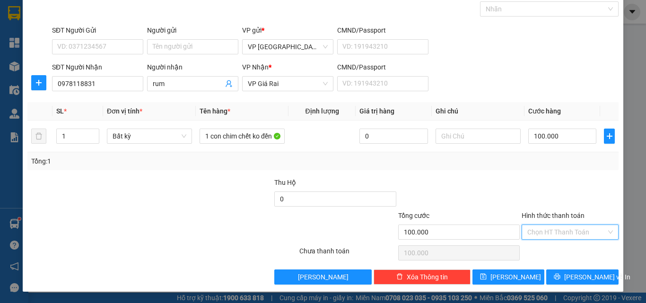
drag, startPoint x: 563, startPoint y: 235, endPoint x: 563, endPoint y: 255, distance: 19.9
click at [563, 237] on input "Hình thức thanh toán" at bounding box center [567, 232] width 79 height 14
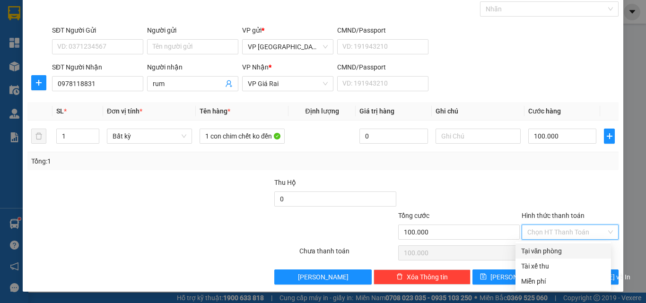
click at [564, 254] on div "Tại văn phòng" at bounding box center [563, 251] width 84 height 10
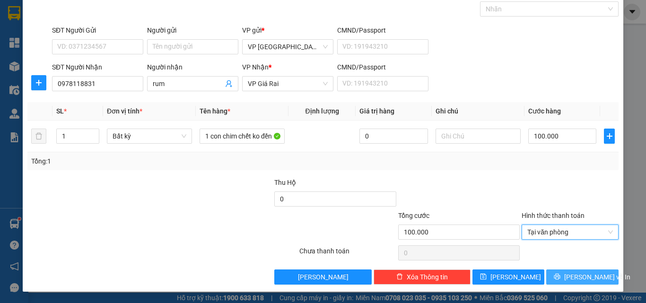
click at [571, 276] on span "[PERSON_NAME] và In" at bounding box center [598, 277] width 66 height 10
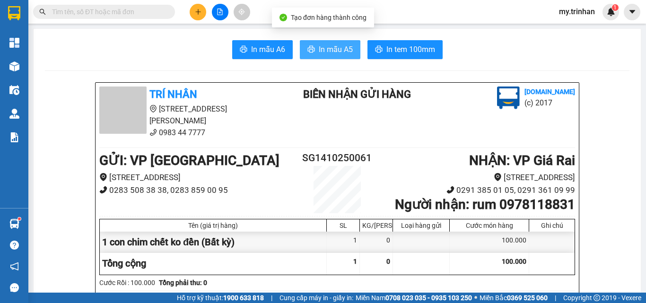
click at [328, 49] on span "In mẫu A5" at bounding box center [336, 50] width 34 height 12
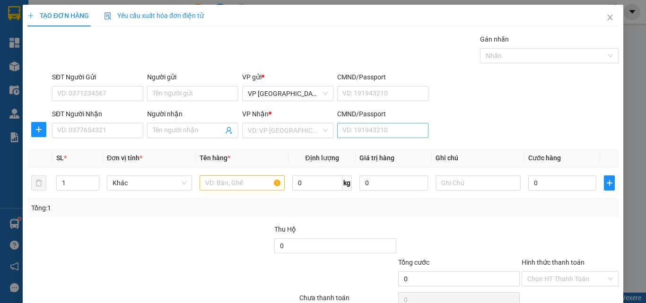
drag, startPoint x: 485, startPoint y: 137, endPoint x: 353, endPoint y: 134, distance: 132.0
click at [480, 137] on div "SĐT Người Nhận VD: 0377654321 Người nhận Tên người nhận VP Nhận * VD: VP Sài Gò…" at bounding box center [335, 125] width 571 height 33
click at [126, 131] on input "SĐT Người Nhận" at bounding box center [97, 130] width 91 height 15
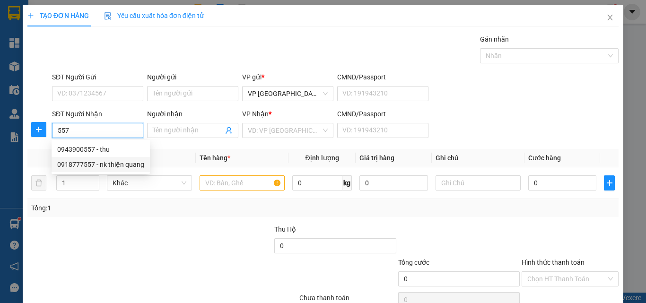
click at [124, 167] on div "0918777557 - nk thiện quang" at bounding box center [100, 164] width 87 height 10
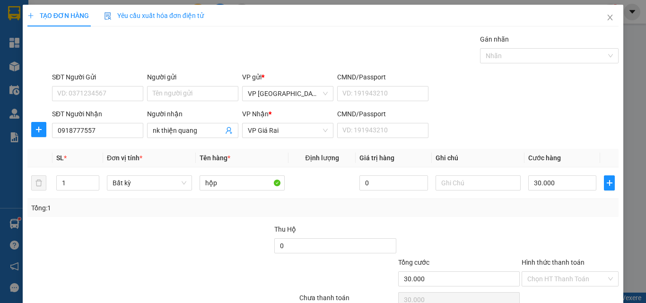
scroll to position [47, 0]
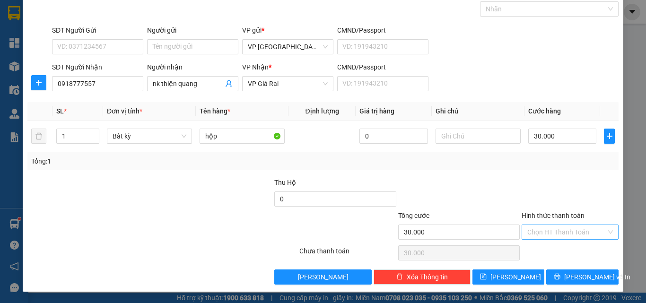
click at [563, 227] on input "Hình thức thanh toán" at bounding box center [567, 232] width 79 height 14
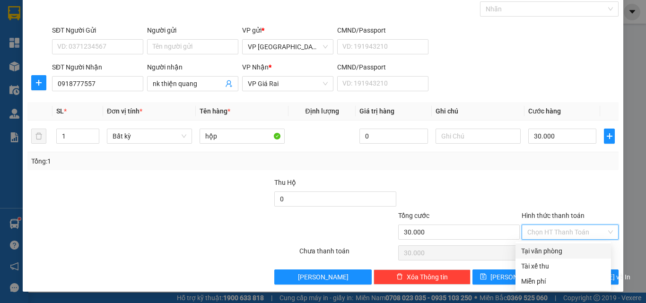
click at [564, 250] on div "Tại văn phòng" at bounding box center [563, 251] width 84 height 10
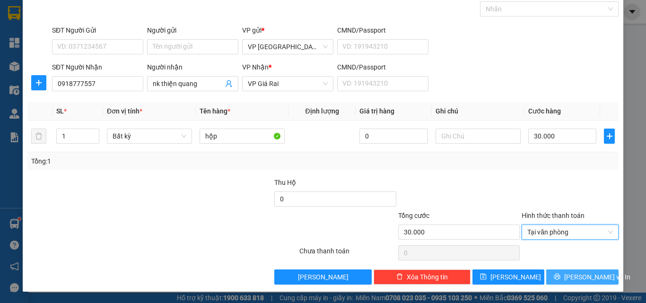
click at [566, 273] on button "[PERSON_NAME] và In" at bounding box center [583, 277] width 72 height 15
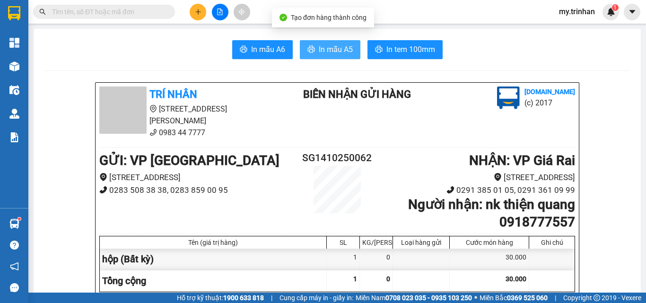
click at [331, 49] on span "In mẫu A5" at bounding box center [336, 50] width 34 height 12
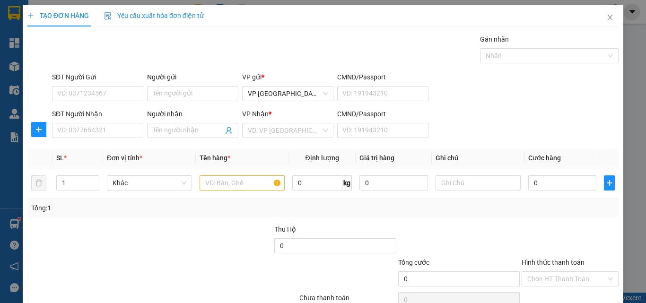
click at [545, 109] on div "SĐT Người Nhận VD: 0377654321 Người nhận Tên người nhận VP Nhận * VD: VP Sài Gò…" at bounding box center [335, 125] width 571 height 33
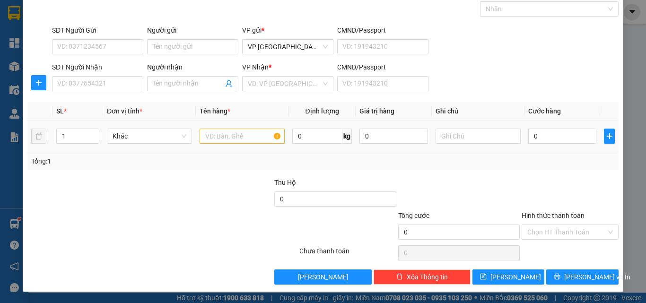
click at [334, 49] on div "Transit Pickup Surcharge Ids Transit Deliver Surcharge Ids Transit Deliver Surc…" at bounding box center [323, 136] width 592 height 298
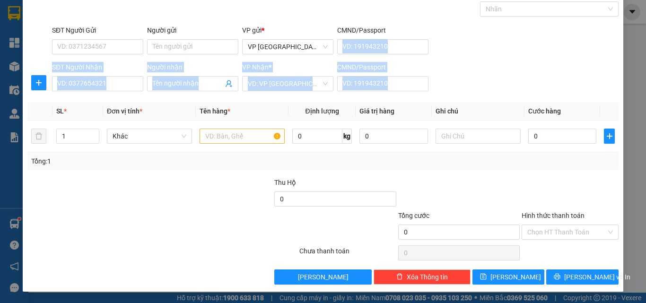
click at [415, 53] on input "CMND/Passport" at bounding box center [382, 46] width 91 height 15
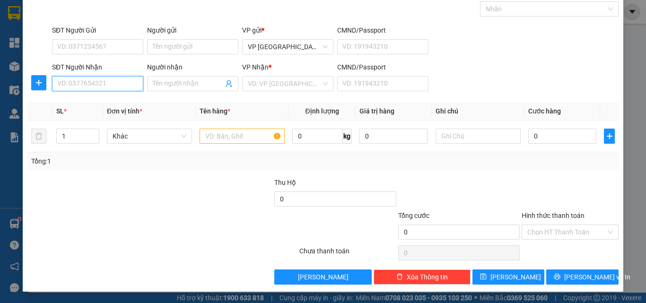
click at [97, 88] on input "SĐT Người Nhận" at bounding box center [97, 83] width 91 height 15
click at [113, 82] on input "SĐT Người Nhận" at bounding box center [97, 83] width 91 height 15
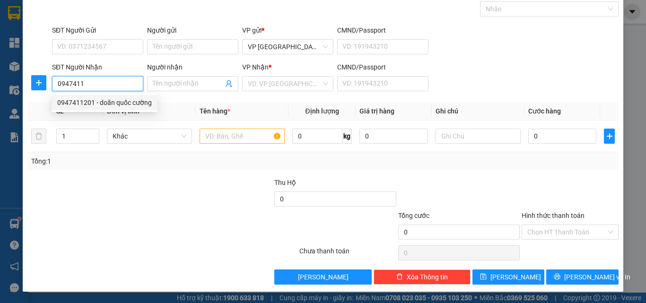
click at [118, 103] on div "0947411201 - doãn quốc cường" at bounding box center [104, 102] width 95 height 10
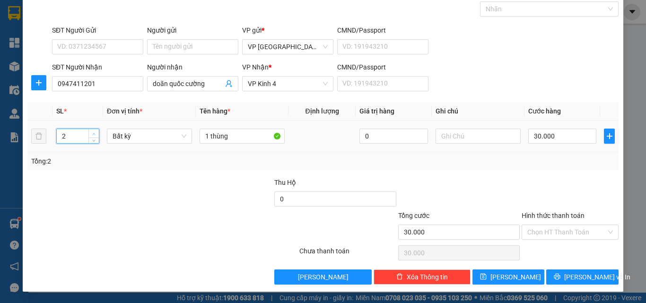
click at [92, 133] on icon "up" at bounding box center [93, 133] width 3 height 3
click at [249, 132] on input "1 thùng" at bounding box center [242, 136] width 85 height 15
click at [563, 132] on input "0" at bounding box center [563, 136] width 68 height 15
click at [575, 273] on span "[PERSON_NAME] và In" at bounding box center [598, 277] width 66 height 10
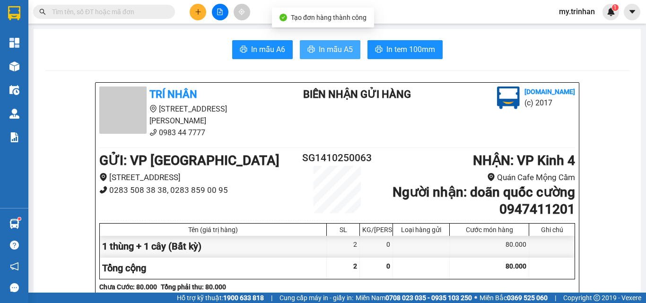
click at [325, 44] on span "In mẫu A5" at bounding box center [336, 50] width 34 height 12
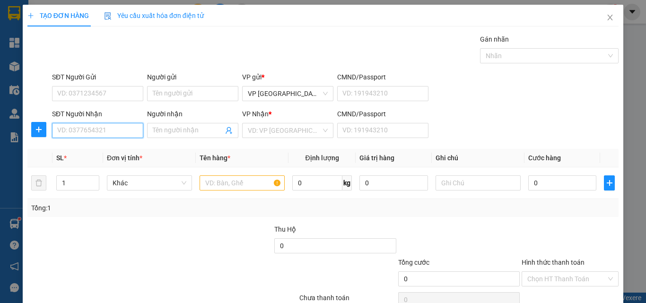
click at [82, 131] on input "SĐT Người Nhận" at bounding box center [97, 130] width 91 height 15
click at [60, 132] on input "00" at bounding box center [97, 130] width 91 height 15
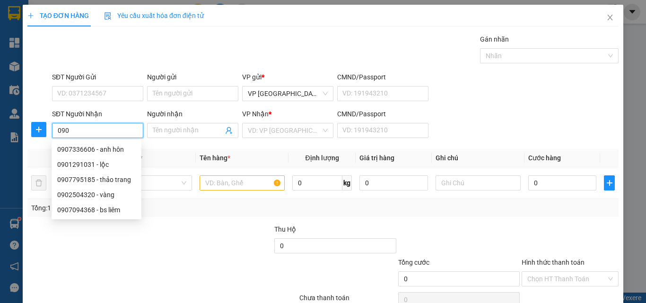
click at [73, 132] on input "090" at bounding box center [97, 130] width 91 height 15
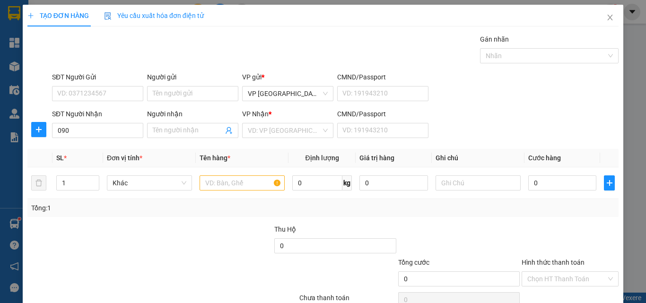
drag, startPoint x: 439, startPoint y: 166, endPoint x: 431, endPoint y: 164, distance: 8.2
click at [434, 165] on th "Ghi chú" at bounding box center [478, 158] width 93 height 18
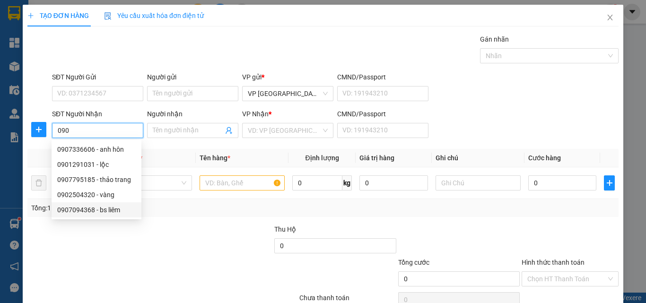
drag, startPoint x: 77, startPoint y: 130, endPoint x: 50, endPoint y: 132, distance: 27.0
click at [50, 132] on div "SĐT Người Nhận 090" at bounding box center [97, 125] width 95 height 33
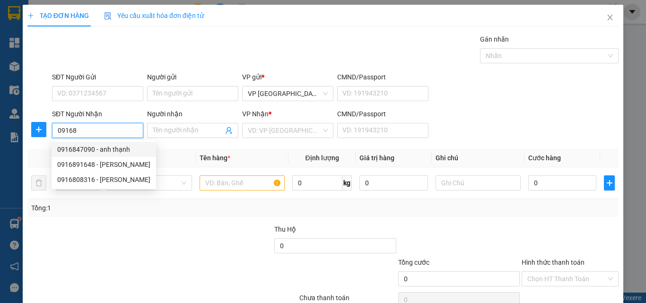
click at [94, 147] on div "0916847090 - anh thạnh" at bounding box center [103, 149] width 93 height 10
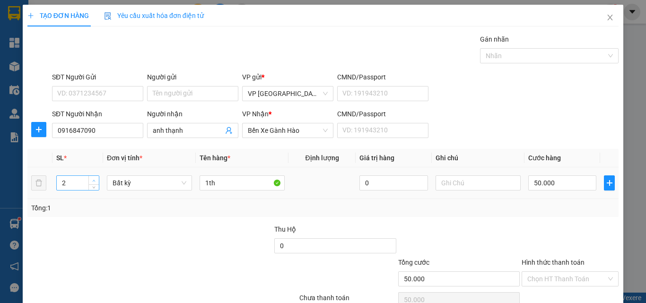
click at [91, 177] on span "Increase Value" at bounding box center [93, 180] width 10 height 9
drag, startPoint x: 205, startPoint y: 186, endPoint x: 187, endPoint y: 183, distance: 17.8
click at [186, 187] on tr "3 Bất kỳ 1th 0 50.000" at bounding box center [323, 184] width 592 height 32
click at [250, 175] on div "2th" at bounding box center [242, 183] width 85 height 19
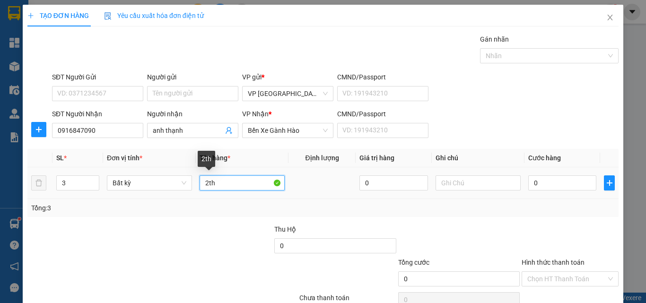
click at [244, 181] on input "2th" at bounding box center [242, 183] width 85 height 15
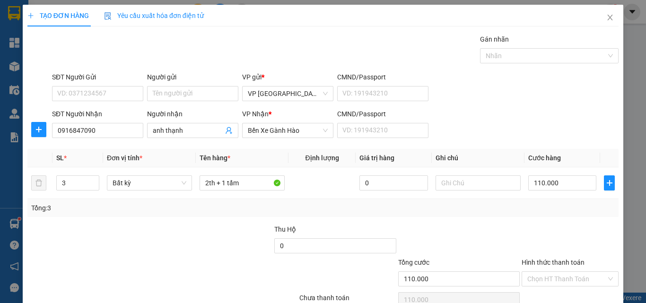
scroll to position [47, 0]
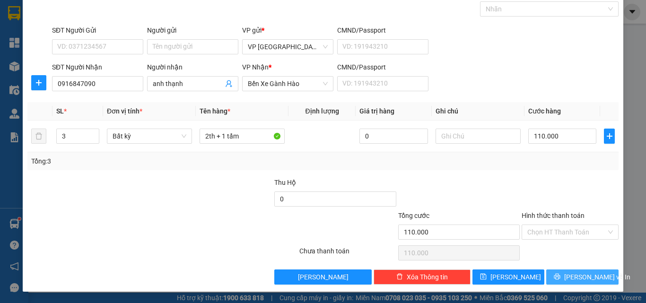
click at [582, 271] on button "[PERSON_NAME] và In" at bounding box center [583, 277] width 72 height 15
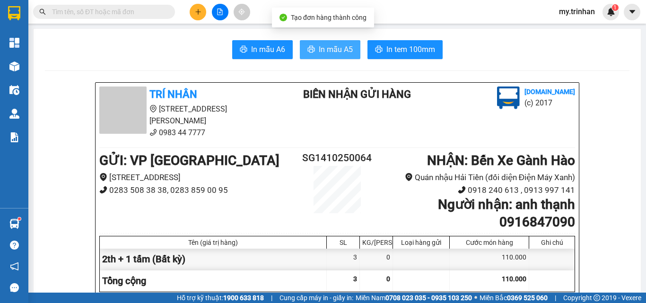
click at [340, 51] on span "In mẫu A5" at bounding box center [336, 50] width 34 height 12
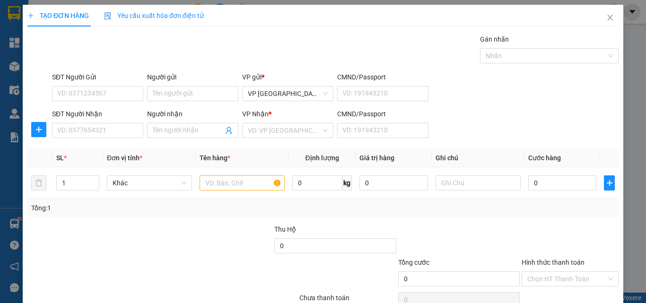
click at [466, 128] on div "SĐT Người Nhận VD: 0377654321 Người nhận Tên người nhận VP Nhận * VD: VP Sài Gò…" at bounding box center [335, 125] width 571 height 33
click at [607, 18] on icon "close" at bounding box center [611, 18] width 8 height 8
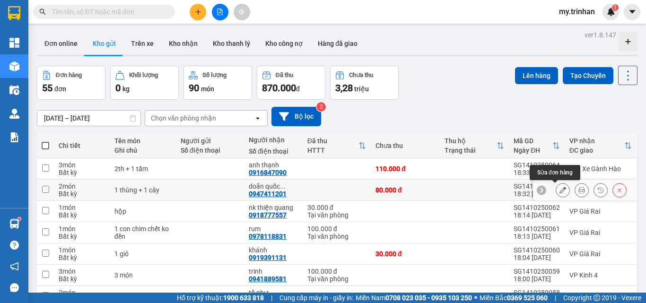
click at [560, 189] on icon at bounding box center [563, 190] width 7 height 7
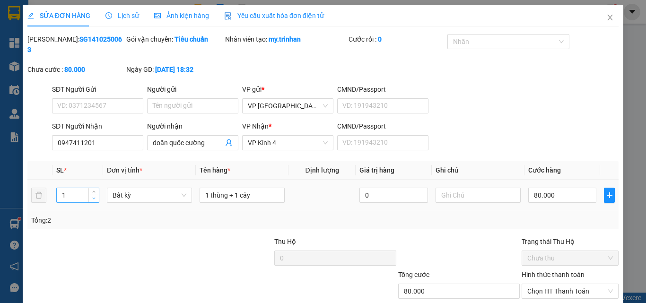
click at [93, 197] on icon "down" at bounding box center [93, 198] width 3 height 3
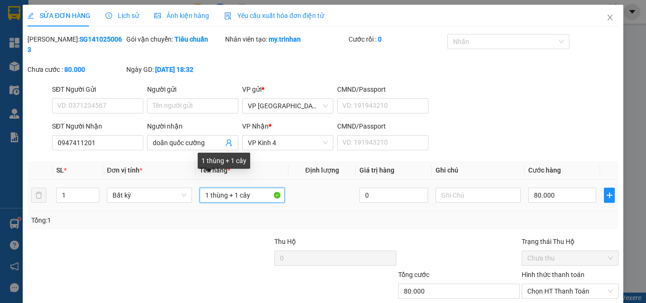
drag, startPoint x: 254, startPoint y: 183, endPoint x: 228, endPoint y: 185, distance: 26.1
click at [228, 188] on input "1 thùng + 1 cây" at bounding box center [242, 195] width 85 height 15
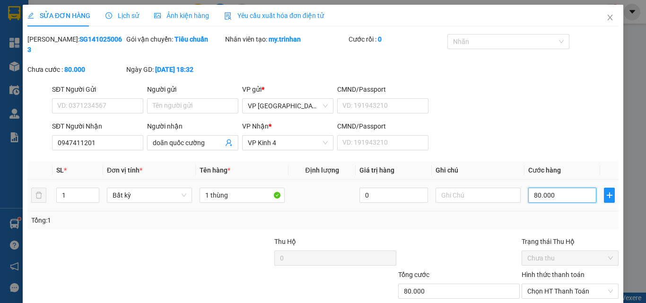
click at [546, 188] on input "80.000" at bounding box center [563, 195] width 68 height 15
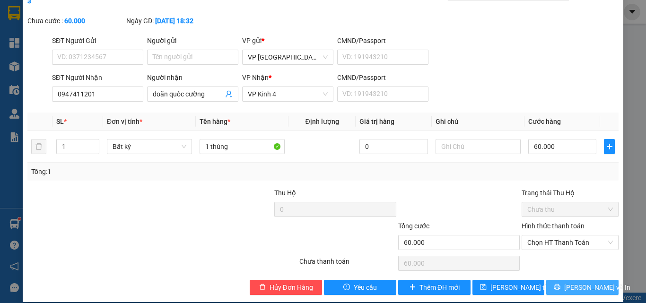
click at [592, 280] on button "[PERSON_NAME] và In" at bounding box center [583, 287] width 72 height 15
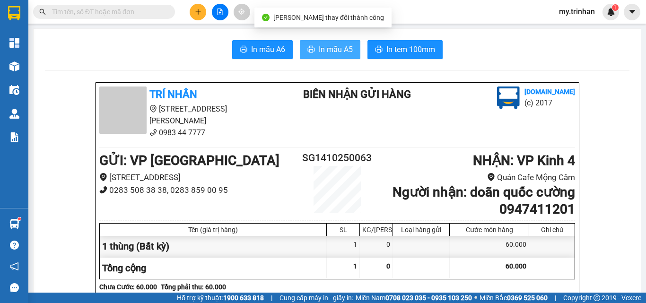
click at [341, 47] on span "In mẫu A5" at bounding box center [336, 50] width 34 height 12
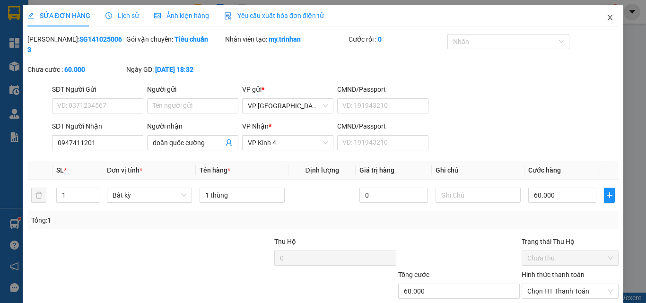
click at [607, 18] on icon "close" at bounding box center [611, 18] width 8 height 8
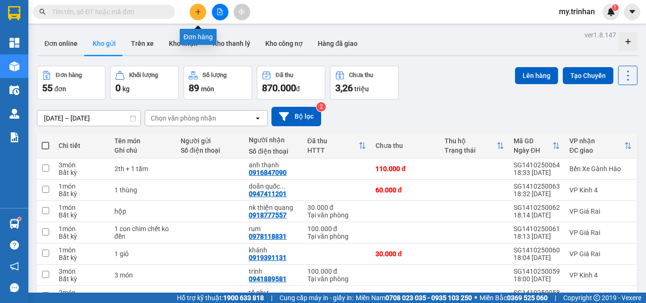
click at [198, 14] on icon "plus" at bounding box center [198, 12] width 7 height 7
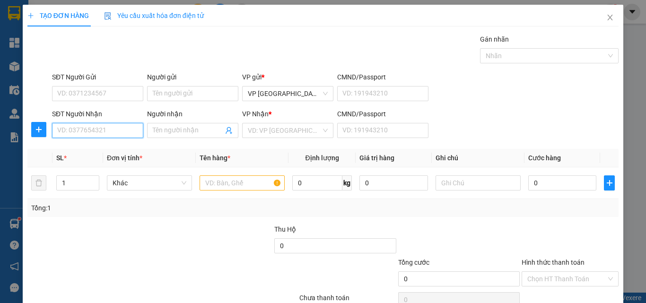
click at [121, 130] on input "SĐT Người Nhận" at bounding box center [97, 130] width 91 height 15
click at [122, 128] on input ".300" at bounding box center [97, 130] width 91 height 15
click at [124, 132] on input ".300" at bounding box center [97, 130] width 91 height 15
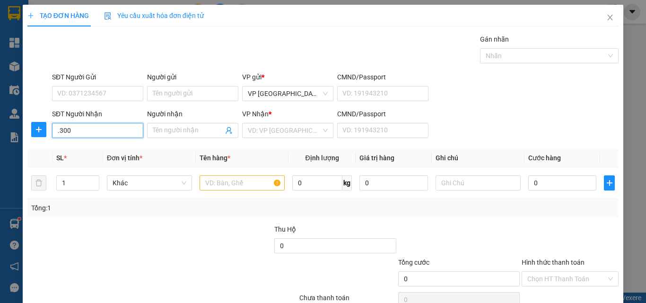
click at [124, 131] on input ".300" at bounding box center [97, 130] width 91 height 15
click at [60, 134] on input ".300" at bounding box center [97, 130] width 91 height 15
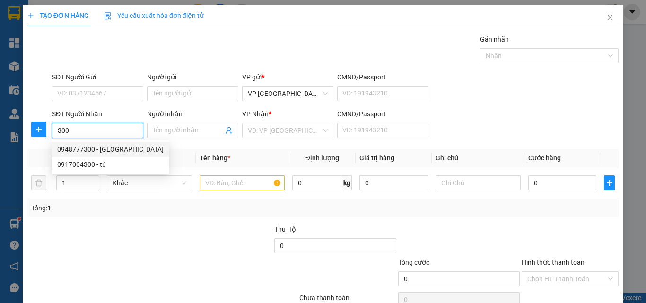
click at [105, 145] on div "0948777300 - hoàn mỹ" at bounding box center [110, 149] width 106 height 10
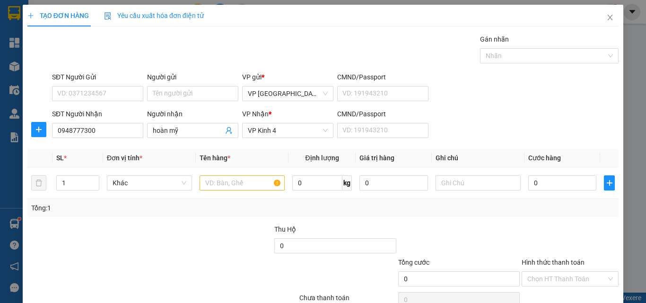
scroll to position [47, 0]
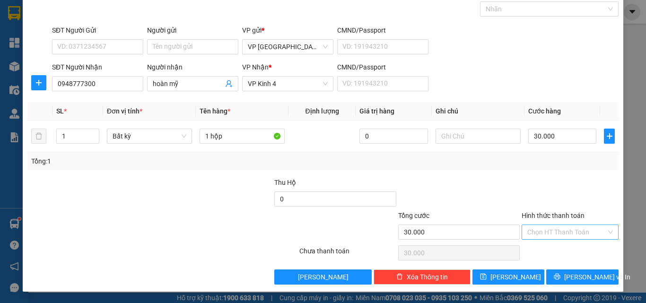
drag, startPoint x: 553, startPoint y: 230, endPoint x: 557, endPoint y: 237, distance: 8.7
click at [556, 234] on input "Hình thức thanh toán" at bounding box center [567, 232] width 79 height 14
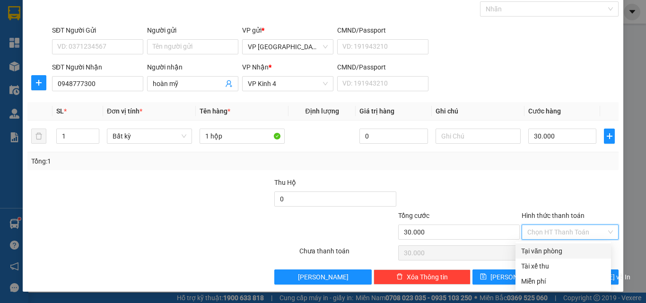
drag, startPoint x: 558, startPoint y: 246, endPoint x: 564, endPoint y: 253, distance: 9.5
click at [559, 247] on div "Tại văn phòng" at bounding box center [564, 251] width 96 height 15
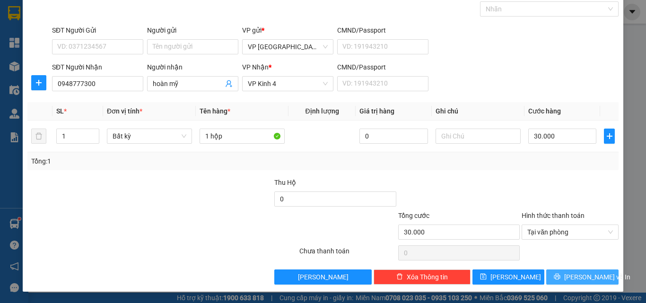
click at [567, 278] on button "[PERSON_NAME] và In" at bounding box center [583, 277] width 72 height 15
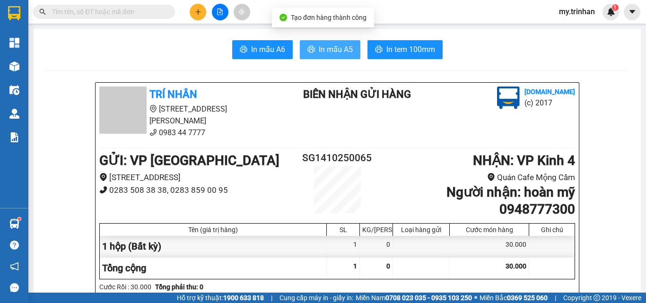
click at [320, 47] on span "In mẫu A5" at bounding box center [336, 50] width 34 height 12
click at [394, 84] on div "TRÍ NHÂN 555 Phạm Văn Chí, Phường 7 0983 44 7777 BIÊN NHẬN GỬI HÀNG Vexere.com …" at bounding box center [338, 246] width 484 height 327
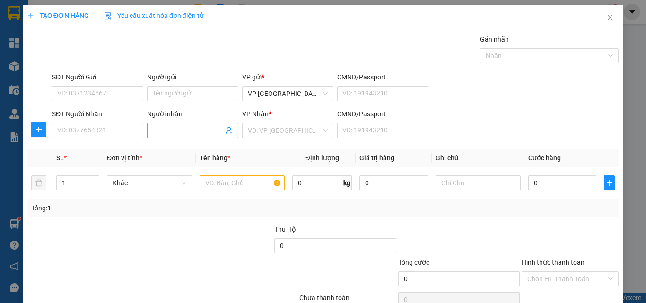
click at [164, 128] on input "Người nhận" at bounding box center [188, 130] width 71 height 10
click at [564, 110] on div "SĐT Người Nhận VD: 0377654321 Người nhận Tên người nhận VP Nhận * VD: VP Sài Gò…" at bounding box center [335, 125] width 571 height 33
click at [607, 18] on icon "close" at bounding box center [611, 18] width 8 height 8
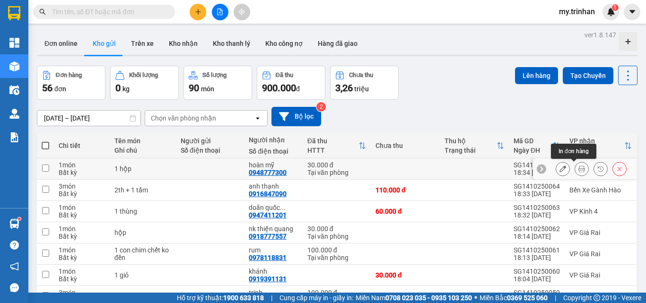
click at [579, 167] on icon at bounding box center [582, 169] width 7 height 7
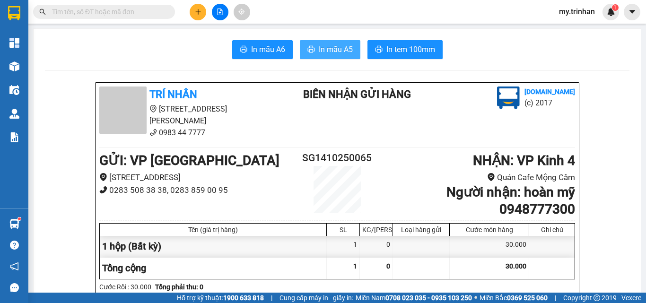
click at [325, 51] on span "In mẫu A5" at bounding box center [336, 50] width 34 height 12
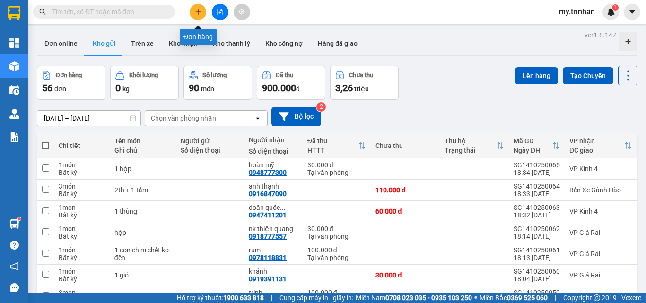
click at [195, 10] on icon "plus" at bounding box center [198, 12] width 7 height 7
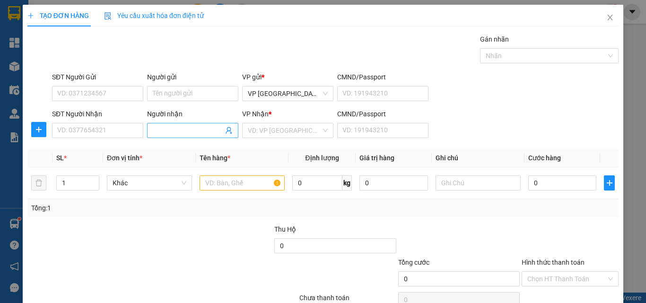
click at [167, 131] on input "Người nhận" at bounding box center [188, 130] width 71 height 10
click at [598, 22] on span "Close" at bounding box center [610, 18] width 26 height 26
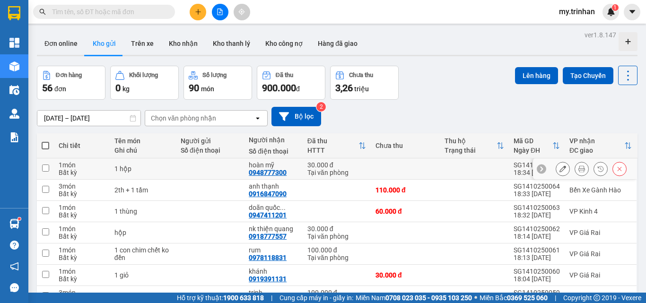
click at [579, 168] on icon at bounding box center [582, 169] width 7 height 7
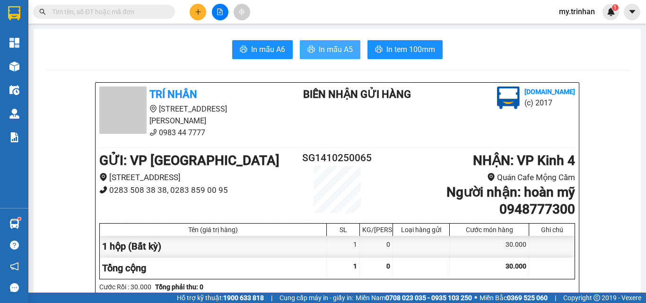
click at [326, 42] on button "In mẫu A5" at bounding box center [330, 49] width 61 height 19
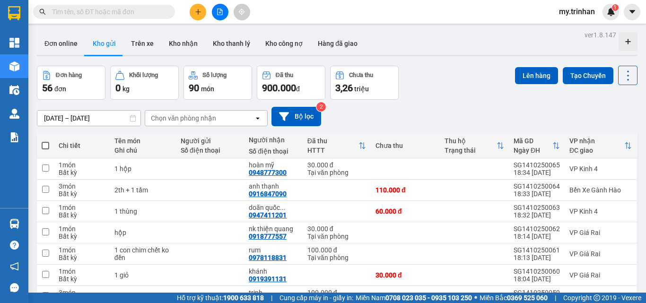
click at [396, 113] on div "[DATE] – [DATE] Press the down arrow key to interact with the calendar and sele…" at bounding box center [337, 116] width 601 height 19
click at [197, 15] on button at bounding box center [198, 12] width 17 height 17
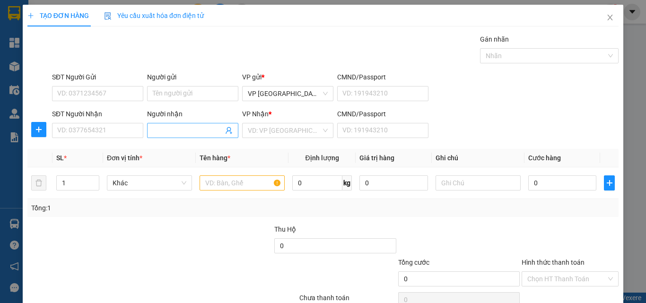
click at [186, 132] on input "Người nhận" at bounding box center [188, 130] width 71 height 10
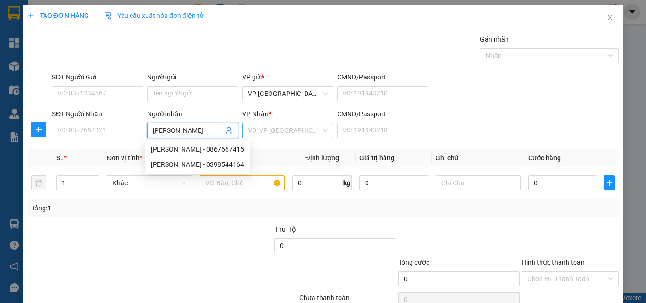
type input "[PERSON_NAME]"
click at [259, 131] on input "search" at bounding box center [284, 131] width 73 height 14
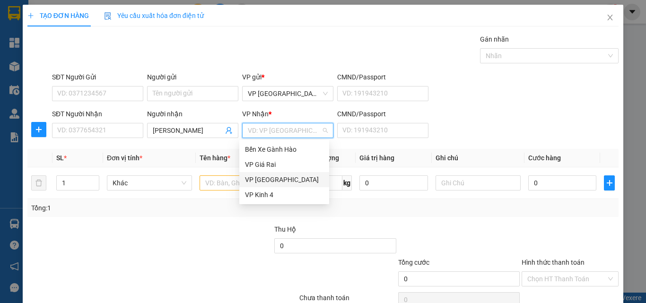
click at [260, 194] on div "VP Kinh 4" at bounding box center [284, 195] width 79 height 10
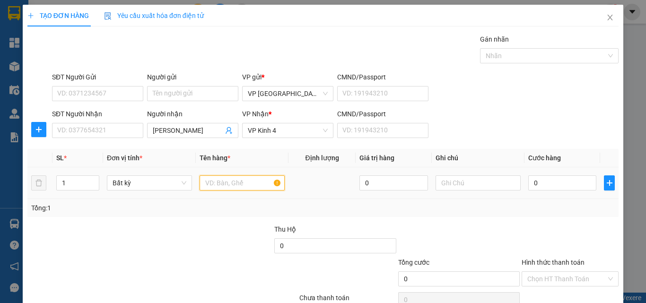
click at [222, 184] on input "text" at bounding box center [242, 183] width 85 height 15
type input "1tr600"
type input "3"
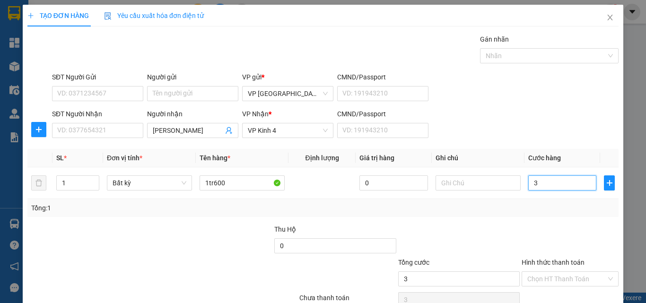
type input "30"
type input "30.000"
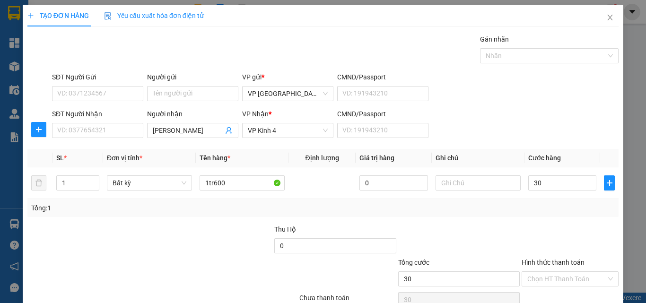
type input "30.000"
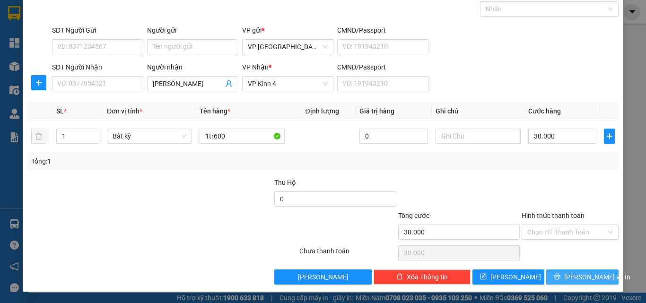
click at [576, 277] on span "[PERSON_NAME] và In" at bounding box center [598, 277] width 66 height 10
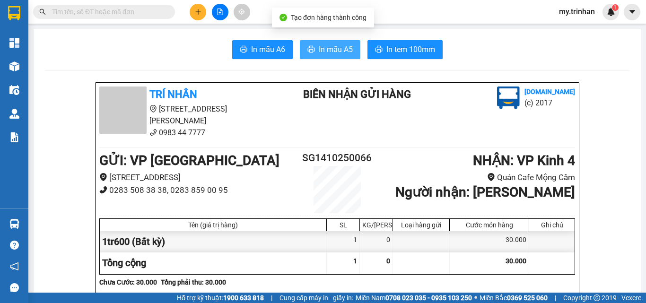
click at [320, 52] on span "In mẫu A5" at bounding box center [336, 50] width 34 height 12
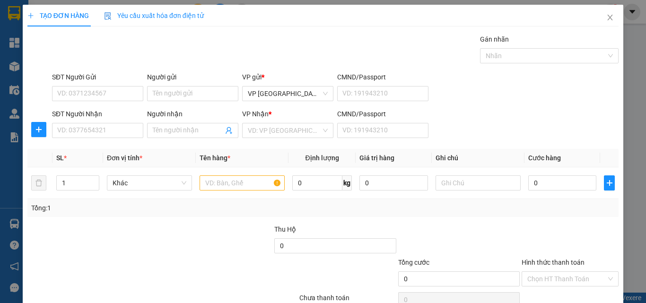
click at [506, 120] on div "SĐT Người Nhận VD: 0377654321 Người nhận Tên người nhận VP Nhận * VD: VP Sài Gò…" at bounding box center [335, 125] width 571 height 33
click at [115, 128] on input "SĐT Người Nhận" at bounding box center [97, 130] width 91 height 15
type input "0915111888"
click at [189, 131] on input "Người nhận" at bounding box center [188, 130] width 71 height 10
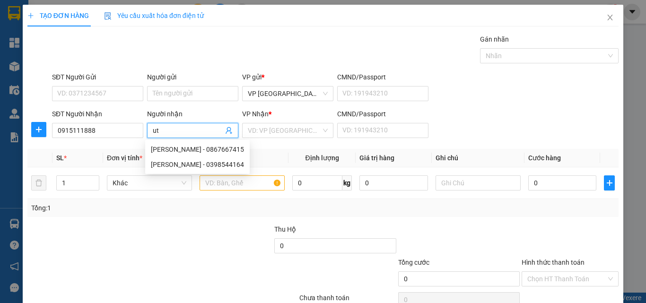
type input "u"
type input "út pủ"
click at [282, 133] on input "search" at bounding box center [284, 131] width 73 height 14
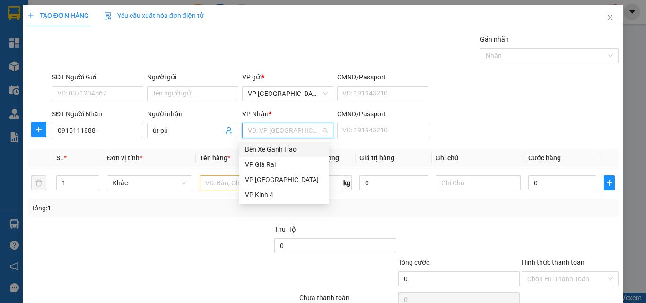
click at [281, 150] on div "Bến Xe Gành Hào" at bounding box center [284, 149] width 79 height 10
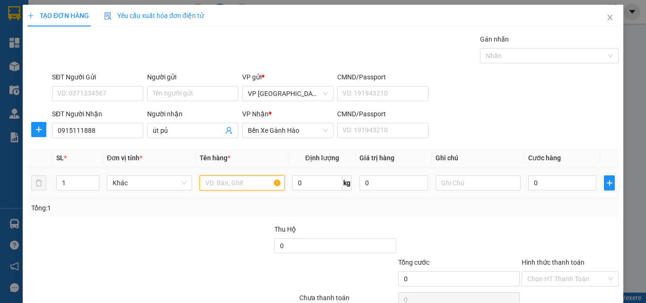
click at [222, 187] on input "text" at bounding box center [242, 183] width 85 height 15
type input "giấy tờ"
click at [529, 178] on input "0" at bounding box center [563, 183] width 68 height 15
type input "2"
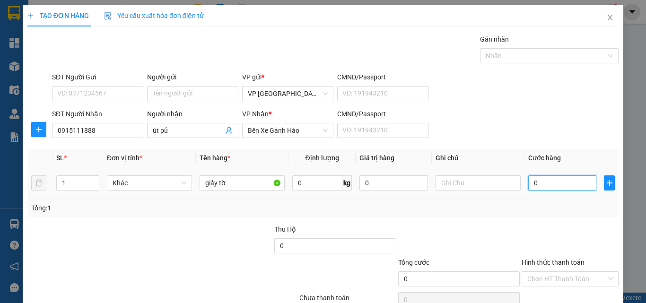
type input "2"
type input "20"
type input "200"
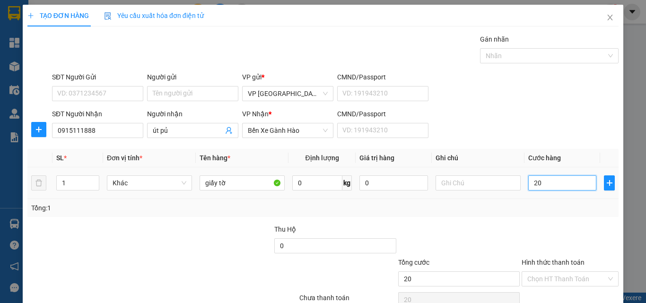
type input "200"
type input "2.000"
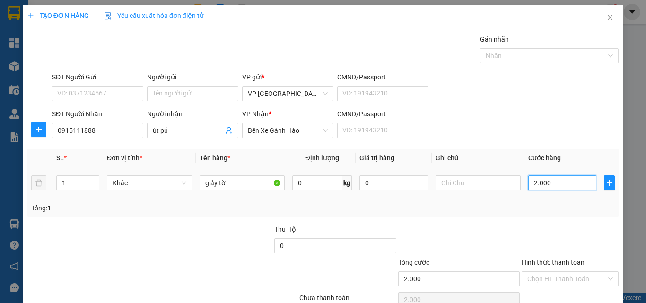
type input "20.000"
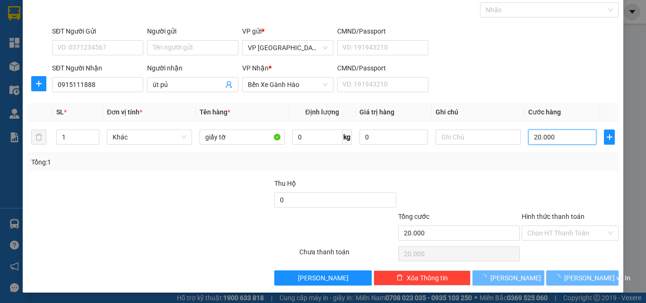
scroll to position [47, 0]
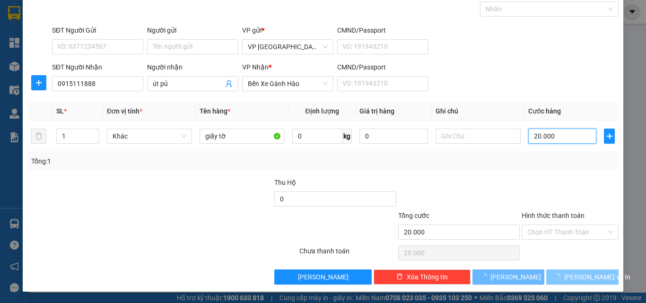
type input "20.000"
click at [550, 277] on button "[PERSON_NAME] và In" at bounding box center [583, 277] width 72 height 15
click at [569, 278] on span "[PERSON_NAME] và In" at bounding box center [598, 277] width 66 height 10
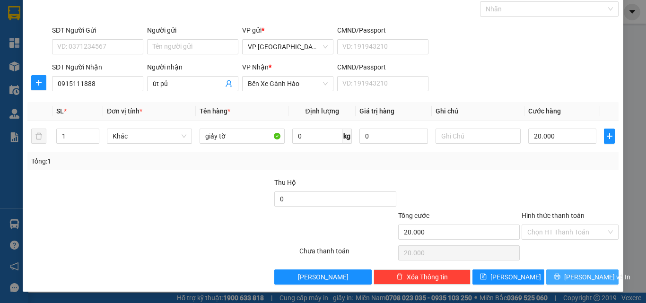
click at [580, 275] on span "[PERSON_NAME] và In" at bounding box center [598, 277] width 66 height 10
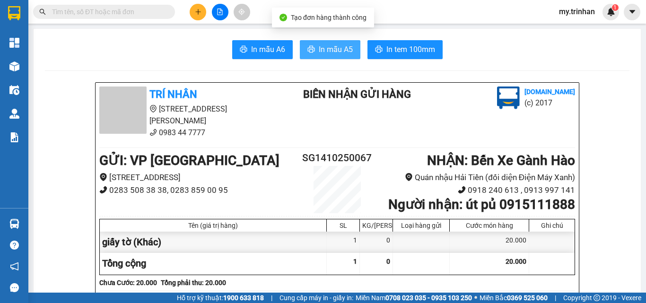
click at [332, 48] on span "In mẫu A5" at bounding box center [336, 50] width 34 height 12
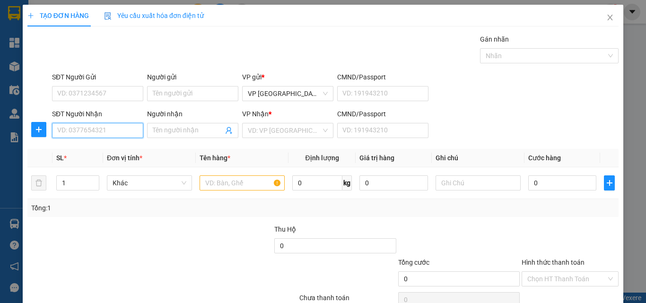
click at [107, 133] on input "SĐT Người Nhận" at bounding box center [97, 130] width 91 height 15
type input "0919144120"
click at [119, 131] on input "0919144120" at bounding box center [97, 130] width 91 height 15
click at [118, 150] on div "0919144120 - lam" at bounding box center [96, 149] width 79 height 10
type input "lam"
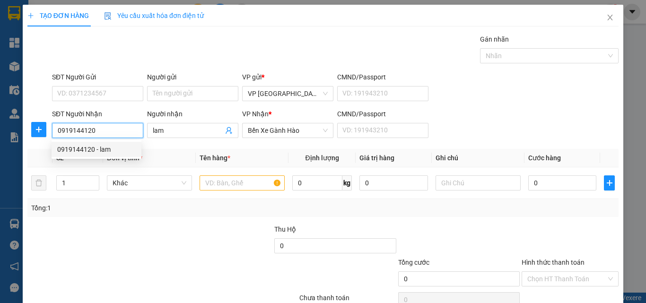
type input "40.000"
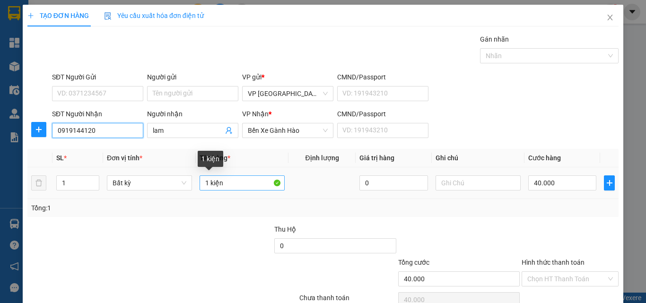
type input "0919144120"
drag, startPoint x: 234, startPoint y: 186, endPoint x: 148, endPoint y: 188, distance: 86.1
click at [148, 189] on tr "1 Bất kỳ 1 kiện 0 40.000" at bounding box center [323, 184] width 592 height 32
type input "1 bọc đen"
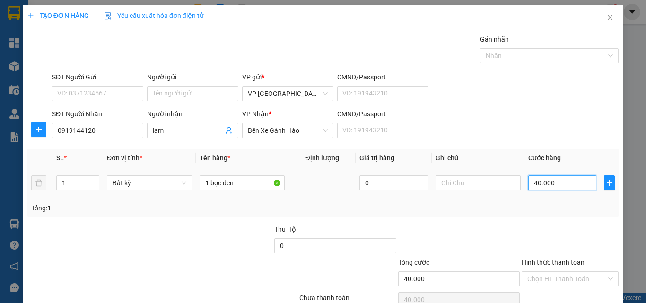
click at [549, 185] on input "40.000" at bounding box center [563, 183] width 68 height 15
type input "3"
type input "30"
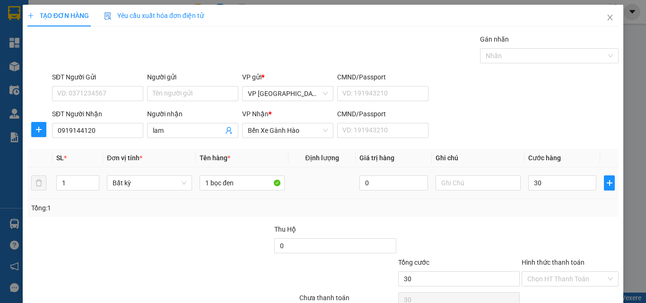
type input "30.000"
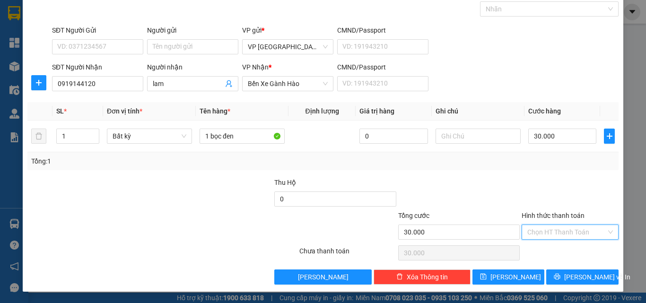
click at [561, 232] on input "Hình thức thanh toán" at bounding box center [567, 232] width 79 height 14
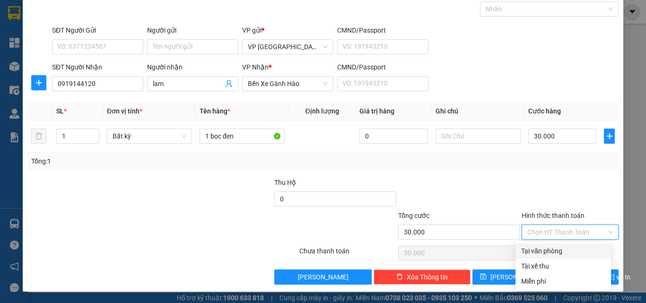
click at [566, 250] on div "Tại văn phòng" at bounding box center [563, 251] width 84 height 10
type input "0"
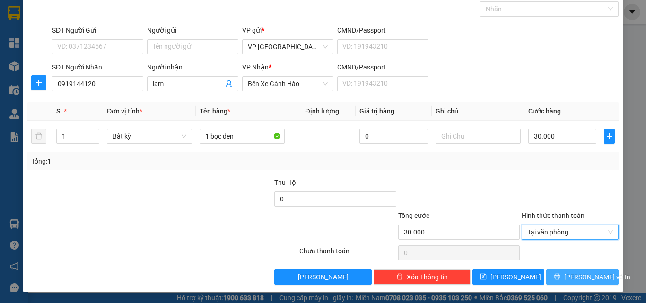
click at [574, 277] on span "[PERSON_NAME] và In" at bounding box center [598, 277] width 66 height 10
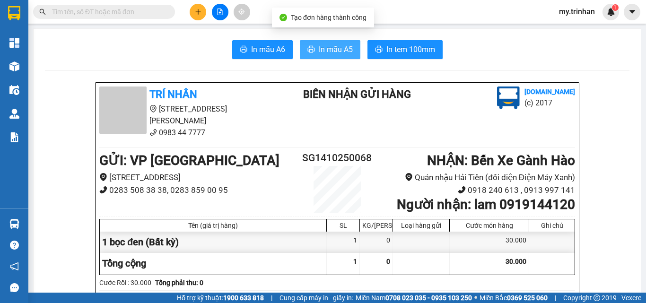
click at [336, 48] on span "In mẫu A5" at bounding box center [336, 50] width 34 height 12
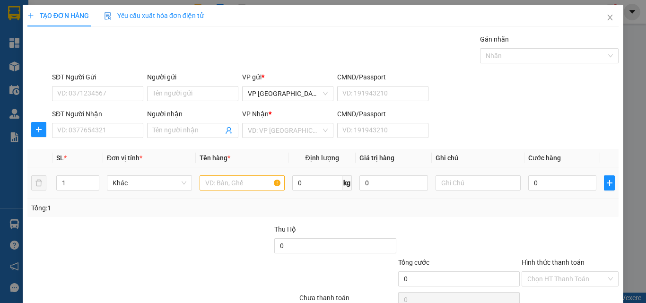
drag, startPoint x: 459, startPoint y: 168, endPoint x: 241, endPoint y: 156, distance: 218.5
click at [459, 168] on td at bounding box center [478, 184] width 93 height 32
click at [125, 129] on input "SĐT Người Nhận" at bounding box center [97, 130] width 91 height 15
click at [126, 132] on input "768" at bounding box center [97, 130] width 91 height 15
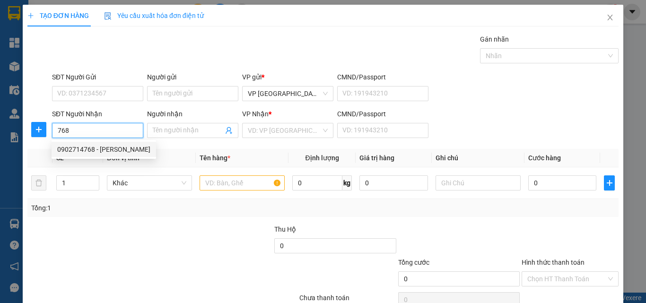
click at [126, 147] on div "0902714768 - [PERSON_NAME]" at bounding box center [103, 149] width 93 height 10
type input "0902714768"
type input "chú thịnh"
type input "30.000"
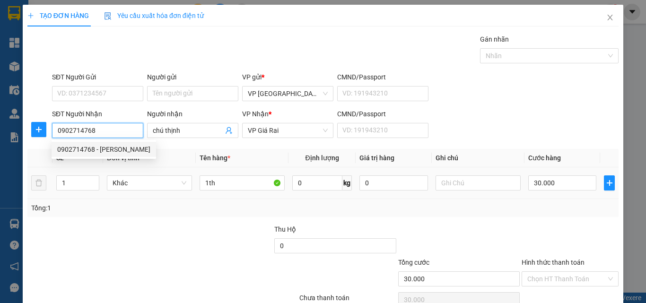
type input "0902714768"
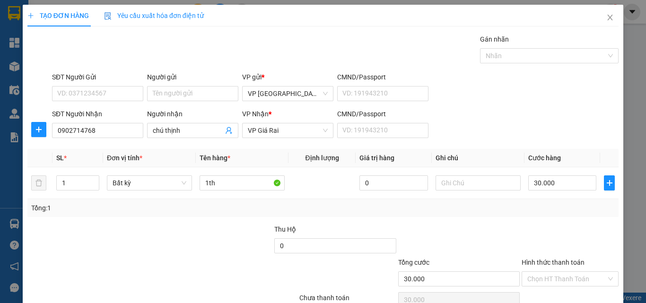
scroll to position [47, 0]
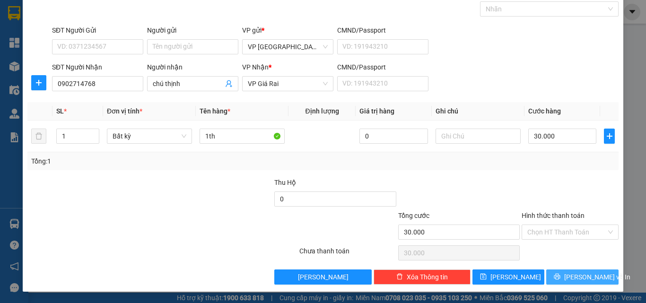
click at [575, 274] on span "[PERSON_NAME] và In" at bounding box center [598, 277] width 66 height 10
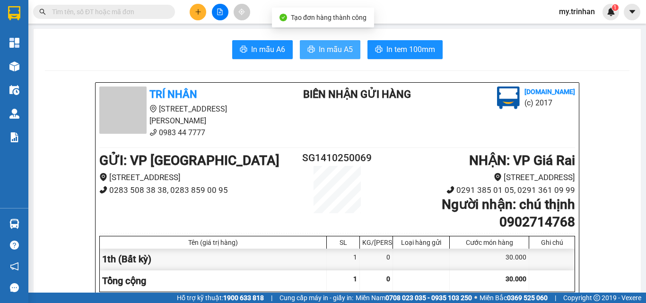
click at [335, 44] on button "In mẫu A5" at bounding box center [330, 49] width 61 height 19
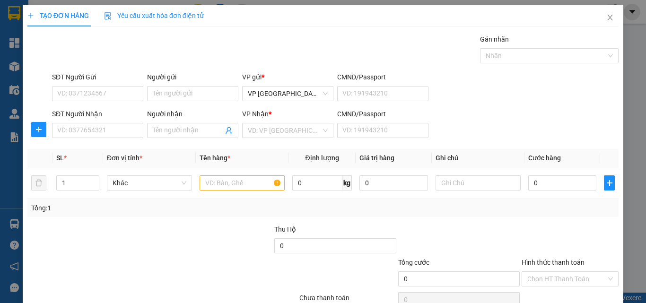
drag, startPoint x: 482, startPoint y: 112, endPoint x: 351, endPoint y: 117, distance: 131.2
click at [480, 114] on div "SĐT Người Nhận VD: 0377654321 Người nhận Tên người nhận VP Nhận * VD: VP Sài Gò…" at bounding box center [335, 125] width 571 height 33
click at [94, 133] on input "SĐT Người Nhận" at bounding box center [97, 130] width 91 height 15
click at [107, 133] on input "555" at bounding box center [97, 130] width 91 height 15
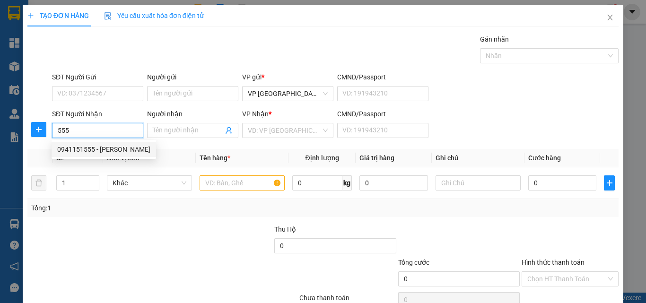
click at [117, 147] on div "0941151555 - [PERSON_NAME]" at bounding box center [103, 149] width 93 height 10
type input "0941151555"
type input "hồng như"
type input "30.000"
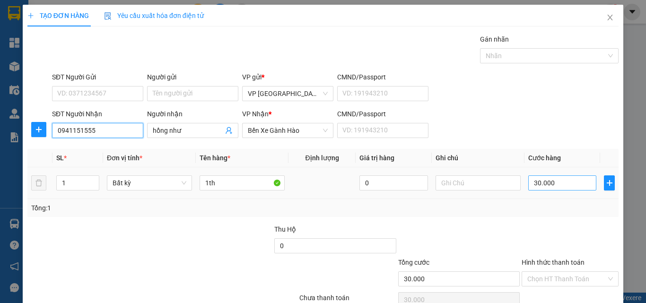
type input "0941151555"
click at [558, 184] on input "30.000" at bounding box center [563, 183] width 68 height 15
type input "6"
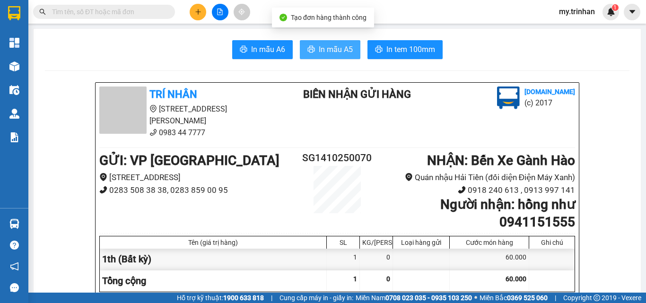
click at [342, 50] on span "In mẫu A5" at bounding box center [336, 50] width 34 height 12
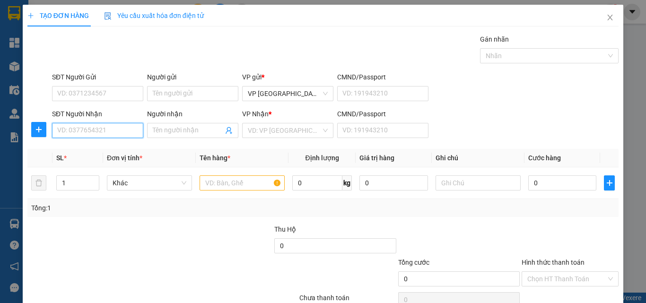
click at [109, 128] on input "SĐT Người Nhận" at bounding box center [97, 130] width 91 height 15
type input "768"
click at [107, 147] on div "0902714768 - [PERSON_NAME]" at bounding box center [103, 149] width 93 height 10
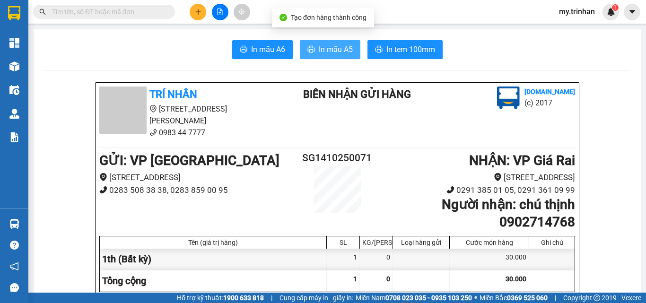
click at [342, 44] on span "In mẫu A5" at bounding box center [336, 50] width 34 height 12
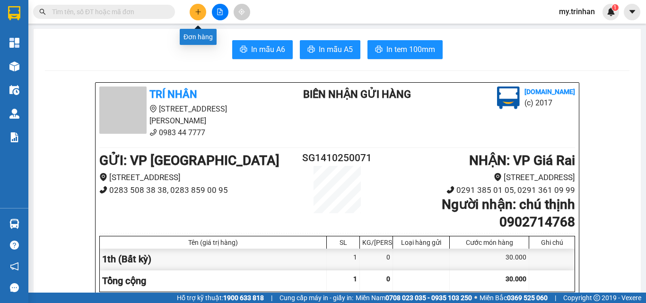
click at [195, 14] on icon "plus" at bounding box center [198, 12] width 7 height 7
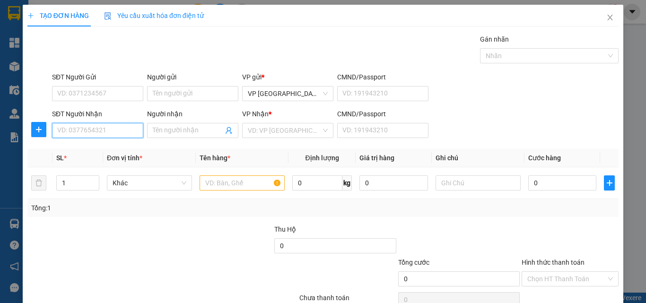
click at [110, 129] on input "SĐT Người Nhận" at bounding box center [97, 130] width 91 height 15
type input "0977535838"
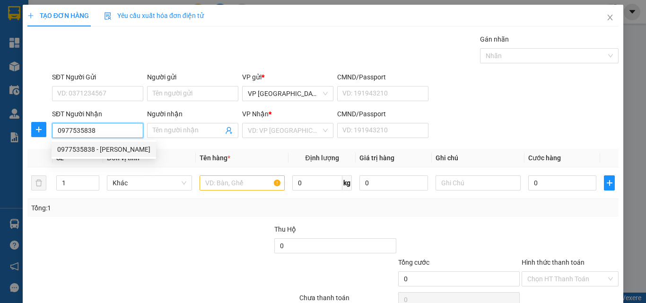
click at [106, 145] on div "0977535838 - [PERSON_NAME]" at bounding box center [103, 149] width 93 height 10
type input "huyền trang"
type input "50.000"
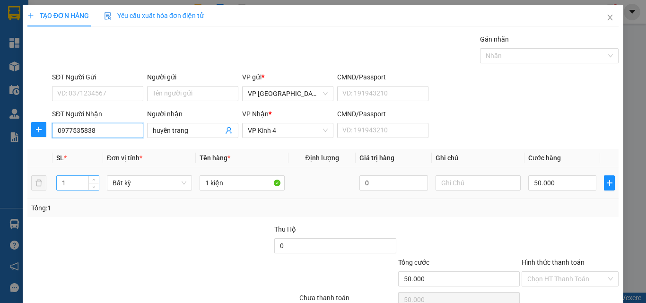
type input "0977535838"
click at [68, 180] on input "1" at bounding box center [78, 183] width 42 height 14
type input "2"
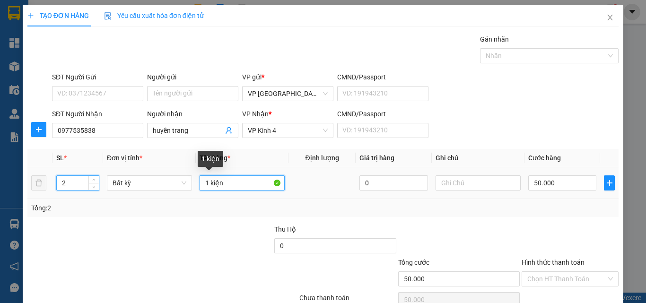
click at [205, 181] on input "1 kiện" at bounding box center [242, 183] width 85 height 15
type input "0"
type input "kiện"
type input "0"
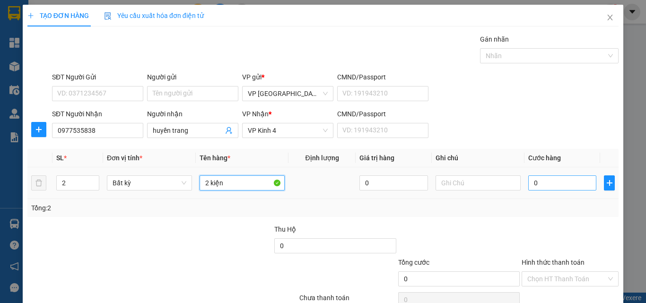
type input "2 kiện"
click at [529, 182] on input "0" at bounding box center [563, 183] width 68 height 15
type input "1"
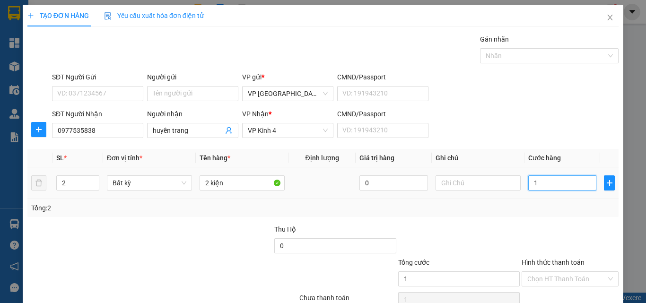
type input "10"
type input "100"
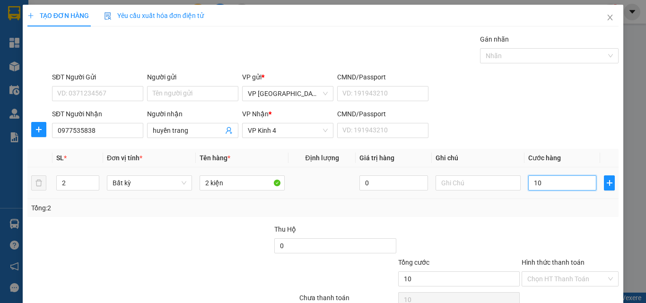
type input "100"
type input "1.000"
type input "10.000"
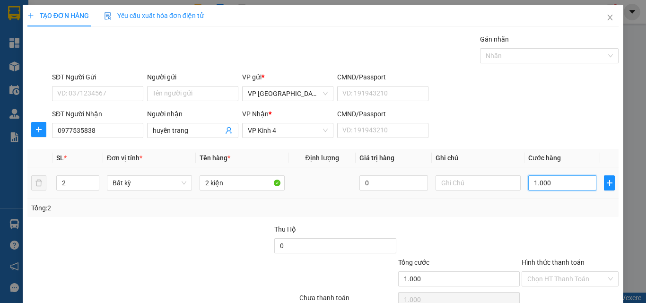
type input "10.000"
type input "100.000"
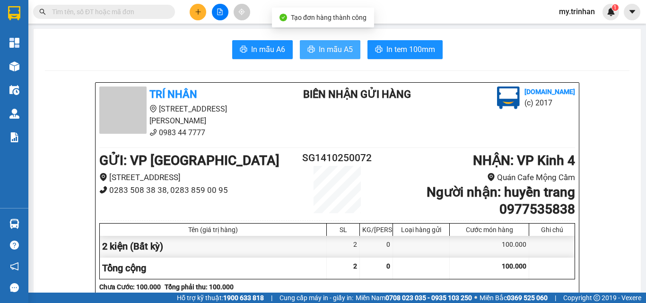
click at [334, 46] on span "In mẫu A5" at bounding box center [336, 50] width 34 height 12
click at [468, 59] on div "In mẫu A6 In mẫu A5 In tem 100mm" at bounding box center [337, 49] width 585 height 19
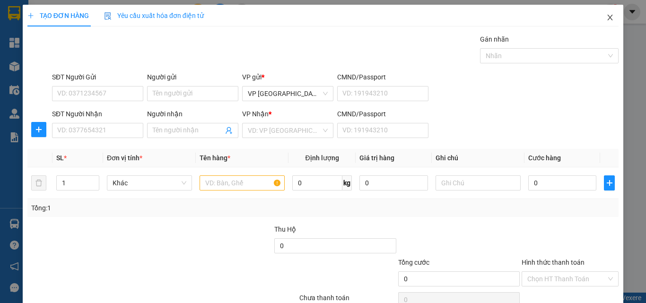
drag, startPoint x: 602, startPoint y: 21, endPoint x: 595, endPoint y: 22, distance: 7.2
click at [607, 21] on icon "close" at bounding box center [611, 18] width 8 height 8
click at [166, 133] on input "Người nhận" at bounding box center [188, 130] width 71 height 10
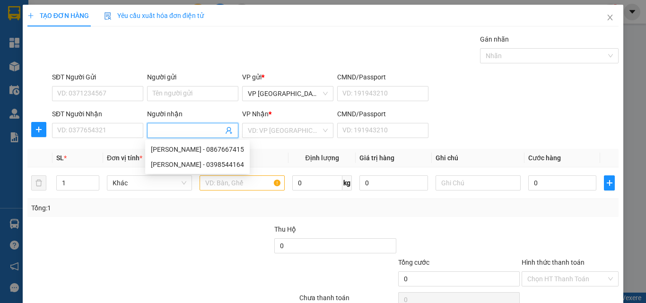
type input "d"
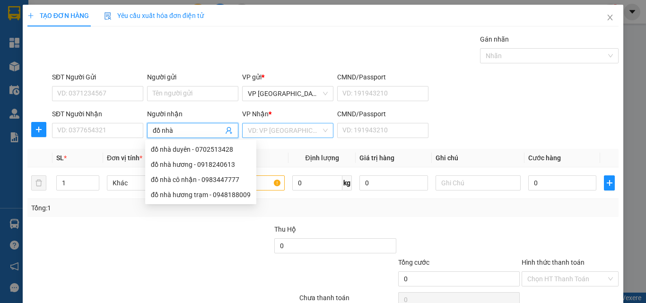
type input "đồ nhà"
click at [286, 132] on input "search" at bounding box center [284, 131] width 73 height 14
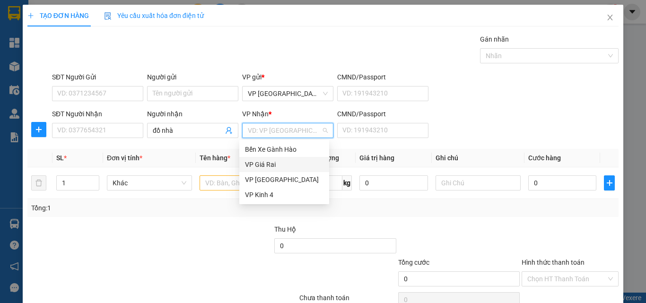
click at [275, 162] on div "VP Giá Rai" at bounding box center [284, 164] width 79 height 10
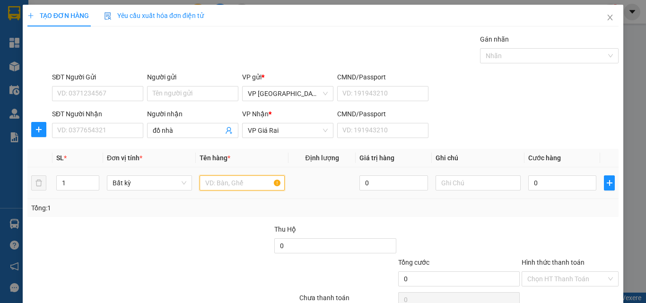
click at [228, 182] on input "text" at bounding box center [242, 183] width 85 height 15
type input "1th"
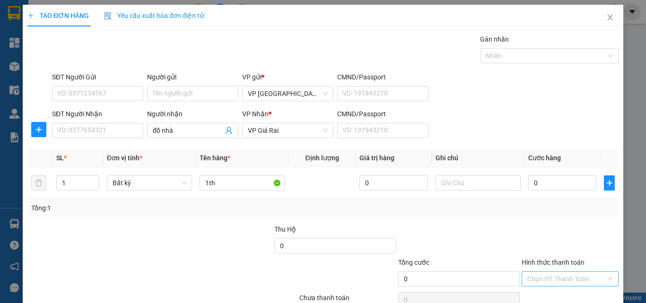
click at [583, 257] on div "Hình thức thanh toán Chọn HT Thanh Toán" at bounding box center [570, 273] width 97 height 33
click at [578, 272] on input "Hình thức thanh toán" at bounding box center [567, 279] width 79 height 14
click at [574, 255] on div "Miễn phí" at bounding box center [563, 260] width 84 height 10
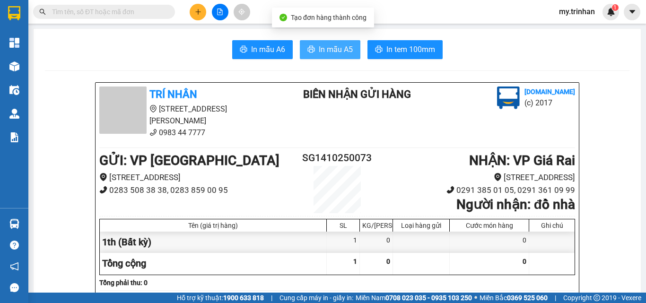
click at [337, 46] on span "In mẫu A5" at bounding box center [336, 50] width 34 height 12
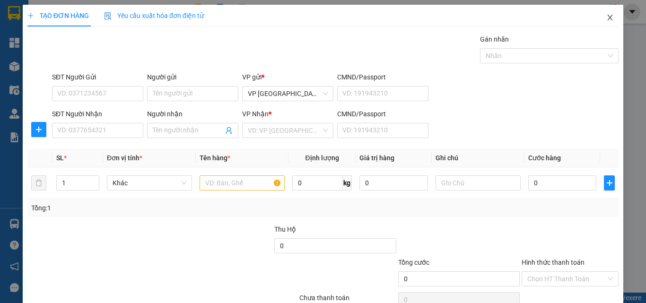
click at [607, 16] on icon "close" at bounding box center [611, 18] width 8 height 8
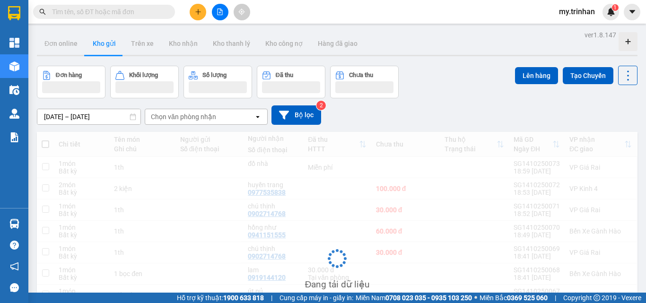
click at [210, 115] on div "Chọn văn phòng nhận" at bounding box center [183, 116] width 65 height 9
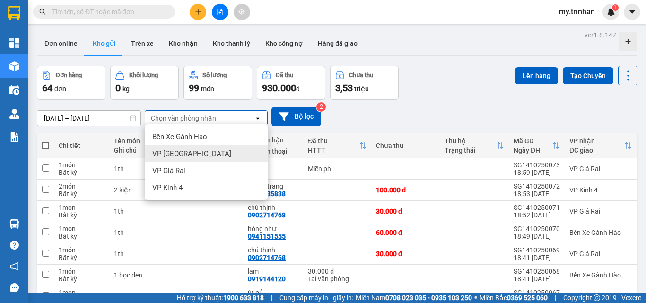
click at [192, 152] on div "VP [GEOGRAPHIC_DATA]" at bounding box center [206, 153] width 123 height 17
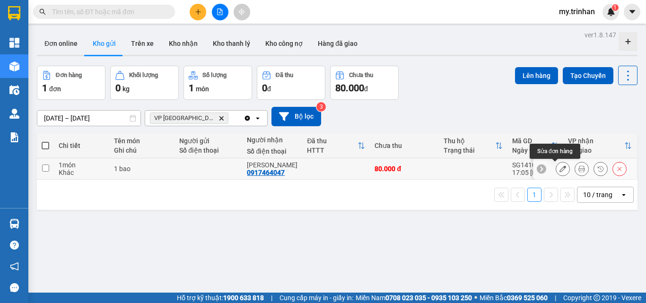
click at [560, 168] on icon at bounding box center [563, 169] width 7 height 7
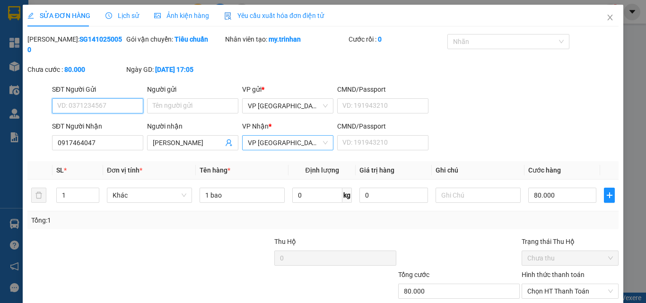
click at [288, 136] on span "VP [GEOGRAPHIC_DATA]" at bounding box center [288, 143] width 80 height 14
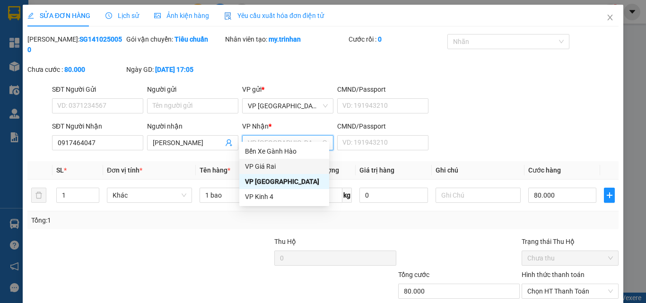
click at [281, 169] on div "VP Giá Rai" at bounding box center [284, 166] width 79 height 10
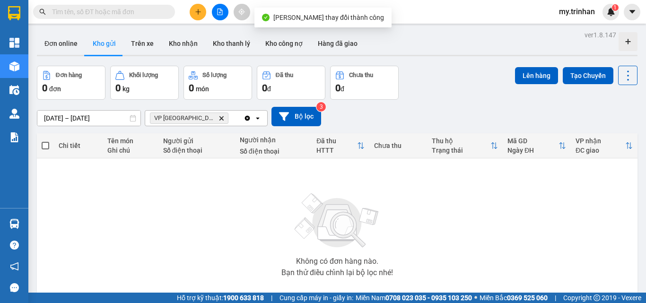
click at [247, 120] on icon "Clear all" at bounding box center [247, 117] width 5 height 5
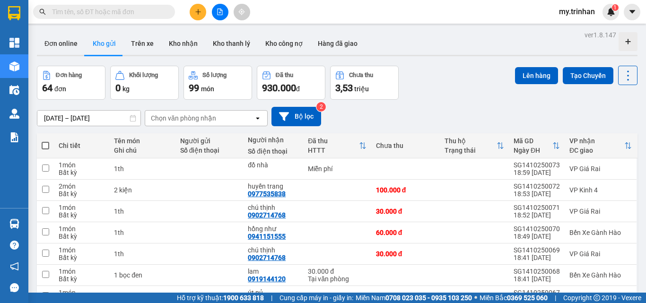
click at [433, 109] on div "[DATE] – [DATE] Press the down arrow key to interact with the calendar and sele…" at bounding box center [337, 116] width 601 height 19
click at [197, 14] on icon "plus" at bounding box center [198, 12] width 7 height 7
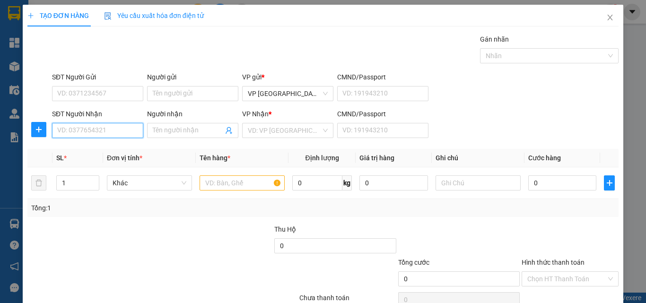
click at [119, 132] on input "SĐT Người Nhận" at bounding box center [97, 130] width 91 height 15
type input "627"
click at [115, 150] on div "0909602627 - bs khánh" at bounding box center [96, 149] width 79 height 10
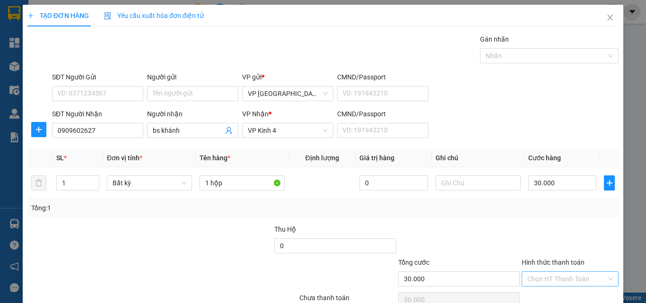
click at [563, 272] on input "Hình thức thanh toán" at bounding box center [567, 279] width 79 height 14
drag, startPoint x: 564, startPoint y: 250, endPoint x: 563, endPoint y: 259, distance: 9.0
click at [564, 293] on div "Tại văn phòng" at bounding box center [563, 298] width 84 height 10
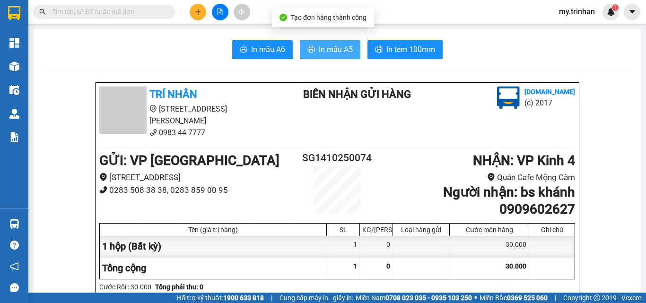
click at [327, 48] on span "In mẫu A5" at bounding box center [336, 50] width 34 height 12
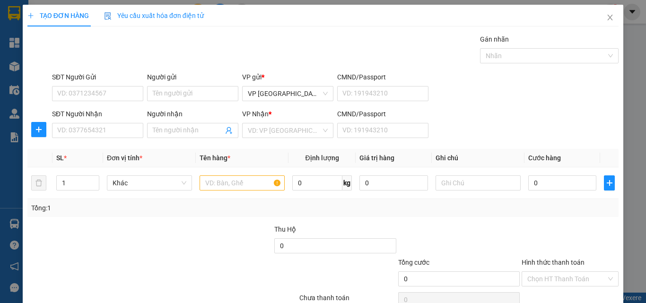
click at [567, 135] on div "SĐT Người Nhận VD: 0377654321 Người nhận Tên người nhận VP Nhận * VD: VP Sài Gò…" at bounding box center [335, 125] width 571 height 33
click at [567, 134] on div "SĐT Người Nhận VD: 0377654321 Người nhận Tên người nhận VP Nhận * VD: VP Sài Gò…" at bounding box center [335, 125] width 571 height 33
click at [138, 132] on input "SĐT Người Nhận" at bounding box center [97, 130] width 91 height 15
click at [133, 130] on input "SĐT Người Nhận" at bounding box center [97, 130] width 91 height 15
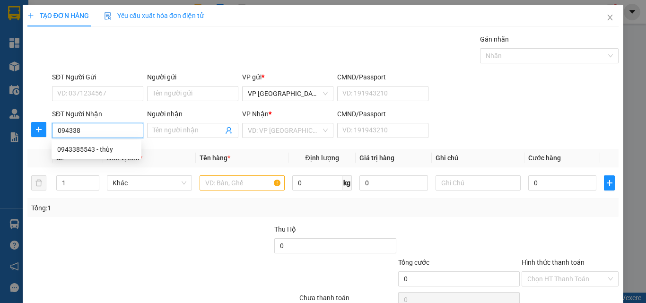
click at [115, 132] on input "094338" at bounding box center [97, 130] width 91 height 15
click at [115, 150] on div "0943385543 - thùy" at bounding box center [96, 149] width 79 height 10
type input "0943385543"
type input "thùy"
type input "130.000"
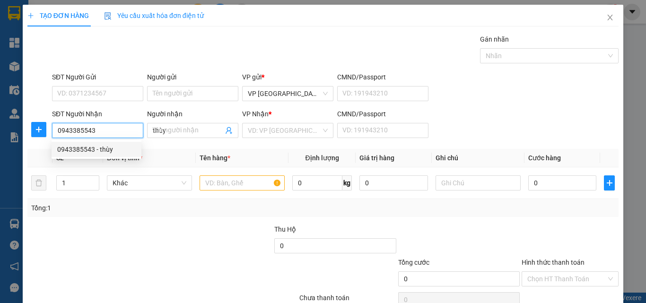
type input "130.000"
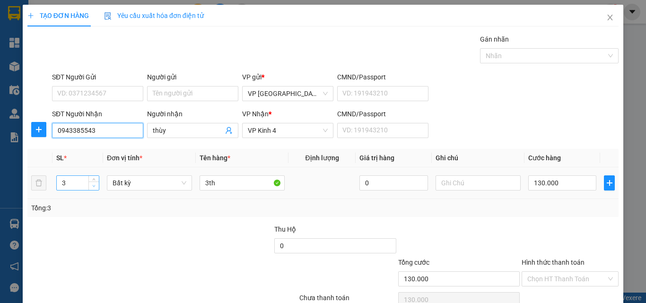
type input "0943385543"
type input "2"
drag, startPoint x: 90, startPoint y: 185, endPoint x: 116, endPoint y: 185, distance: 26.0
click at [91, 185] on span "down" at bounding box center [94, 187] width 6 height 6
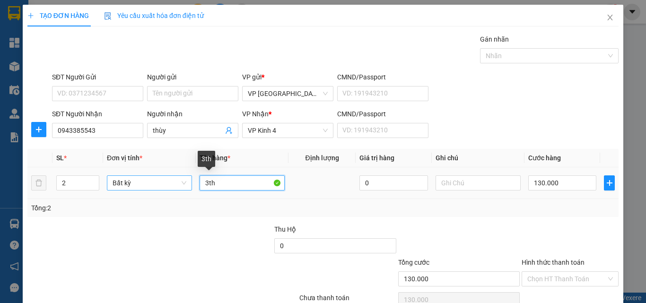
drag, startPoint x: 214, startPoint y: 181, endPoint x: 174, endPoint y: 182, distance: 40.2
click at [174, 182] on tr "2 Bất kỳ 3th 0 130.000" at bounding box center [323, 184] width 592 height 32
type input "0"
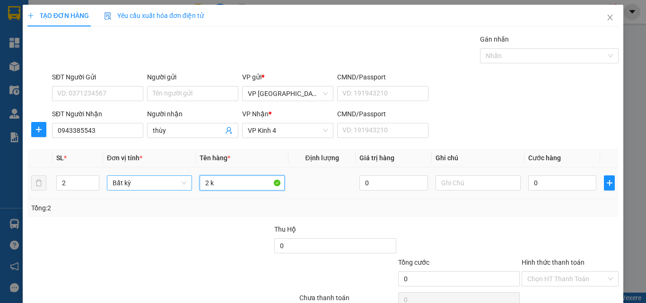
type input "2"
click at [569, 187] on input "0" at bounding box center [563, 183] width 68 height 15
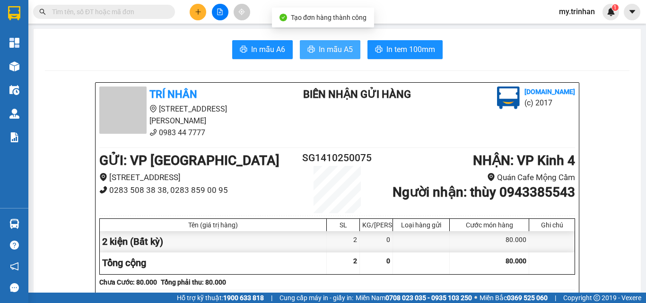
click at [330, 50] on span "In mẫu A5" at bounding box center [336, 50] width 34 height 12
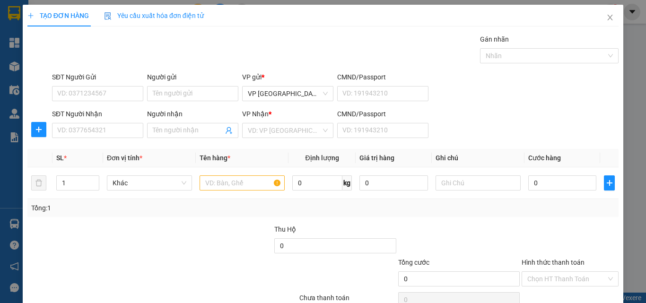
click at [565, 115] on div "SĐT Người Nhận VD: 0377654321 Người nhận Tên người nhận VP Nhận * VD: VP Sài Gò…" at bounding box center [335, 125] width 571 height 33
click at [82, 123] on input "SĐT Người Nhận" at bounding box center [97, 130] width 91 height 15
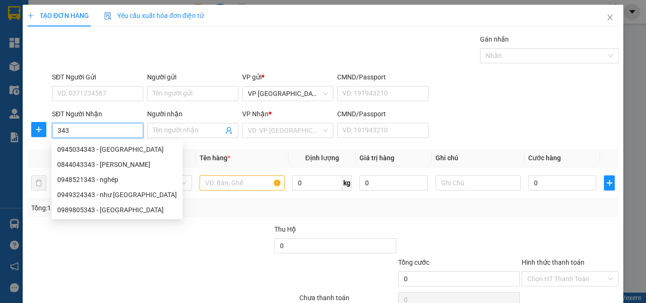
click at [113, 132] on input "343" at bounding box center [97, 130] width 91 height 15
click at [116, 150] on div "0945034343 - [GEOGRAPHIC_DATA]" at bounding box center [117, 149] width 120 height 10
type input "0945034343"
type input "[PERSON_NAME]"
type input "50.000"
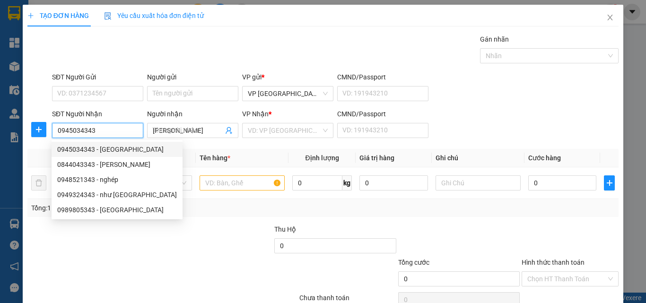
type input "50.000"
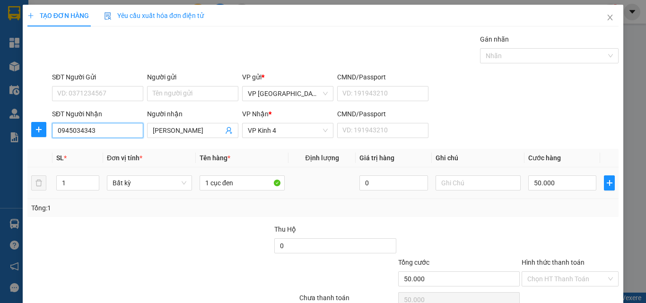
type input "0945034343"
drag, startPoint x: 551, startPoint y: 259, endPoint x: 548, endPoint y: 265, distance: 5.9
click at [548, 265] on div "Transit Pickup Surcharge Ids Transit Deliver Surcharge Ids Transit Deliver Surc…" at bounding box center [323, 183] width 592 height 298
click at [552, 182] on input "50.000" at bounding box center [563, 183] width 68 height 15
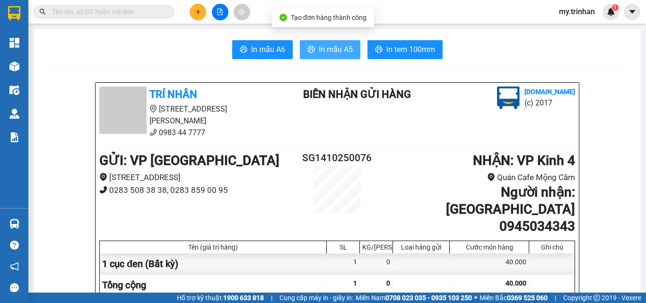
click at [332, 48] on span "In mẫu A5" at bounding box center [336, 50] width 34 height 12
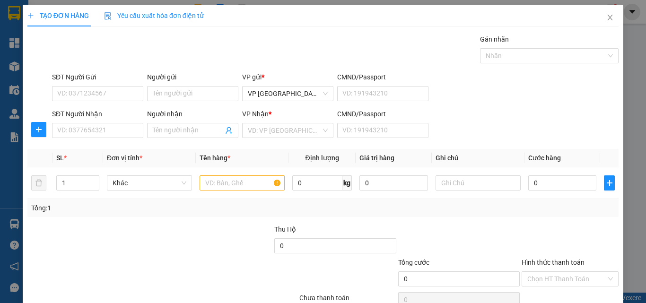
click at [507, 132] on div "SĐT Người Nhận VD: 0377654321 Người nhận Tên người nhận VP Nhận * VD: VP Sài Gò…" at bounding box center [335, 125] width 571 height 33
click at [517, 129] on div "SĐT Người Nhận VD: 0377654321 Người nhận Tên người nhận VP Nhận * VD: VP Sài Gò…" at bounding box center [335, 125] width 571 height 33
drag, startPoint x: 517, startPoint y: 128, endPoint x: 519, endPoint y: 133, distance: 5.1
click at [520, 133] on div "SĐT Người Nhận VD: 0377654321 Người nhận Tên người nhận VP Nhận * VD: VP Sài Gò…" at bounding box center [335, 125] width 571 height 33
click at [113, 132] on input "SĐT Người Nhận" at bounding box center [97, 130] width 91 height 15
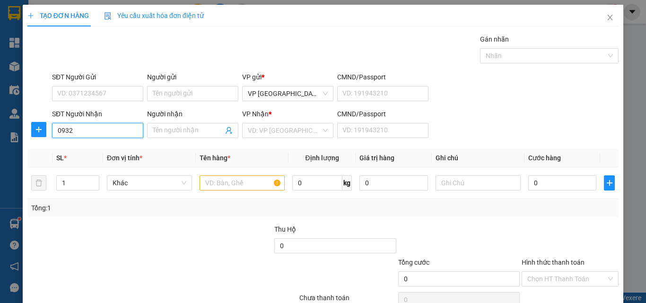
click at [125, 132] on input "0932" at bounding box center [97, 130] width 91 height 15
click at [119, 147] on div "0932992932 - tâm như" at bounding box center [96, 149] width 79 height 10
type input "0932992932"
type input "tâm như"
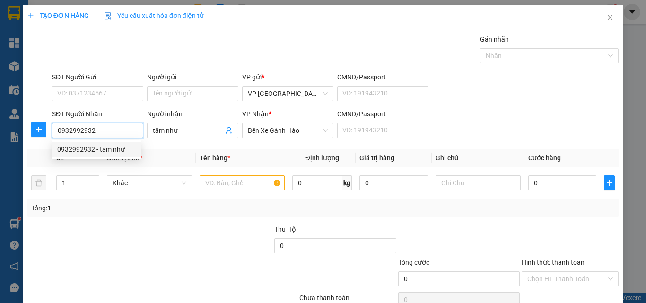
type input "50.000"
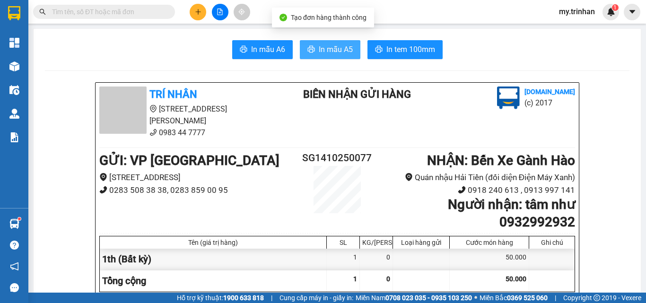
click at [335, 52] on span "In mẫu A5" at bounding box center [336, 50] width 34 height 12
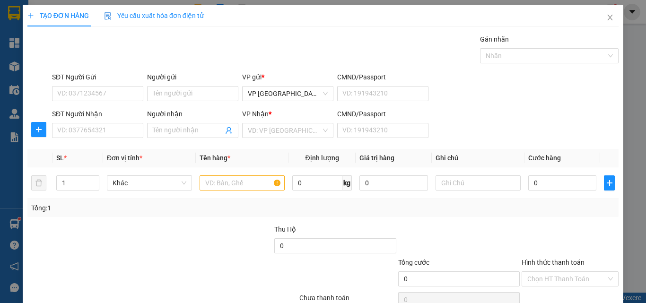
click at [480, 122] on div "SĐT Người Nhận VD: 0377654321 Người nhận Tên người nhận VP Nhận * VD: VP Sài Gò…" at bounding box center [335, 125] width 571 height 33
click at [90, 132] on input "SĐT Người Nhận" at bounding box center [97, 130] width 91 height 15
click at [91, 132] on input "SĐT Người Nhận" at bounding box center [97, 130] width 91 height 15
type input "0"
click at [123, 136] on input "1864" at bounding box center [97, 130] width 91 height 15
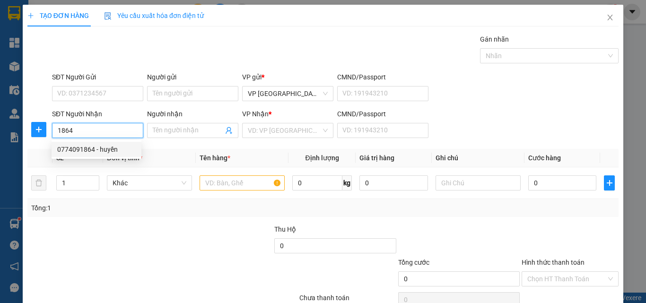
click at [127, 152] on div "0774091864 - huyền" at bounding box center [96, 149] width 79 height 10
type input "0774091864"
type input "huyền"
type input "60.000"
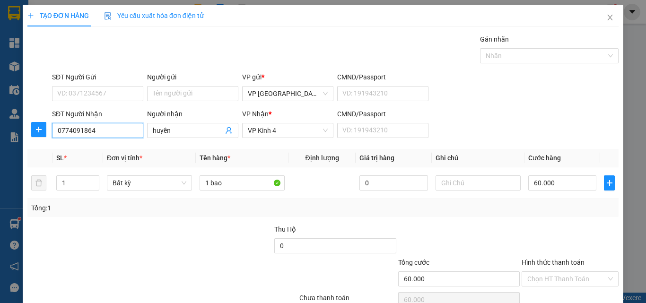
type input "0774091864"
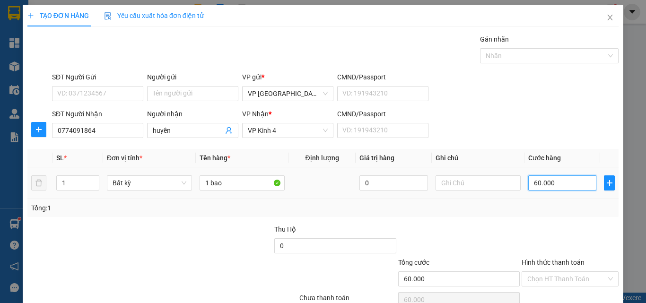
click at [551, 176] on input "60.000" at bounding box center [563, 183] width 68 height 15
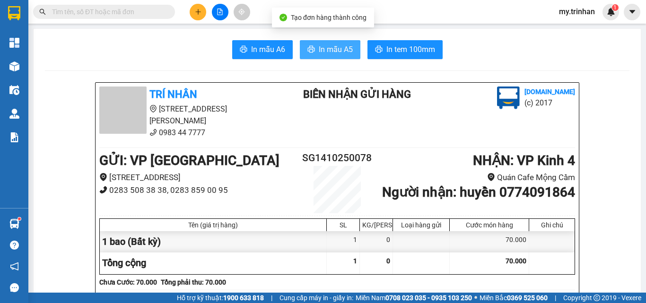
click at [319, 44] on span "In mẫu A5" at bounding box center [336, 50] width 34 height 12
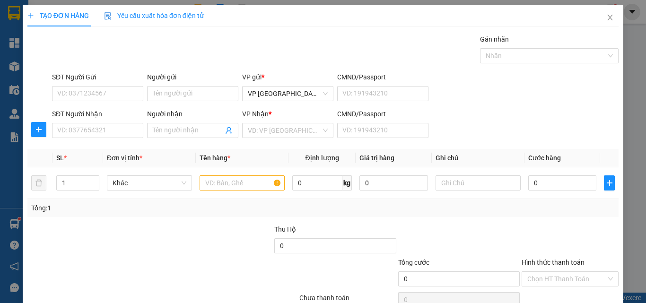
click at [463, 141] on div "SĐT Người Nhận VD: 0377654321 Người nhận Tên người nhận VP Nhận * VD: VP Sài Gò…" at bounding box center [335, 125] width 571 height 33
click at [597, 18] on span "Close" at bounding box center [610, 18] width 26 height 26
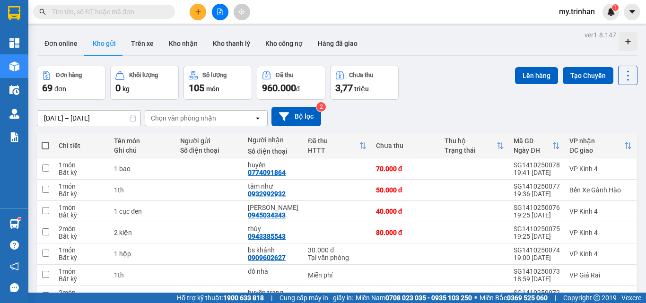
click at [43, 144] on span at bounding box center [46, 146] width 8 height 8
click at [45, 141] on input "checkbox" at bounding box center [45, 141] width 0 height 0
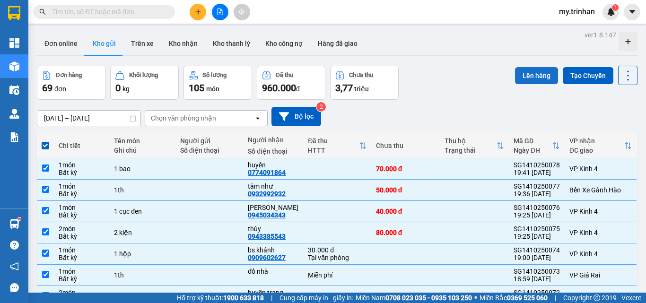
click at [525, 76] on button "Lên hàng" at bounding box center [536, 75] width 43 height 17
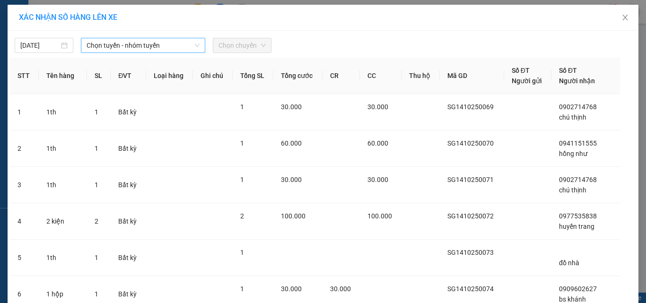
click at [181, 45] on span "Chọn tuyến - nhóm tuyến" at bounding box center [143, 45] width 113 height 14
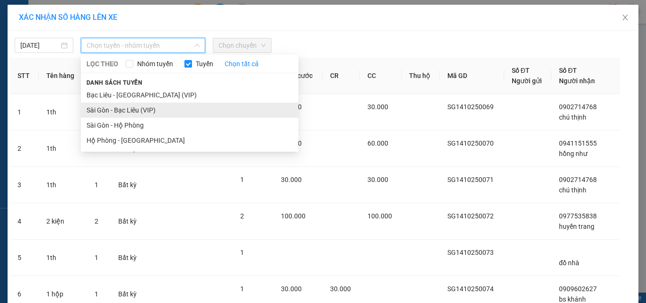
click at [172, 113] on li "Sài Gòn - Bạc Liêu (VIP)" at bounding box center [190, 110] width 218 height 15
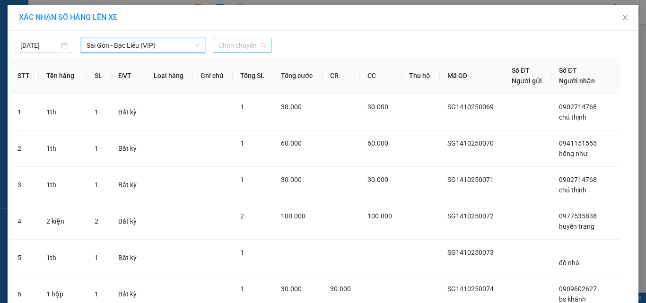
click at [255, 45] on span "Chọn chuyến" at bounding box center [242, 45] width 47 height 14
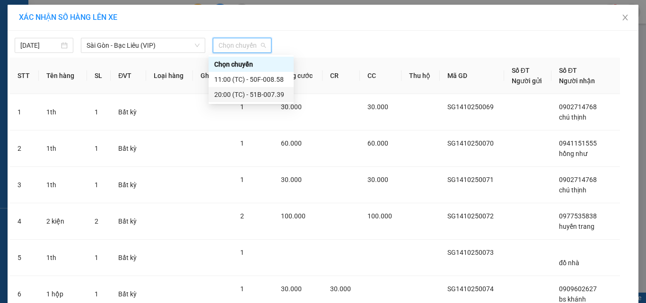
click at [249, 97] on div "20:00 (TC) - 51B-007.39" at bounding box center [251, 94] width 74 height 10
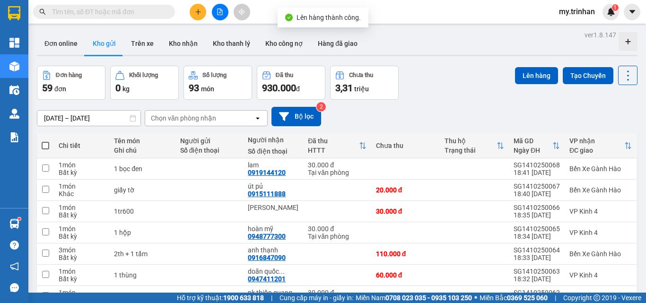
click at [44, 145] on span at bounding box center [46, 146] width 8 height 8
click at [45, 141] on input "checkbox" at bounding box center [45, 141] width 0 height 0
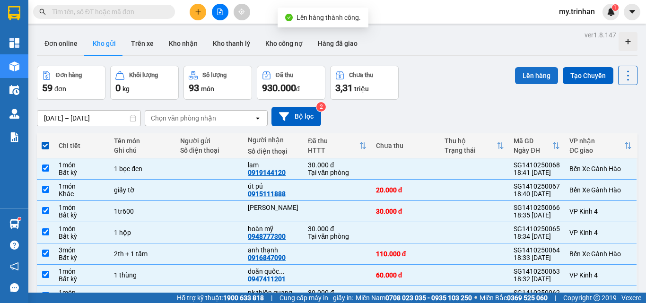
click at [528, 76] on button "Lên hàng" at bounding box center [536, 75] width 43 height 17
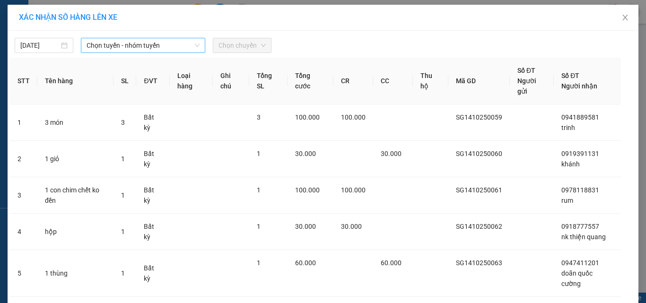
click at [181, 45] on span "Chọn tuyến - nhóm tuyến" at bounding box center [143, 45] width 113 height 14
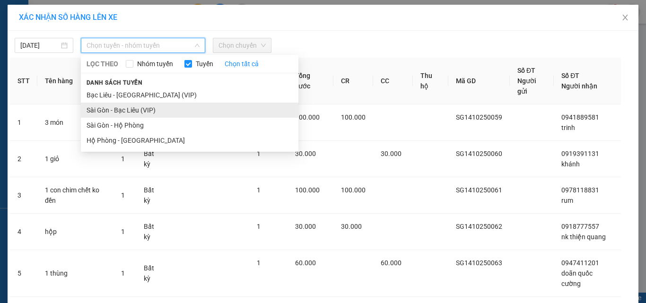
click at [170, 110] on li "Sài Gòn - Bạc Liêu (VIP)" at bounding box center [190, 110] width 218 height 15
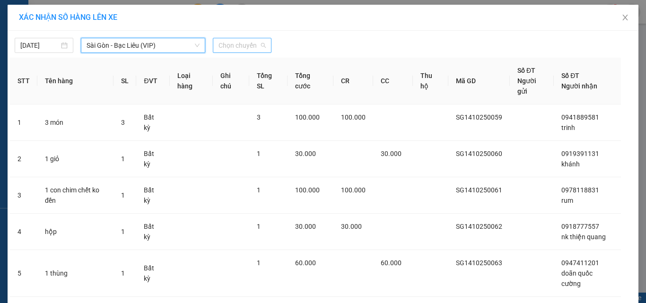
click at [231, 49] on span "Chọn chuyến" at bounding box center [242, 45] width 47 height 14
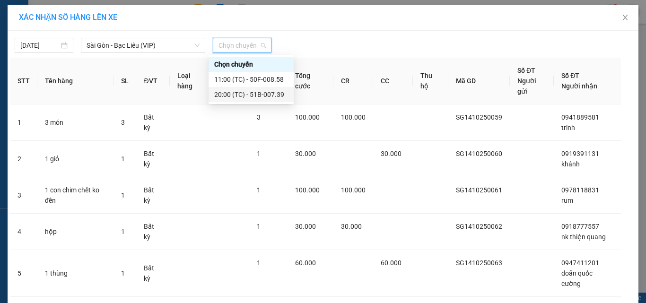
click at [237, 94] on div "20:00 (TC) - 51B-007.39" at bounding box center [251, 94] width 74 height 10
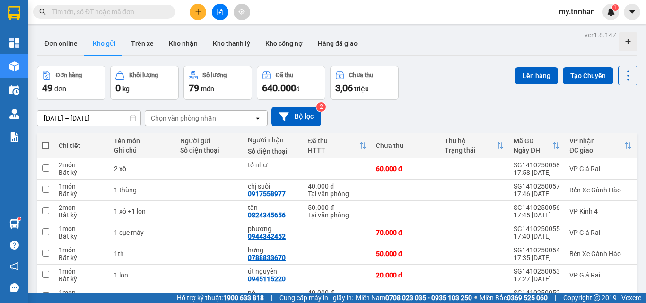
click at [47, 146] on span at bounding box center [46, 146] width 8 height 8
click at [45, 141] on input "checkbox" at bounding box center [45, 141] width 0 height 0
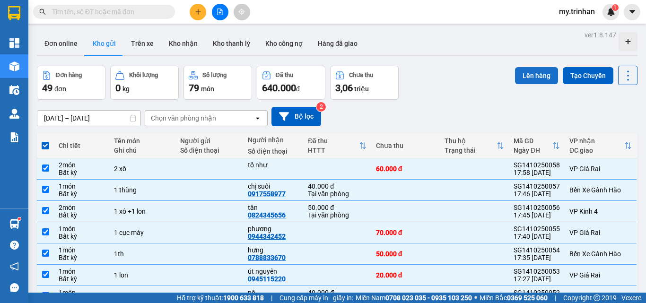
click at [536, 73] on button "Lên hàng" at bounding box center [536, 75] width 43 height 17
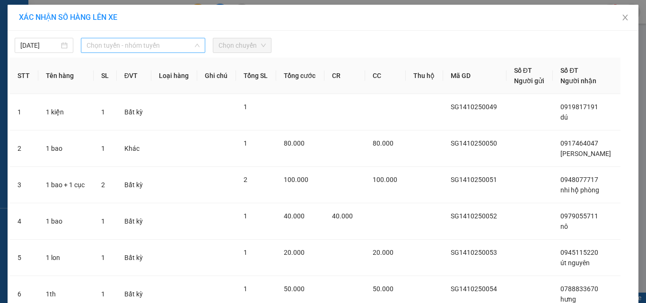
click at [168, 44] on span "Chọn tuyến - nhóm tuyến" at bounding box center [143, 45] width 113 height 14
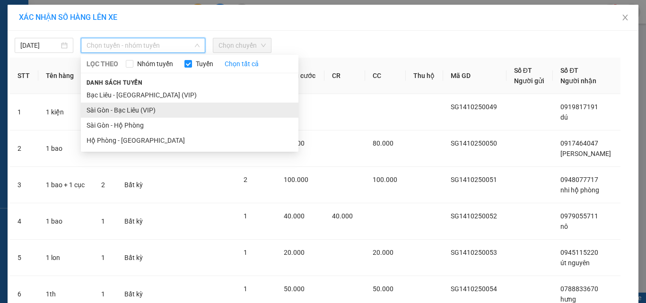
click at [159, 106] on li "Sài Gòn - Bạc Liêu (VIP)" at bounding box center [190, 110] width 218 height 15
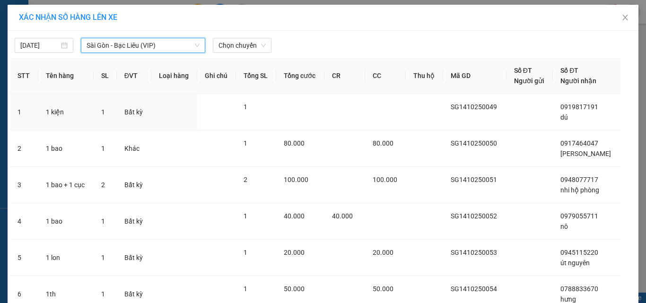
click at [233, 54] on div "[DATE] [GEOGRAPHIC_DATA] - Bạc Liêu (VIP) [GEOGRAPHIC_DATA] - Bạc Liêu (VIP) LỌ…" at bounding box center [323, 274] width 631 height 486
click at [240, 44] on span "Chọn chuyến" at bounding box center [242, 45] width 47 height 14
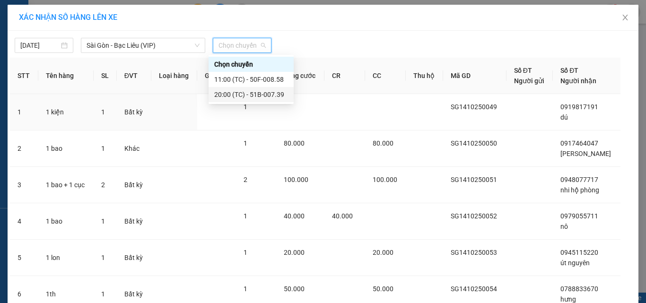
click at [242, 101] on div "20:00 (TC) - 51B-007.39" at bounding box center [251, 94] width 85 height 15
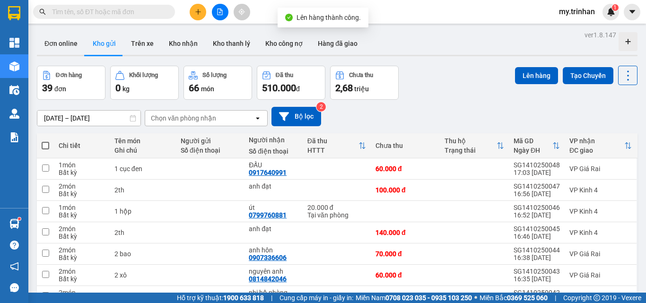
click at [46, 143] on span at bounding box center [46, 146] width 8 height 8
click at [45, 141] on input "checkbox" at bounding box center [45, 141] width 0 height 0
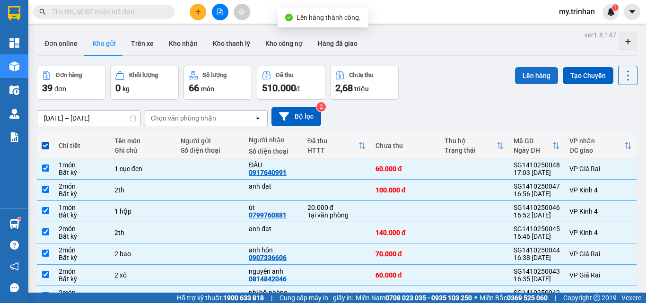
click at [521, 79] on button "Lên hàng" at bounding box center [536, 75] width 43 height 17
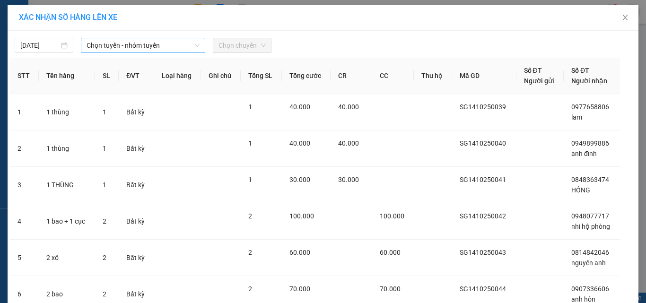
click at [184, 49] on span "Chọn tuyến - nhóm tuyến" at bounding box center [143, 45] width 113 height 14
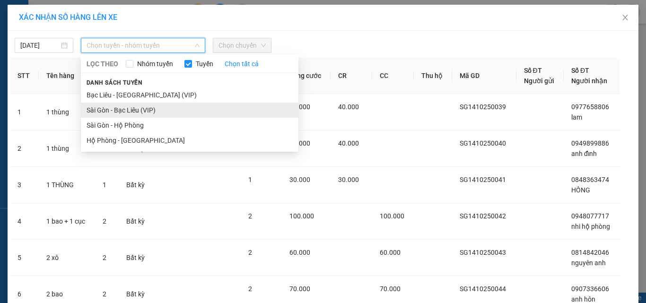
click at [161, 108] on li "Sài Gòn - Bạc Liêu (VIP)" at bounding box center [190, 110] width 218 height 15
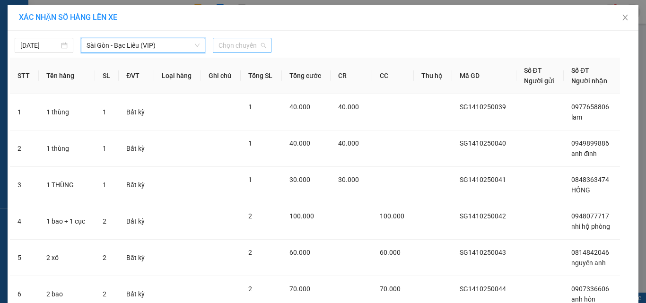
click at [228, 49] on span "Chọn chuyến" at bounding box center [242, 45] width 47 height 14
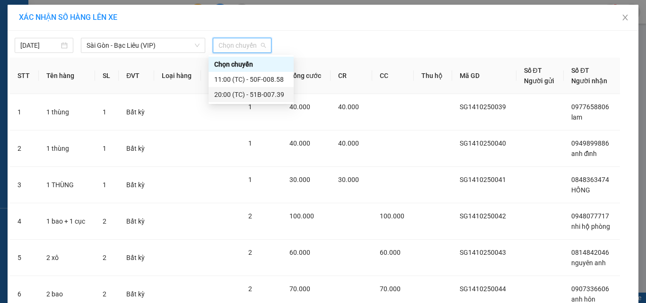
click at [236, 93] on div "20:00 (TC) - 51B-007.39" at bounding box center [251, 94] width 74 height 10
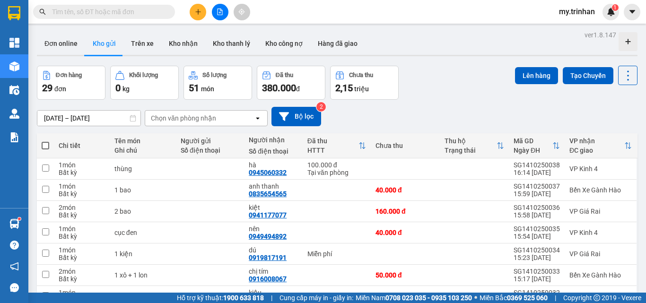
click at [46, 147] on span at bounding box center [46, 146] width 8 height 8
click at [45, 141] on input "checkbox" at bounding box center [45, 141] width 0 height 0
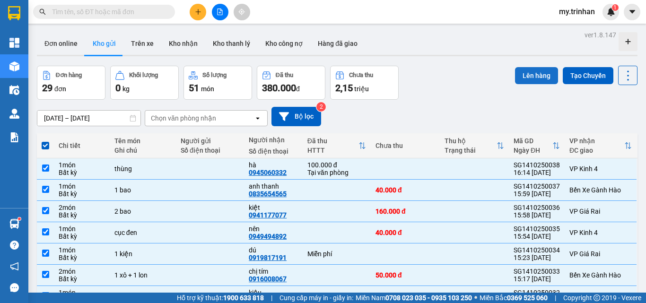
click at [531, 76] on button "Lên hàng" at bounding box center [536, 75] width 43 height 17
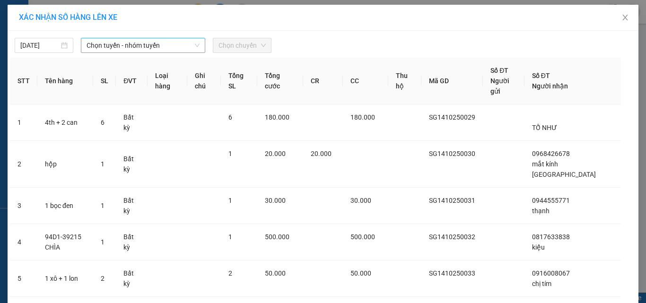
click at [113, 44] on span "Chọn tuyến - nhóm tuyến" at bounding box center [143, 45] width 113 height 14
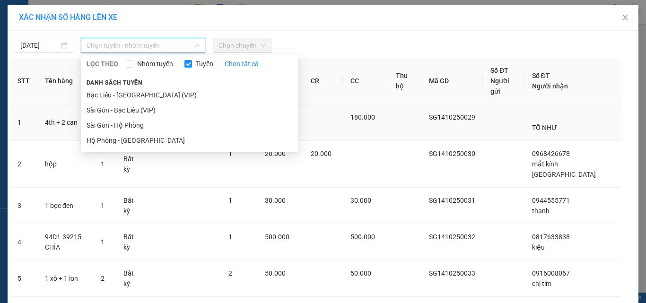
click at [110, 110] on li "Sài Gòn - Bạc Liêu (VIP)" at bounding box center [190, 110] width 218 height 15
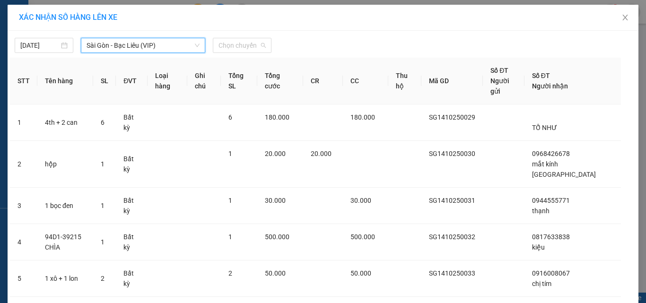
drag, startPoint x: 241, startPoint y: 40, endPoint x: 237, endPoint y: 54, distance: 14.4
click at [242, 40] on span "Chọn chuyến" at bounding box center [242, 45] width 47 height 14
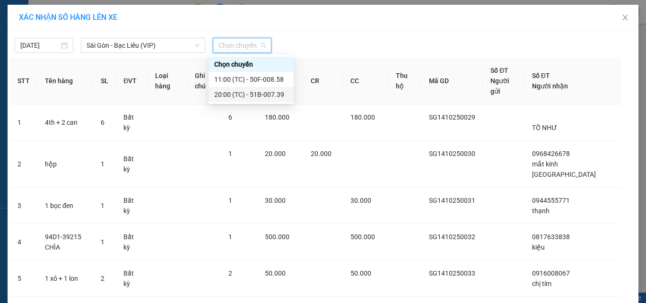
click at [235, 93] on div "20:00 (TC) - 51B-007.39" at bounding box center [251, 94] width 74 height 10
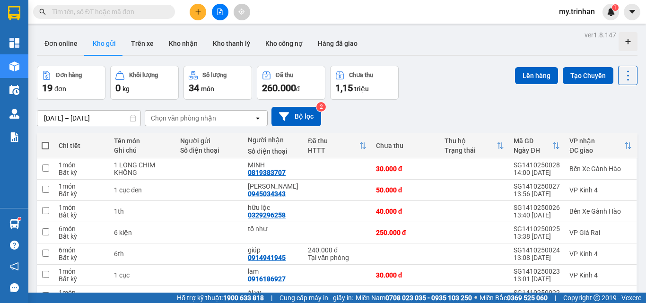
click at [46, 143] on span at bounding box center [46, 146] width 8 height 8
click at [45, 141] on input "checkbox" at bounding box center [45, 141] width 0 height 0
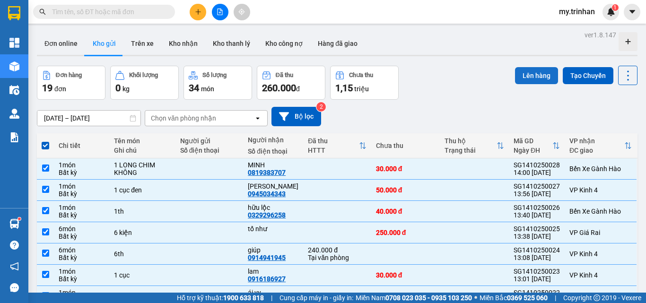
click at [533, 78] on button "Lên hàng" at bounding box center [536, 75] width 43 height 17
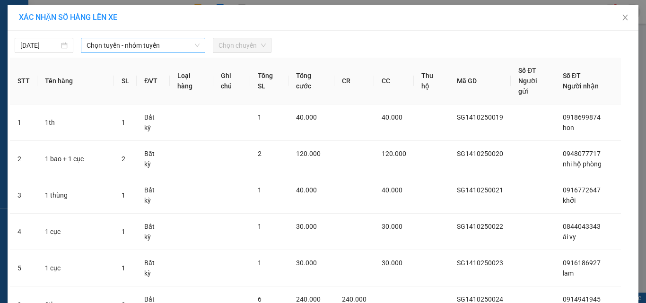
click at [154, 51] on span "Chọn tuyến - nhóm tuyến" at bounding box center [143, 45] width 113 height 14
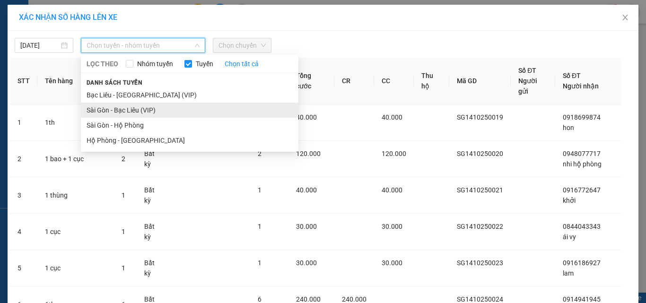
click at [157, 110] on li "Sài Gòn - Bạc Liêu (VIP)" at bounding box center [190, 110] width 218 height 15
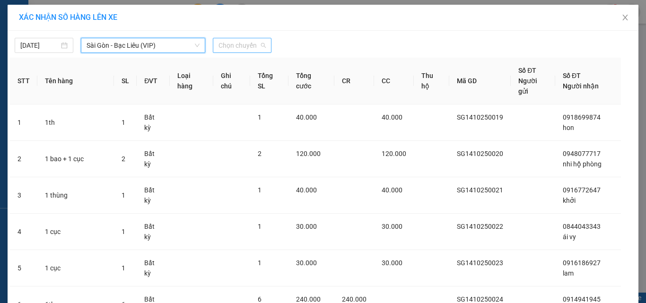
click at [243, 47] on span "Chọn chuyến" at bounding box center [242, 45] width 47 height 14
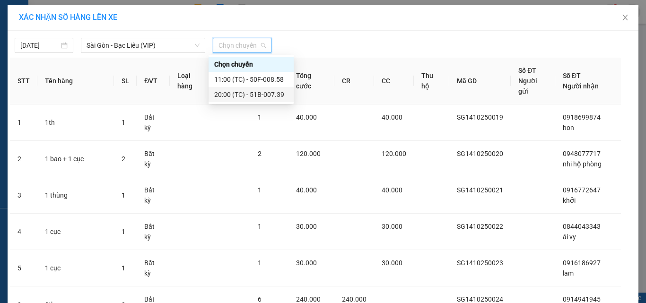
click at [239, 97] on div "20:00 (TC) - 51B-007.39" at bounding box center [251, 94] width 74 height 10
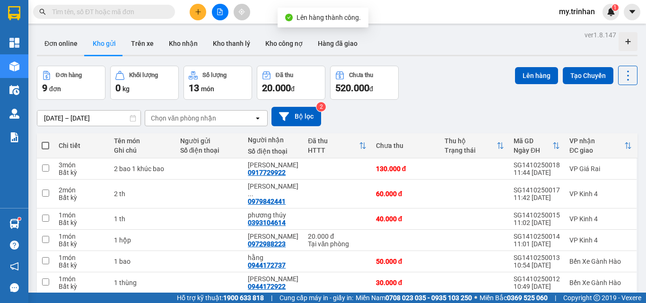
click at [44, 146] on span at bounding box center [46, 146] width 8 height 8
click at [45, 141] on input "checkbox" at bounding box center [45, 141] width 0 height 0
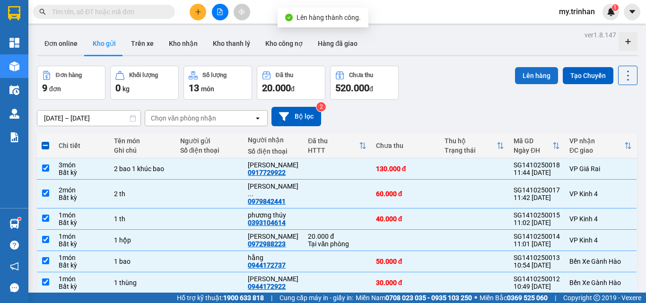
click at [523, 72] on button "Lên hàng" at bounding box center [536, 75] width 43 height 17
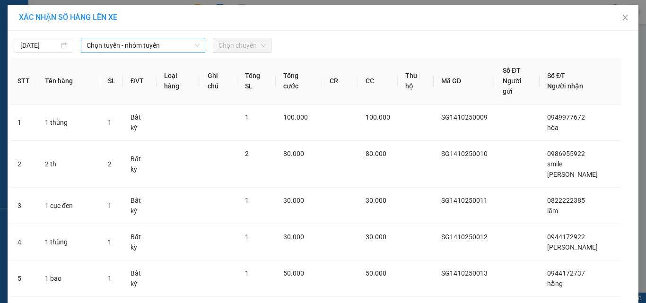
click at [187, 49] on span "Chọn tuyến - nhóm tuyến" at bounding box center [143, 45] width 113 height 14
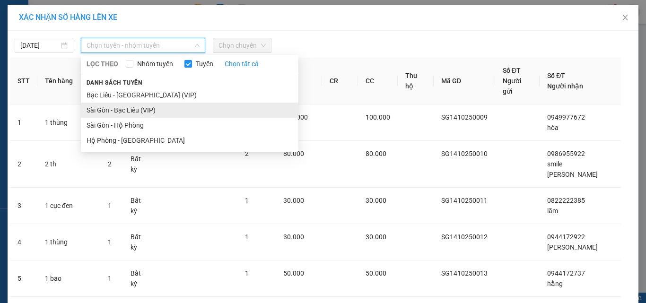
click at [182, 111] on li "Sài Gòn - Bạc Liêu (VIP)" at bounding box center [190, 110] width 218 height 15
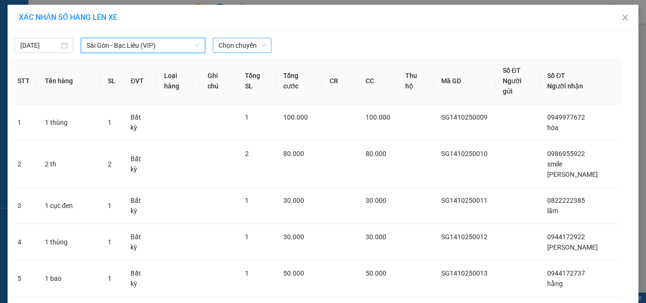
click at [227, 46] on span "Chọn chuyến" at bounding box center [242, 45] width 47 height 14
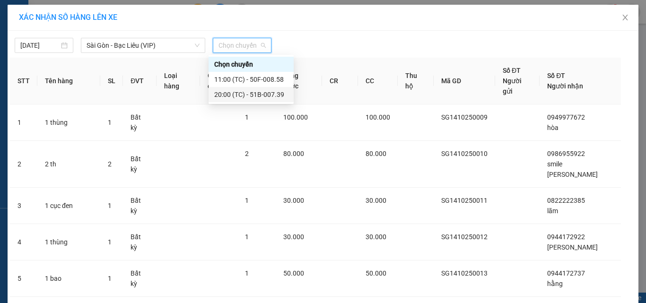
click at [237, 91] on div "20:00 (TC) - 51B-007.39" at bounding box center [251, 94] width 74 height 10
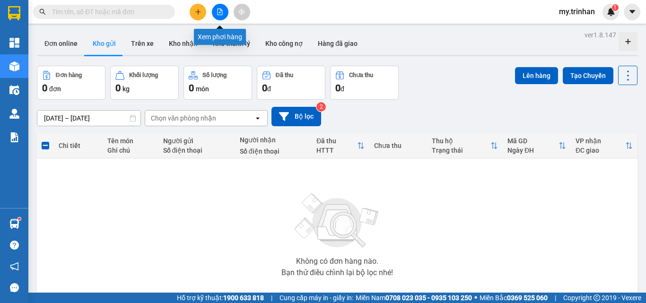
click at [221, 15] on icon "file-add" at bounding box center [220, 12] width 5 height 7
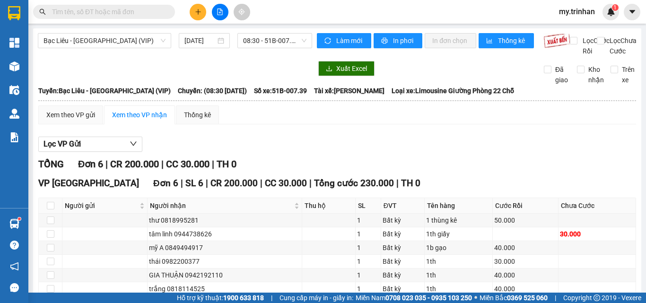
click at [100, 9] on input "text" at bounding box center [108, 12] width 112 height 10
click at [98, 9] on input "text" at bounding box center [108, 12] width 112 height 10
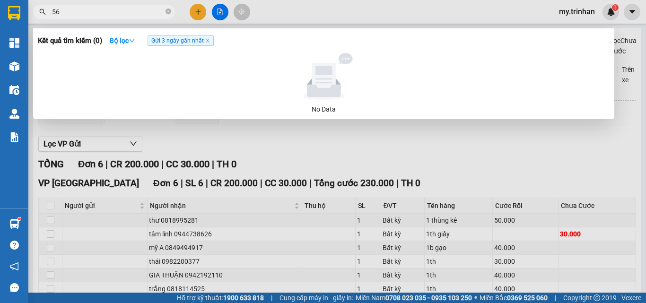
type input "565"
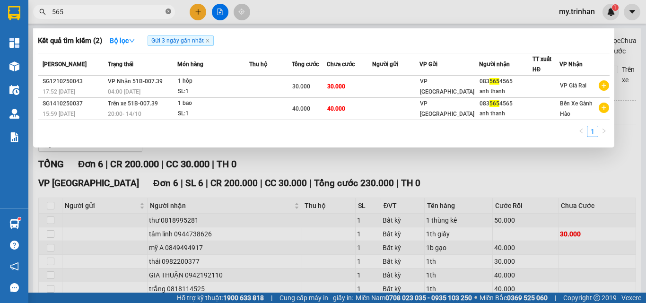
click at [166, 12] on icon "close-circle" at bounding box center [169, 12] width 6 height 6
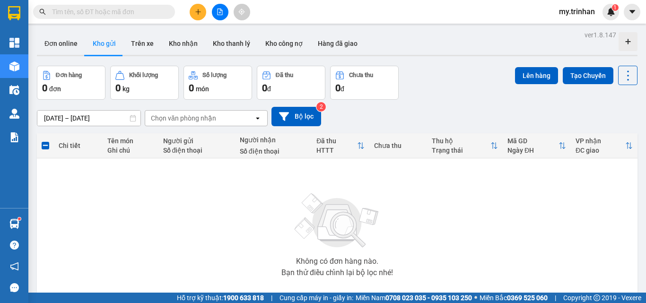
click at [238, 124] on div "Chọn văn phòng nhận" at bounding box center [199, 118] width 109 height 15
click at [402, 101] on div "[DATE] – [DATE] Press the down arrow key to interact with the calendar and sele…" at bounding box center [337, 117] width 601 height 34
click at [380, 117] on div "[DATE] – [DATE] Press the down arrow key to interact with the calendar and sele…" at bounding box center [337, 116] width 601 height 19
click at [218, 11] on icon "file-add" at bounding box center [220, 12] width 7 height 7
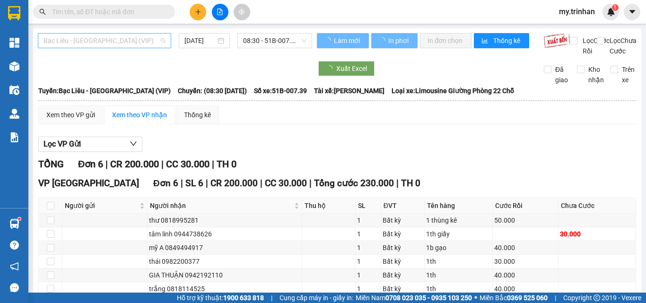
click at [150, 44] on span "Bạc Liêu - [GEOGRAPHIC_DATA] (VIP)" at bounding box center [105, 41] width 122 height 14
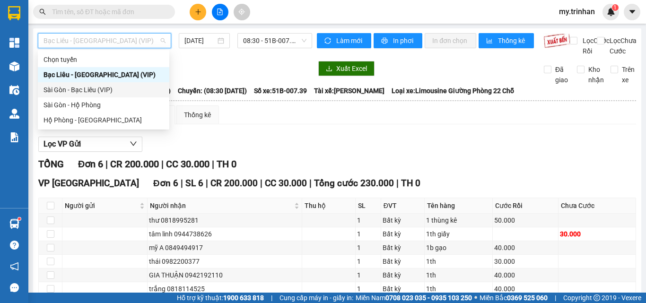
click at [140, 88] on div "Sài Gòn - Bạc Liêu (VIP)" at bounding box center [104, 90] width 120 height 10
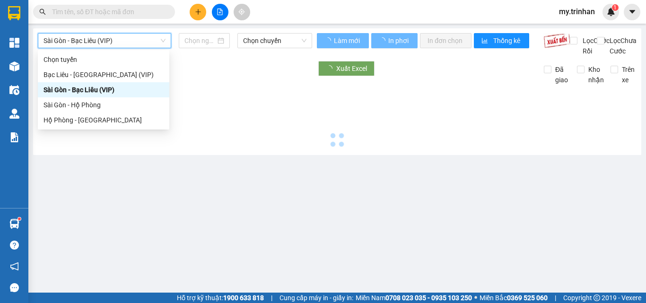
type input "[DATE]"
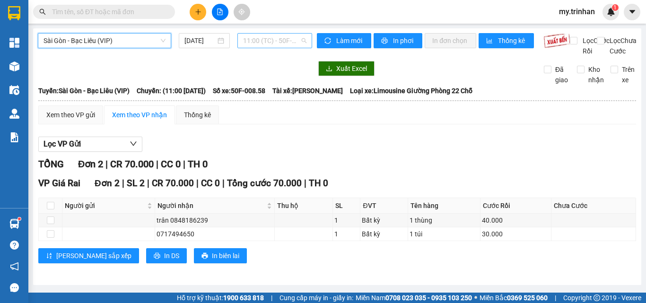
click at [276, 44] on span "11:00 (TC) - 50F-008.58" at bounding box center [274, 41] width 63 height 14
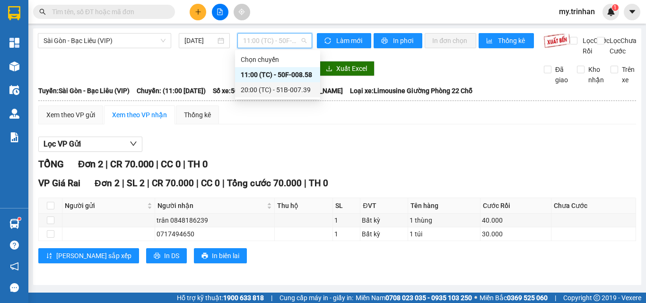
click at [274, 86] on div "20:00 (TC) - 51B-007.39" at bounding box center [278, 90] width 74 height 10
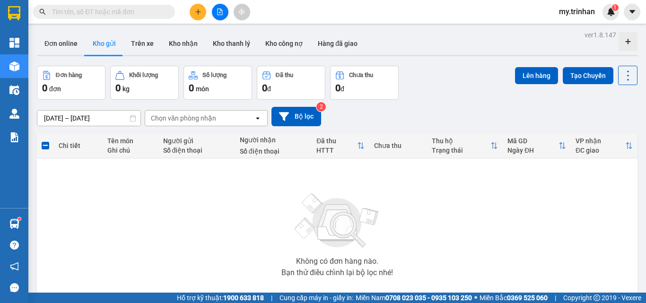
click at [225, 14] on button at bounding box center [220, 12] width 17 height 17
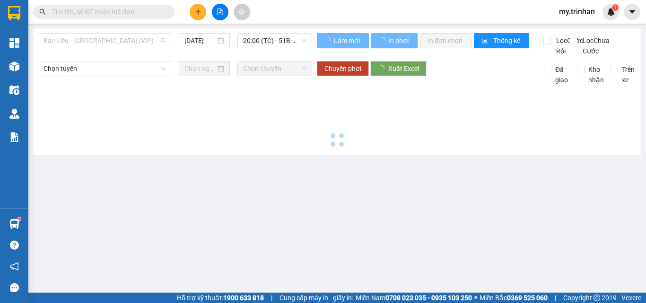
drag, startPoint x: 124, startPoint y: 44, endPoint x: 121, endPoint y: 77, distance: 33.2
click at [124, 44] on span "Bạc Liêu - [GEOGRAPHIC_DATA] (VIP)" at bounding box center [105, 41] width 122 height 14
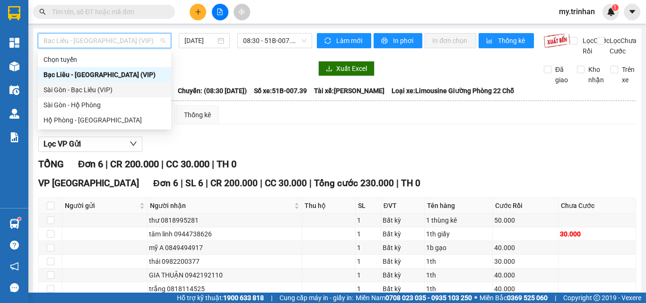
click at [130, 88] on div "Sài Gòn - Bạc Liêu (VIP)" at bounding box center [105, 90] width 122 height 10
type input "[DATE]"
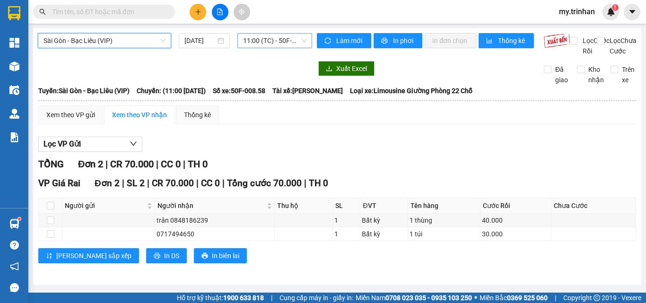
click at [264, 44] on span "11:00 (TC) - 50F-008.58" at bounding box center [274, 41] width 63 height 14
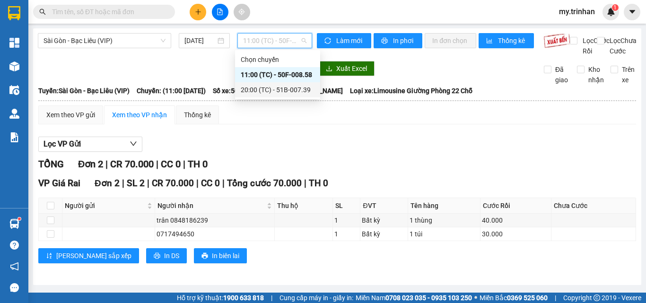
click at [271, 89] on div "20:00 (TC) - 51B-007.39" at bounding box center [278, 90] width 74 height 10
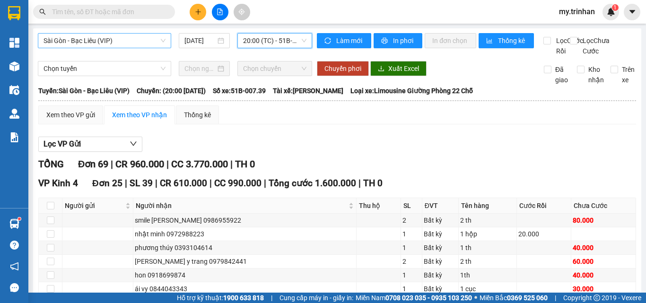
click at [149, 47] on span "Sài Gòn - Bạc Liêu (VIP)" at bounding box center [105, 41] width 122 height 14
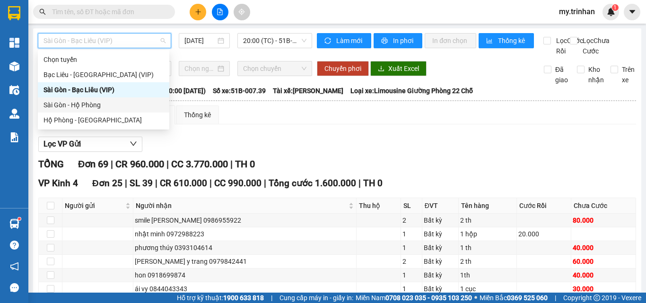
click at [148, 106] on div "Sài Gòn - Hộ Phòng" at bounding box center [104, 105] width 120 height 10
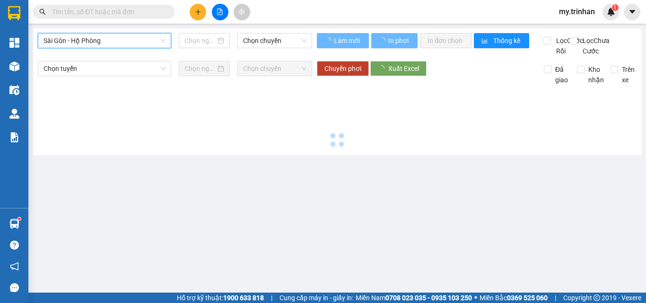
type input "[DATE]"
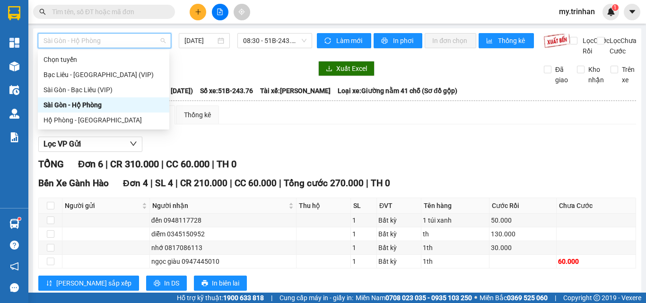
drag, startPoint x: 143, startPoint y: 40, endPoint x: 124, endPoint y: 67, distance: 33.2
click at [143, 41] on span "Sài Gòn - Hộ Phòng" at bounding box center [105, 41] width 122 height 14
click at [121, 77] on div "Bạc Liêu - [GEOGRAPHIC_DATA] (VIP)" at bounding box center [104, 75] width 120 height 10
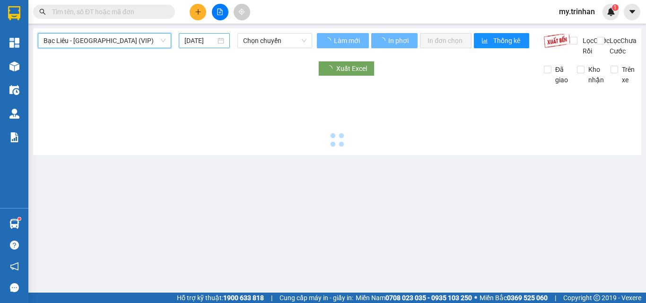
click at [201, 44] on input "[DATE]" at bounding box center [200, 40] width 31 height 10
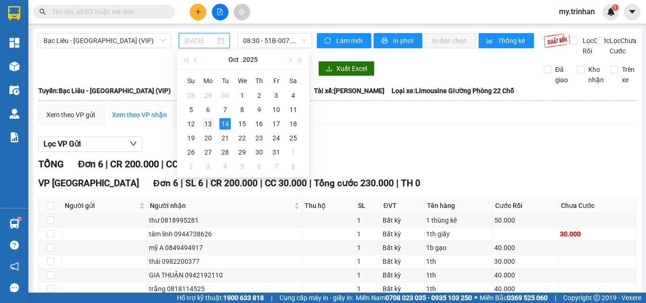
click at [209, 124] on div "13" at bounding box center [208, 123] width 11 height 11
type input "[DATE]"
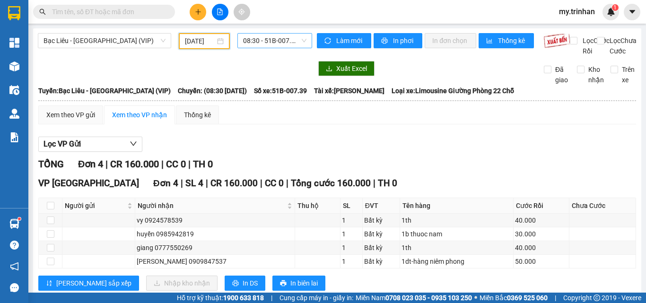
click at [274, 46] on span "08:30 - 51B-007.39" at bounding box center [274, 41] width 63 height 14
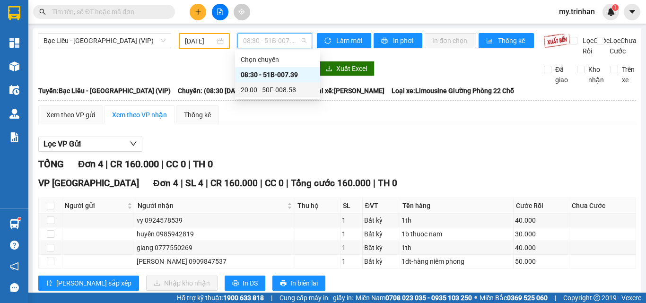
click at [282, 98] on body "Kết quả tìm kiếm ( 2 ) Bộ lọc Gửi 3 ngày gần nhất Mã ĐH Trạng thái Món hàng Thu…" at bounding box center [323, 151] width 646 height 303
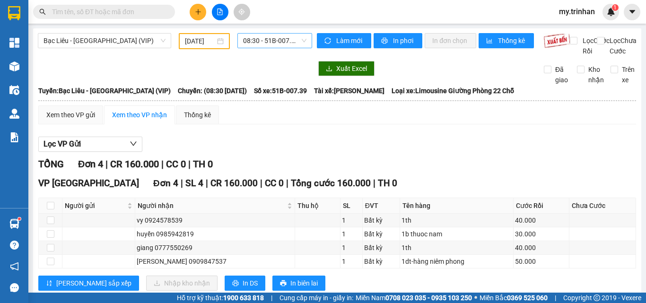
click at [282, 42] on span "08:30 - 51B-007.39" at bounding box center [274, 41] width 63 height 14
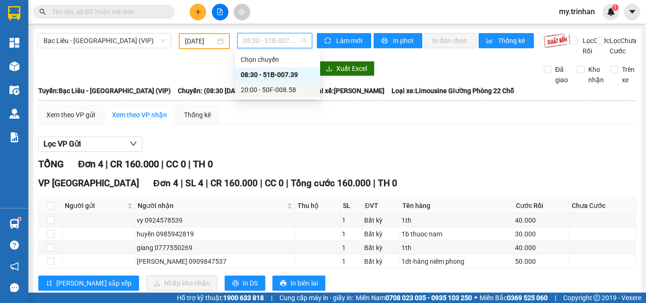
click at [282, 94] on div "20:00 - 50F-008.58" at bounding box center [278, 90] width 74 height 10
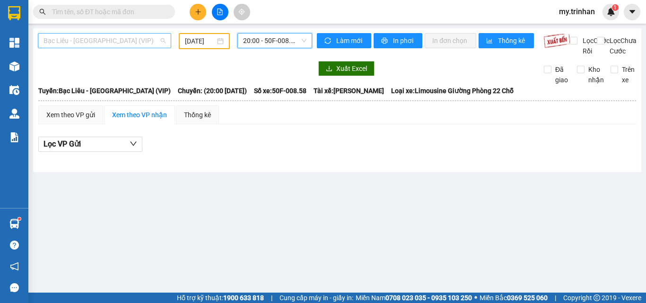
click at [148, 42] on span "Bạc Liêu - [GEOGRAPHIC_DATA] (VIP)" at bounding box center [105, 41] width 122 height 14
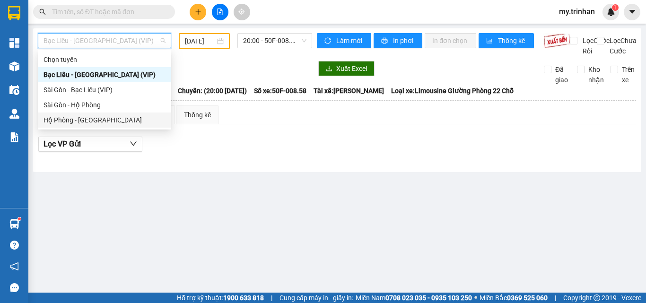
click at [134, 117] on div "Hộ Phòng - [GEOGRAPHIC_DATA]" at bounding box center [105, 120] width 122 height 10
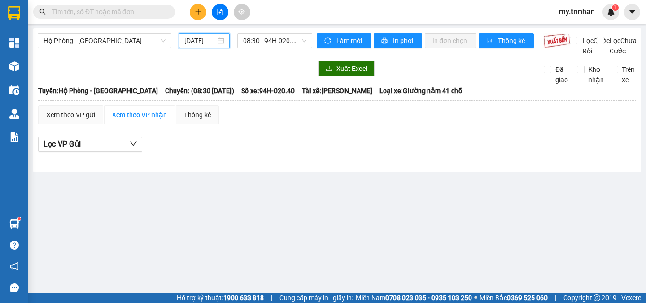
click at [189, 43] on input "[DATE]" at bounding box center [200, 40] width 31 height 10
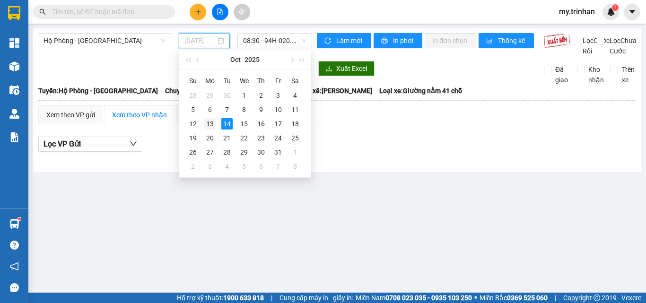
click at [211, 122] on div "13" at bounding box center [209, 123] width 11 height 11
type input "[DATE]"
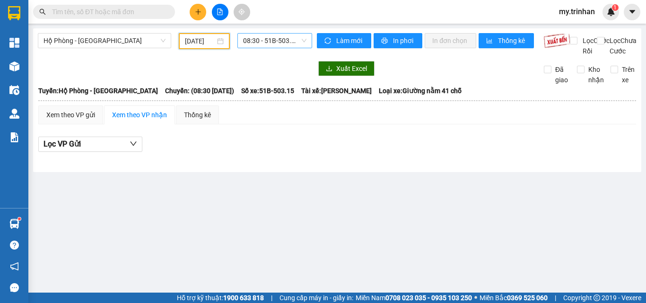
click at [282, 41] on span "08:30 - 51B-503.15" at bounding box center [274, 41] width 63 height 14
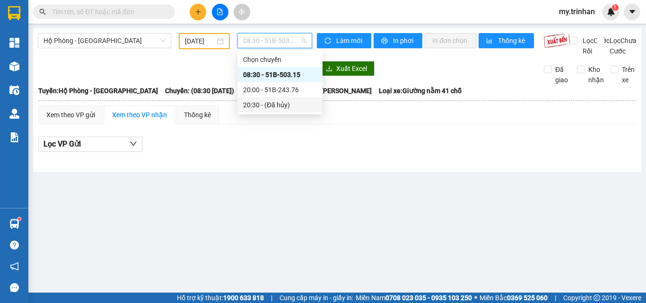
click at [283, 97] on div "20:30 - (Đã hủy)" at bounding box center [280, 104] width 85 height 15
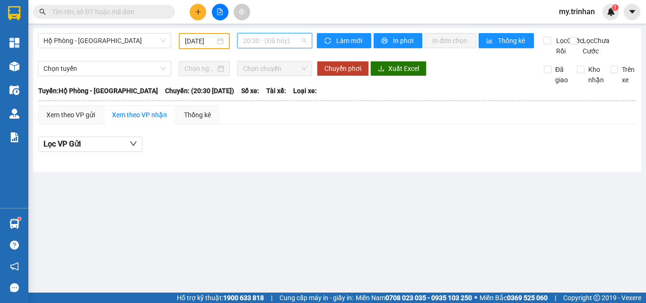
click at [283, 46] on span "20:30 - (Đã hủy)" at bounding box center [274, 41] width 63 height 14
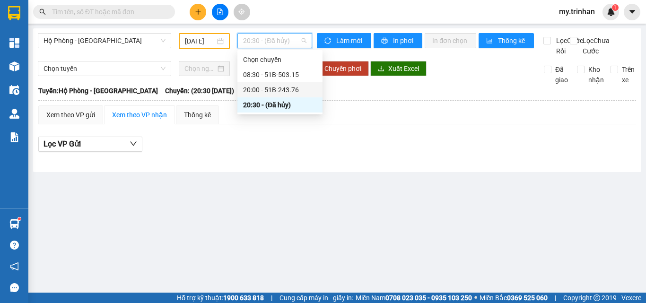
click at [276, 92] on div "20:00 - 51B-243.76" at bounding box center [280, 90] width 74 height 10
